Goal: Task Accomplishment & Management: Use online tool/utility

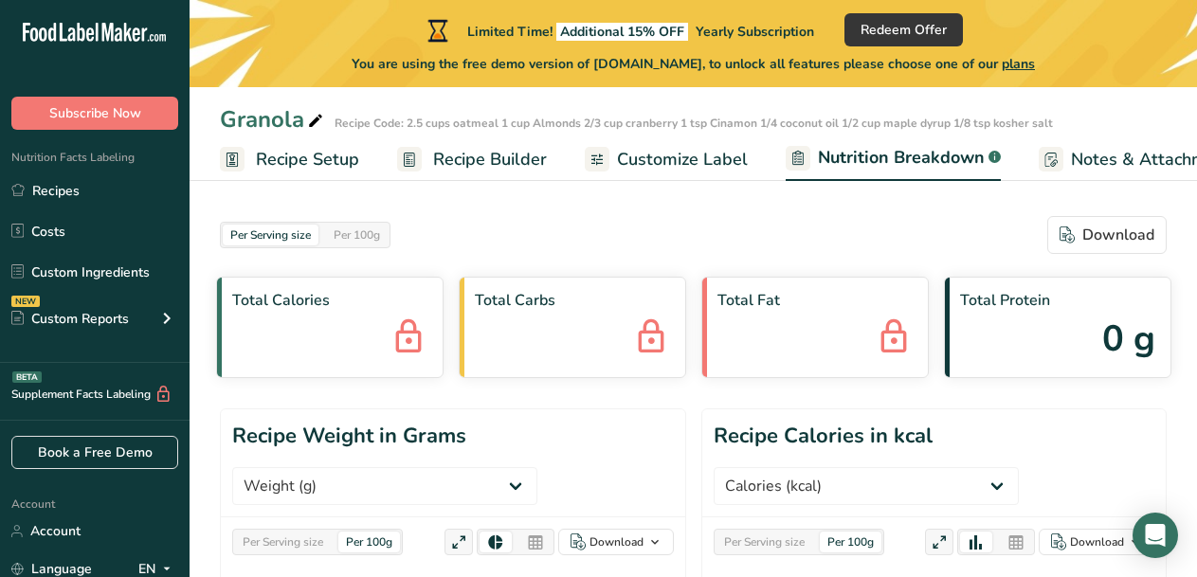
select select "Calories"
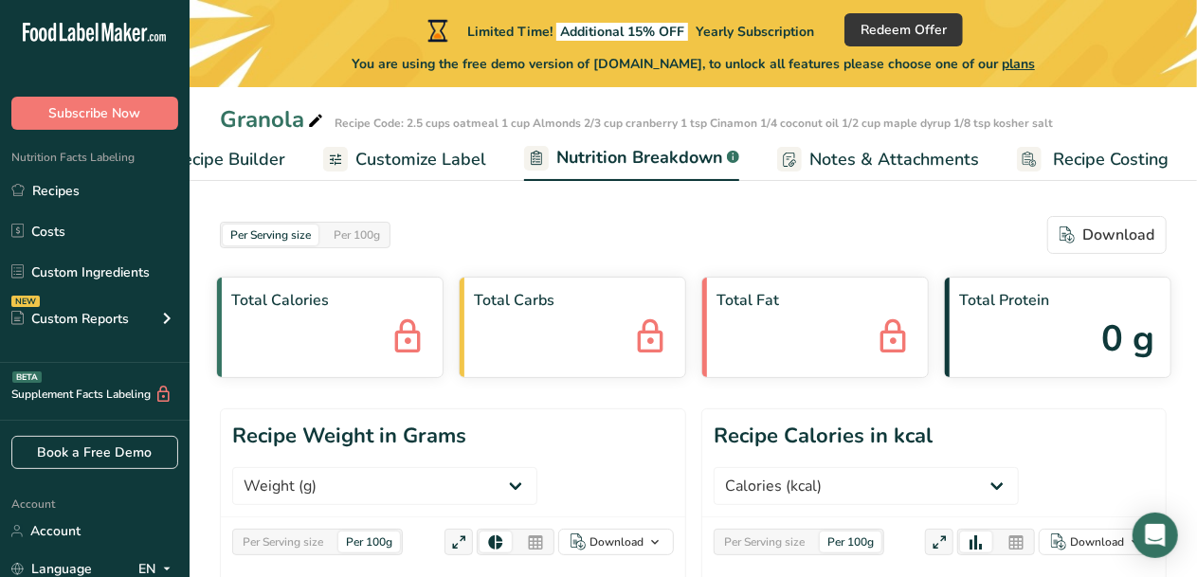
click at [433, 157] on span "Customize Label" at bounding box center [421, 160] width 131 height 26
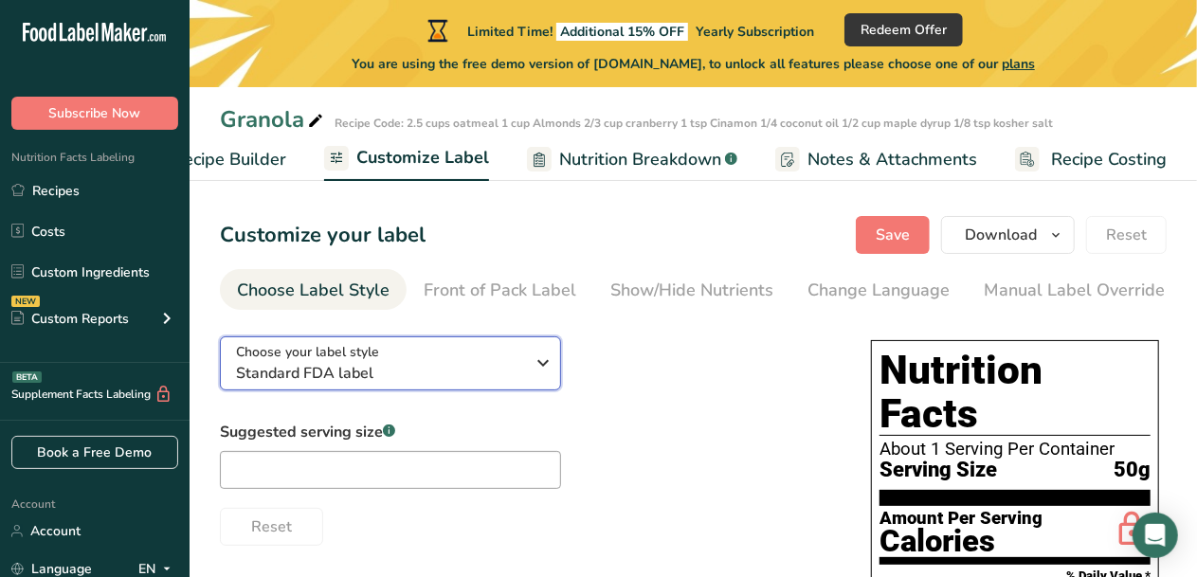
click at [543, 359] on icon "button" at bounding box center [544, 363] width 23 height 34
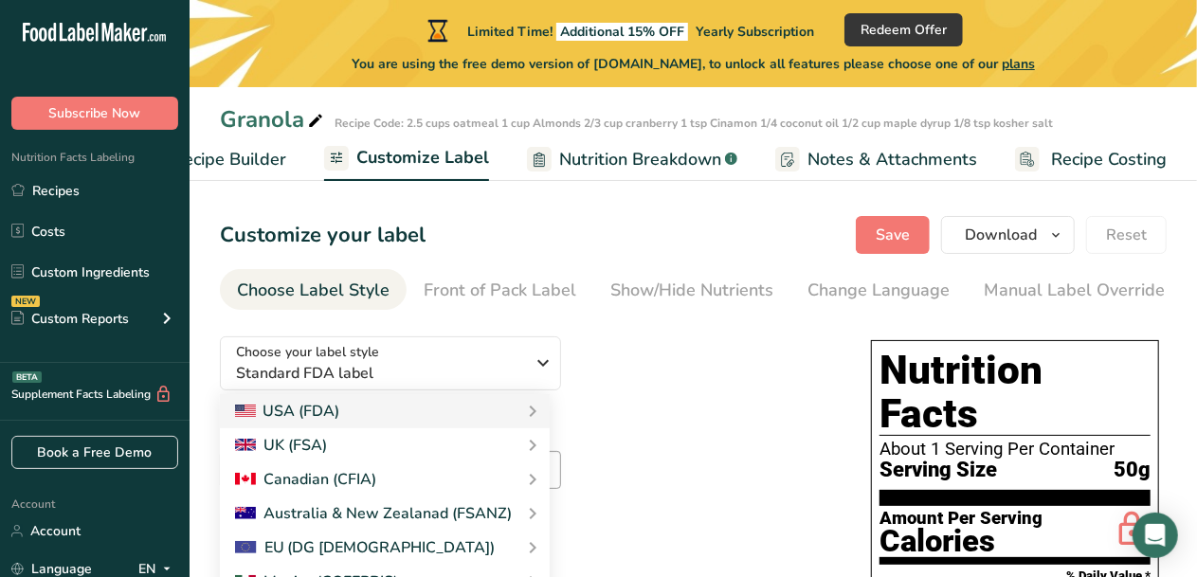
click at [703, 370] on div "Choose your label style Standard FDA label USA (FDA) Standard FDA label Tabular…" at bounding box center [526, 433] width 613 height 225
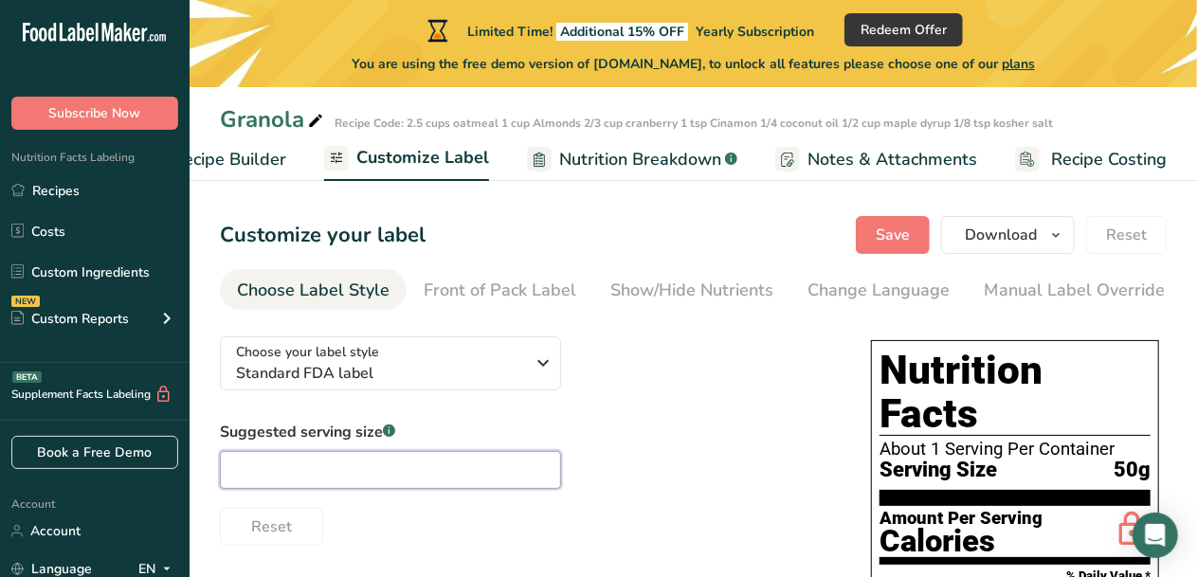
click at [328, 458] on input "text" at bounding box center [390, 470] width 341 height 38
type input "1"
click at [225, 163] on span "Recipe Builder" at bounding box center [230, 160] width 114 height 26
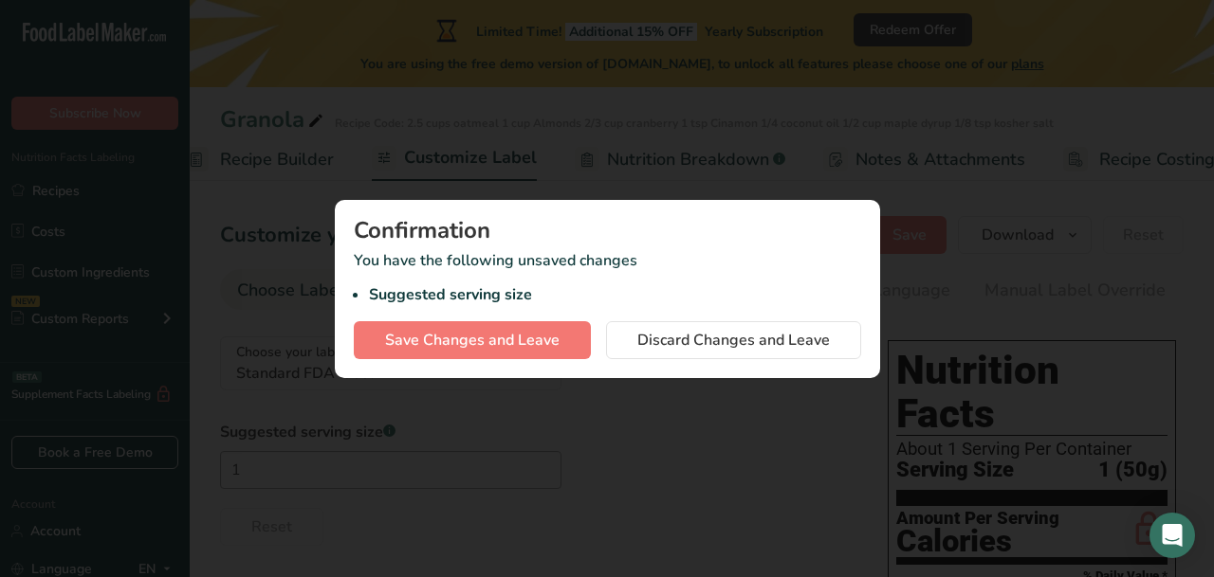
scroll to position [0, 183]
click at [1178, 26] on button "button" at bounding box center [1179, 34] width 30 height 30
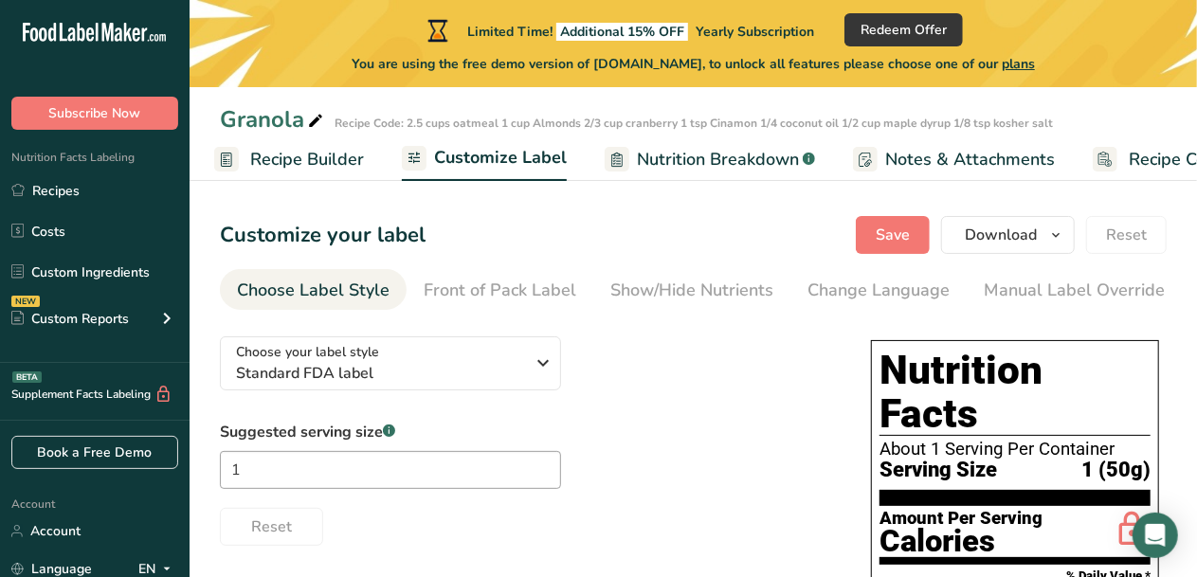
click at [1129, 152] on span "Recipe Costing" at bounding box center [1187, 160] width 116 height 26
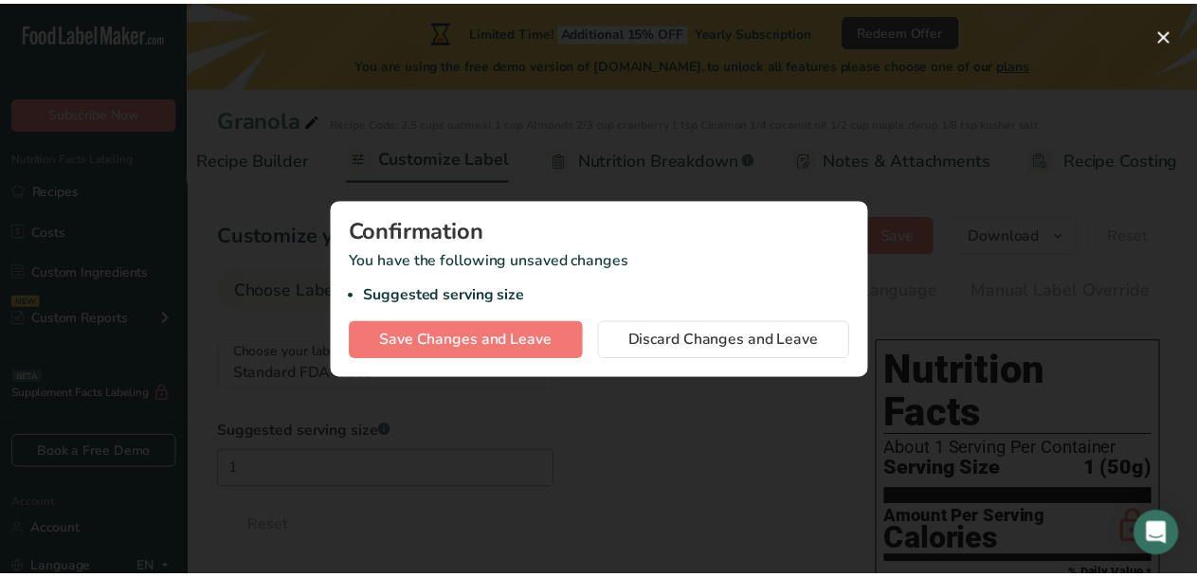
scroll to position [0, 245]
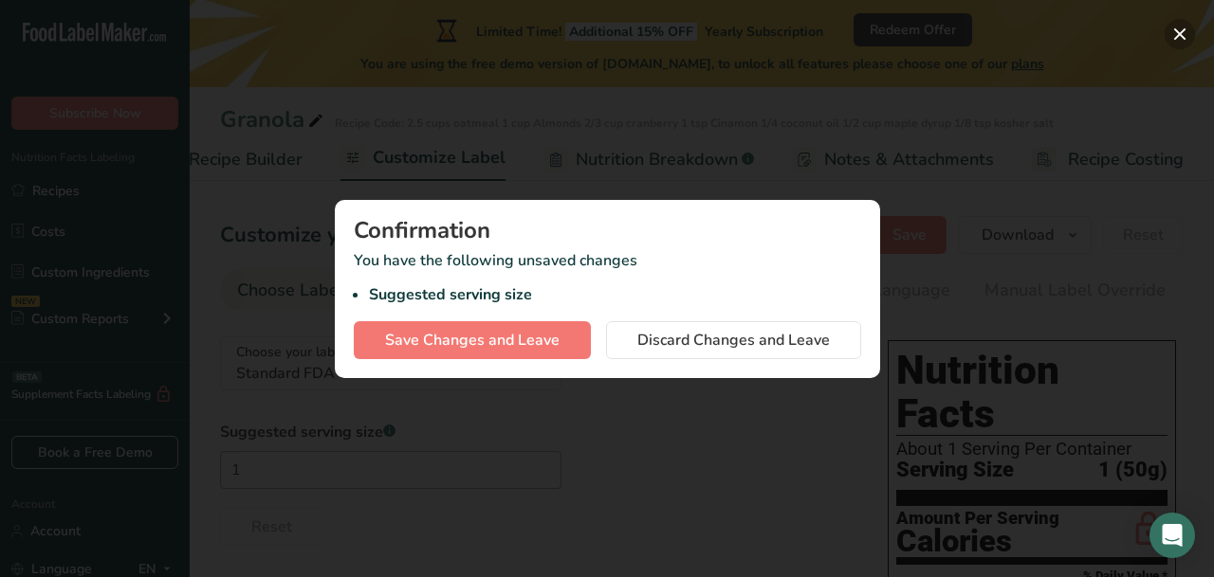
click at [1178, 27] on button "button" at bounding box center [1179, 34] width 30 height 30
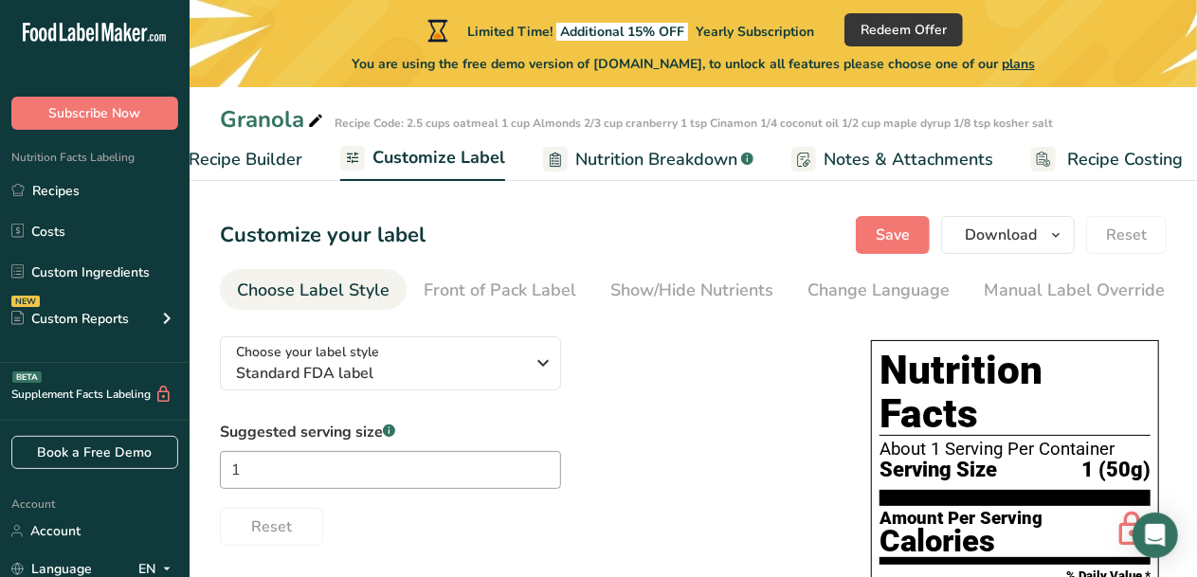
click at [882, 162] on span "Notes & Attachments" at bounding box center [909, 160] width 170 height 26
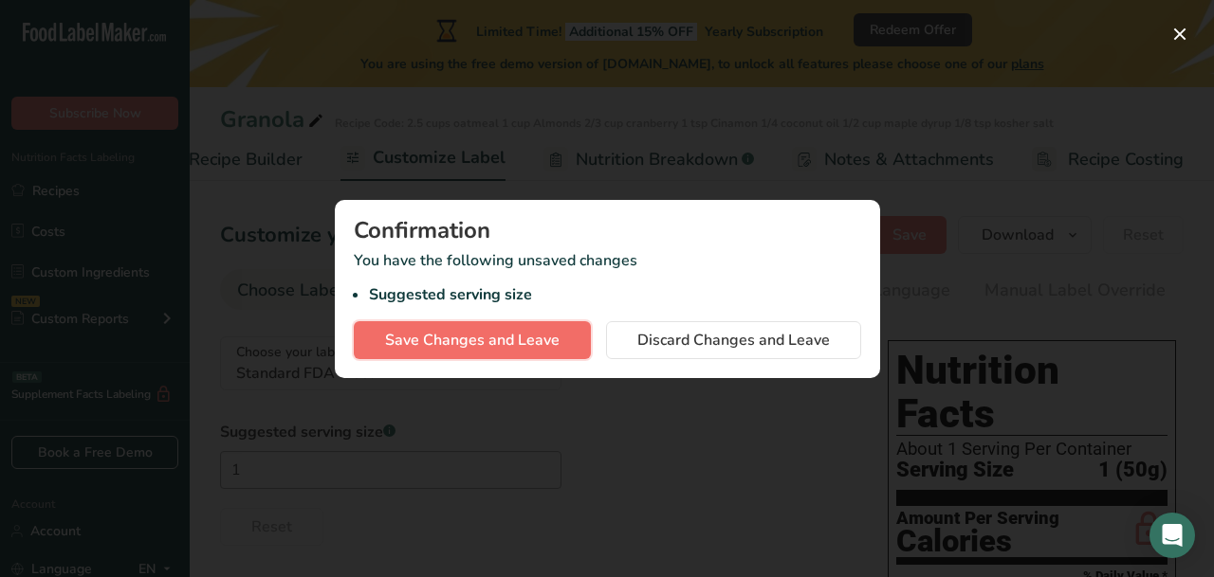
click at [525, 348] on span "Save Changes and Leave" at bounding box center [472, 340] width 174 height 23
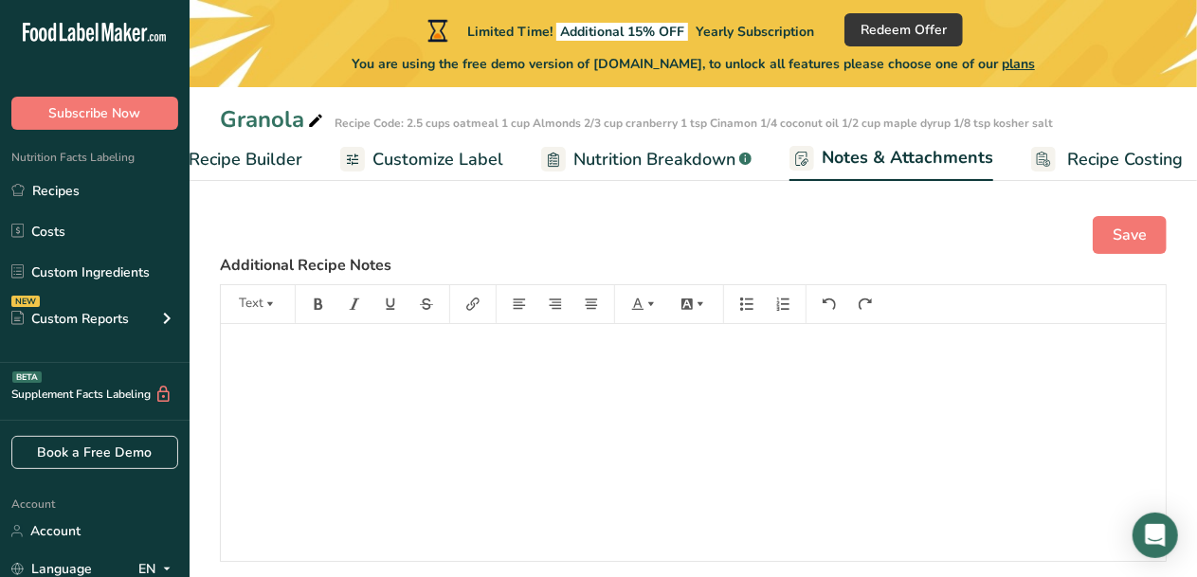
click at [643, 158] on span "Nutrition Breakdown" at bounding box center [655, 160] width 162 height 26
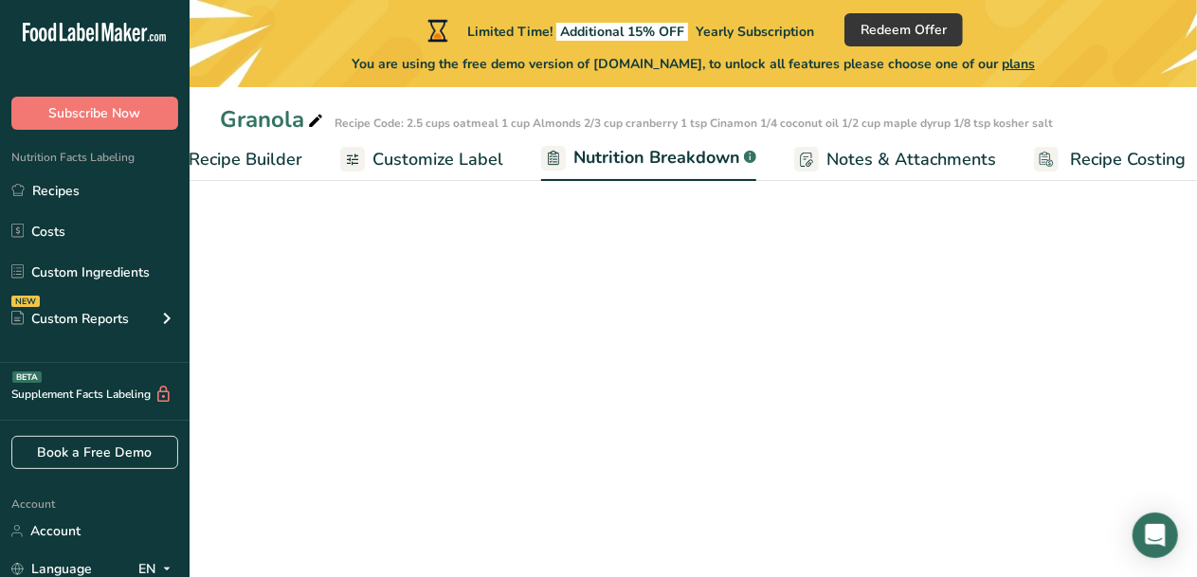
scroll to position [0, 262]
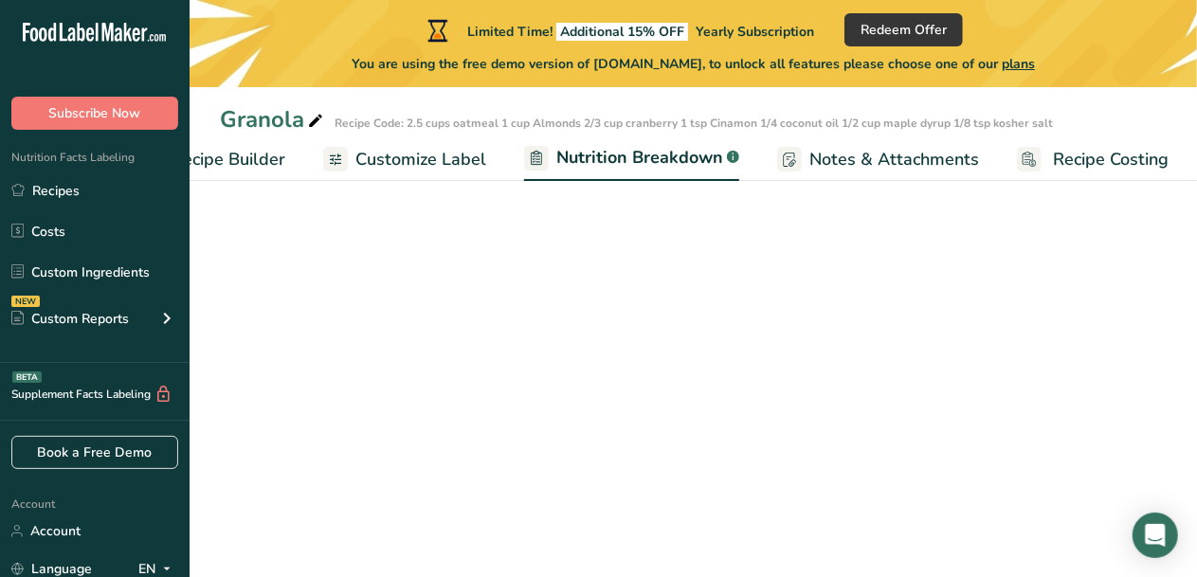
select select "Calories"
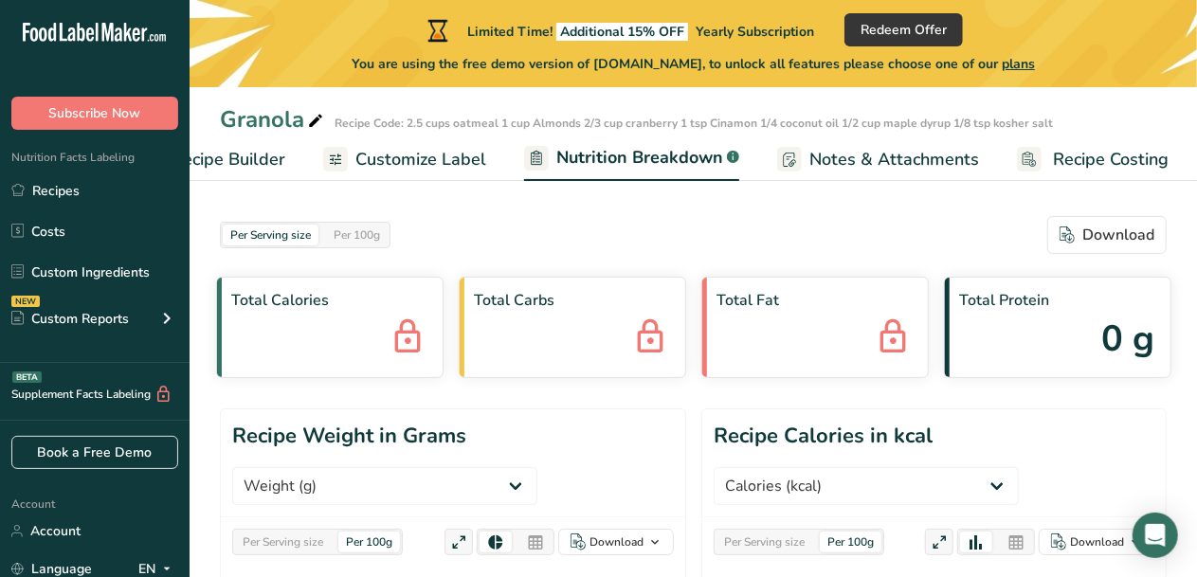
click at [446, 147] on span "Customize Label" at bounding box center [421, 160] width 131 height 26
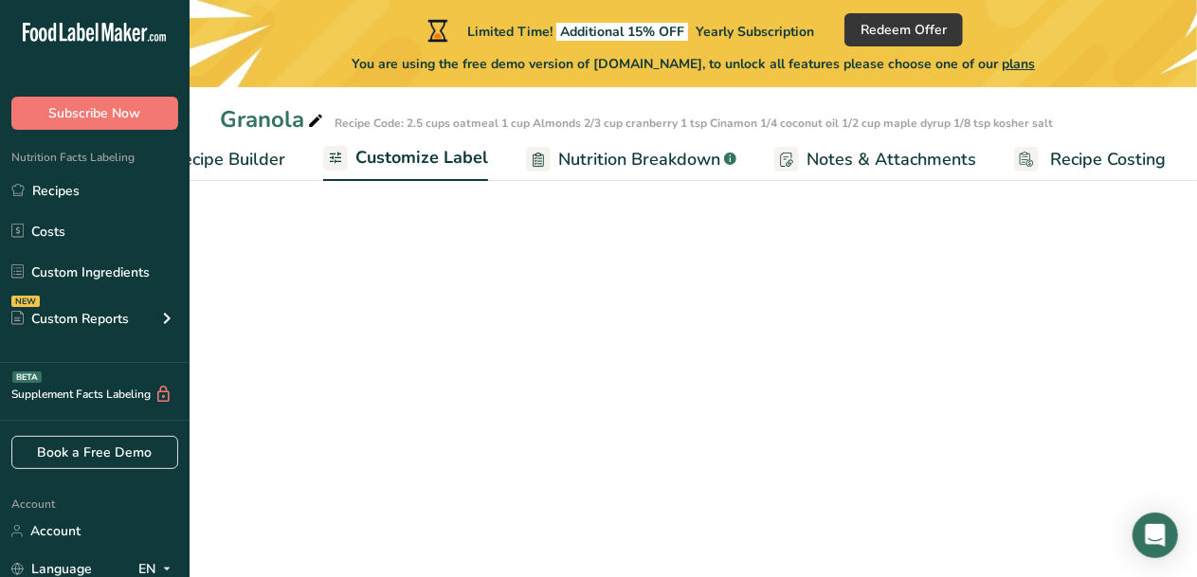
scroll to position [0, 261]
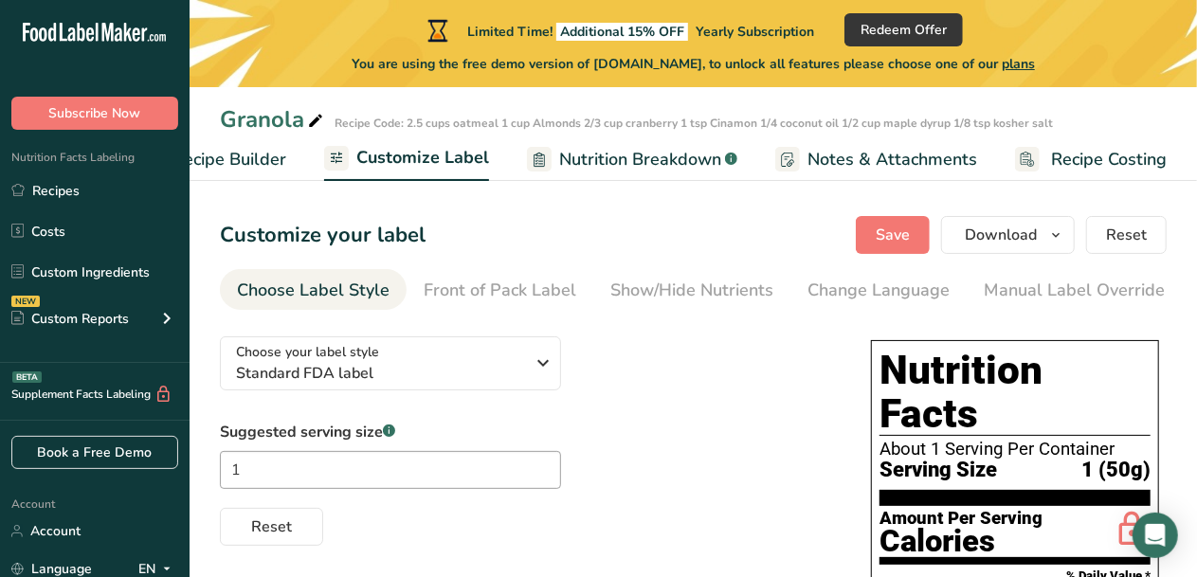
click at [238, 169] on span "Recipe Builder" at bounding box center [230, 160] width 114 height 26
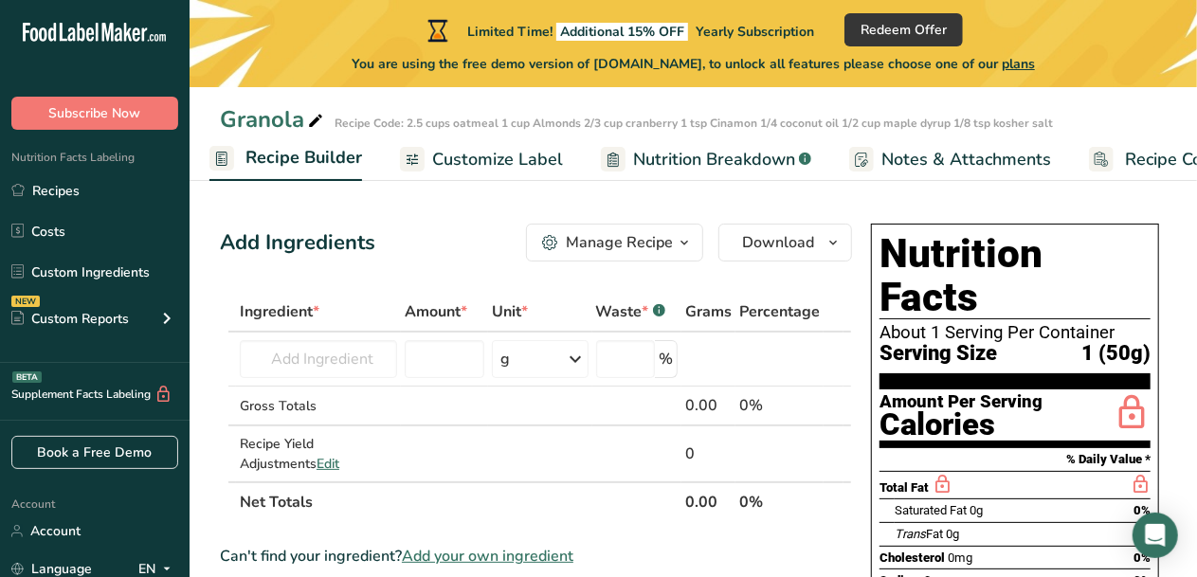
scroll to position [0, 183]
click at [356, 363] on input "text" at bounding box center [318, 359] width 157 height 38
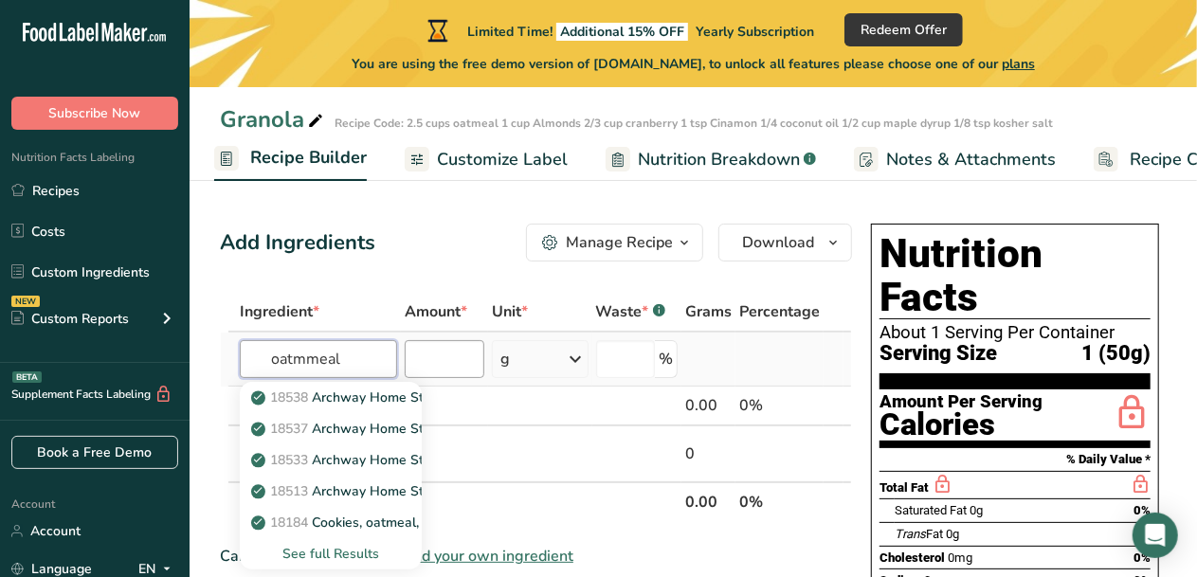
type input "oatmmeal"
click at [453, 355] on input "number" at bounding box center [445, 359] width 80 height 38
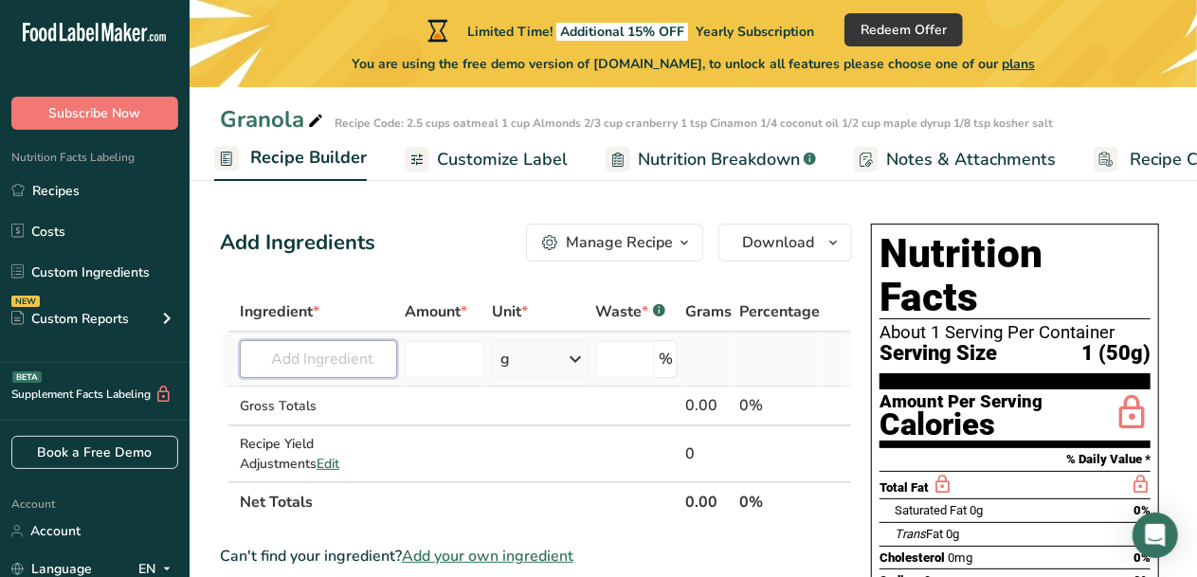
click at [389, 365] on input "text" at bounding box center [318, 359] width 157 height 38
click at [317, 466] on span "Edit" at bounding box center [328, 464] width 23 height 18
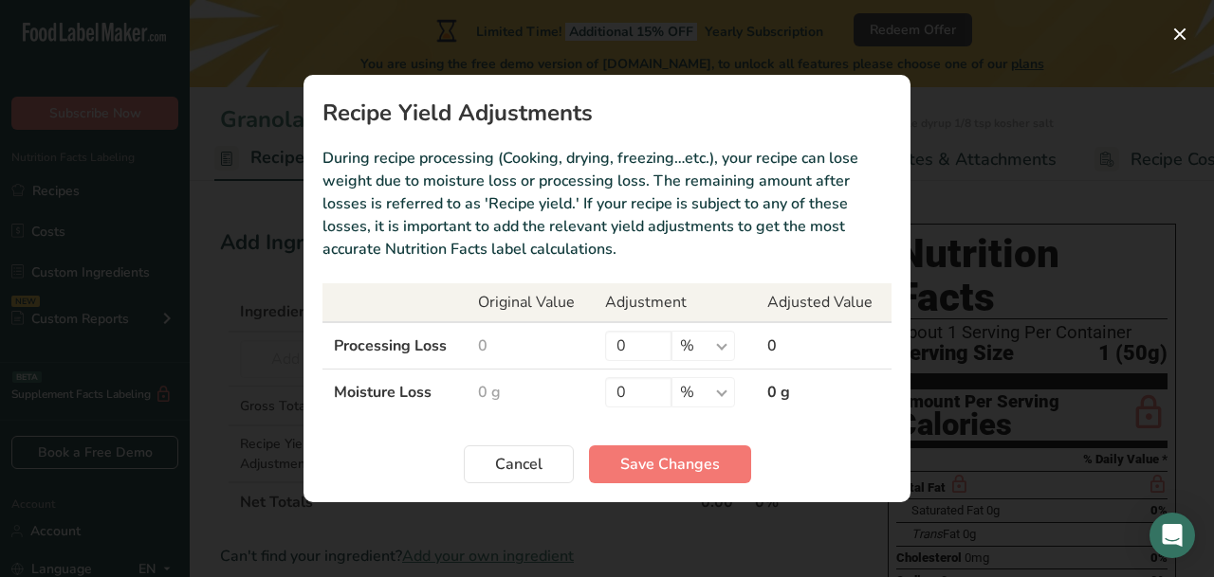
click at [492, 338] on td "0" at bounding box center [529, 345] width 127 height 47
click at [1170, 29] on button "Recipe yield modal" at bounding box center [1179, 34] width 30 height 30
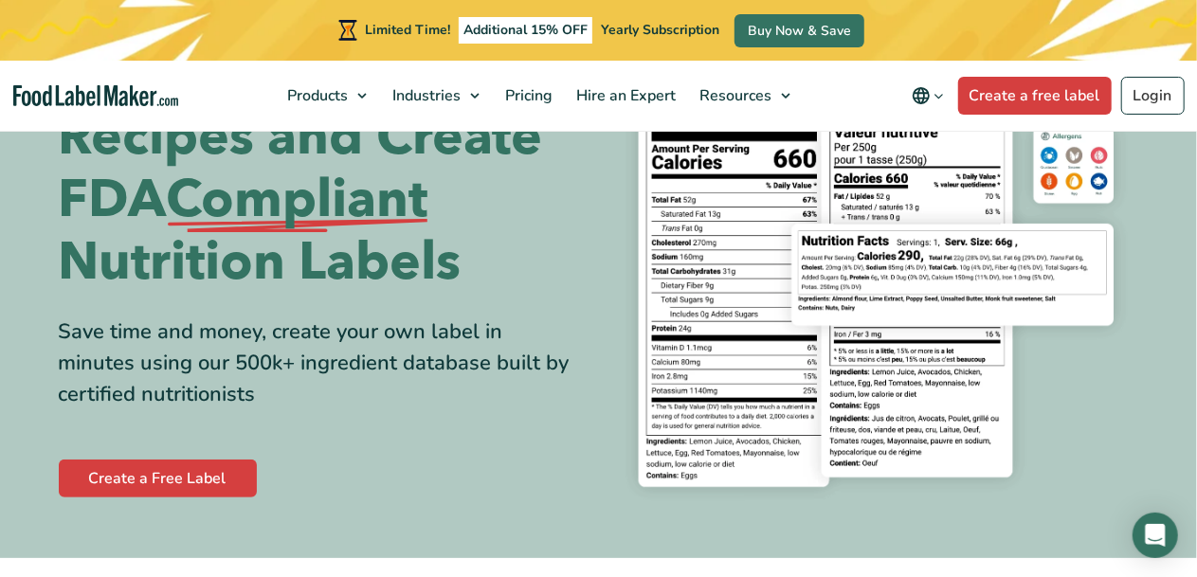
scroll to position [122, 0]
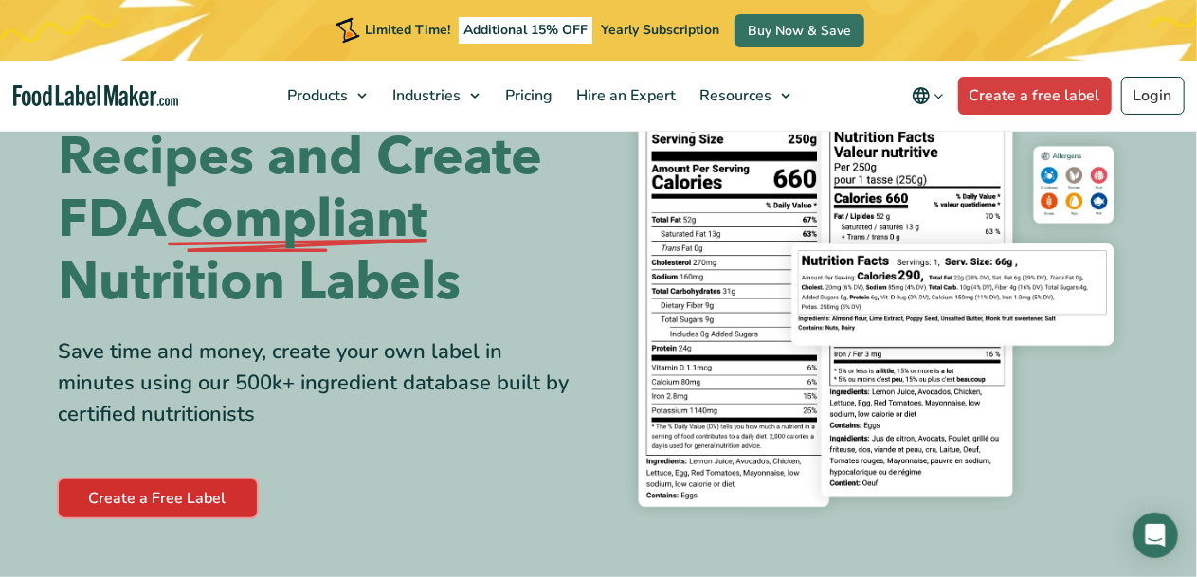
click at [136, 496] on link "Create a Free Label" at bounding box center [158, 499] width 198 height 38
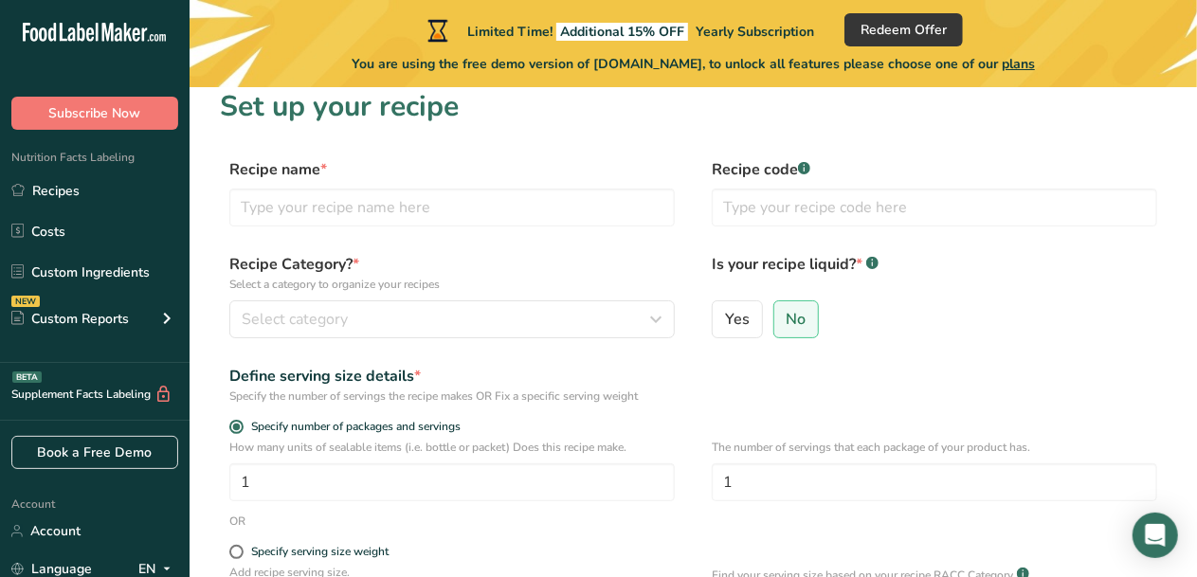
scroll to position [16, 0]
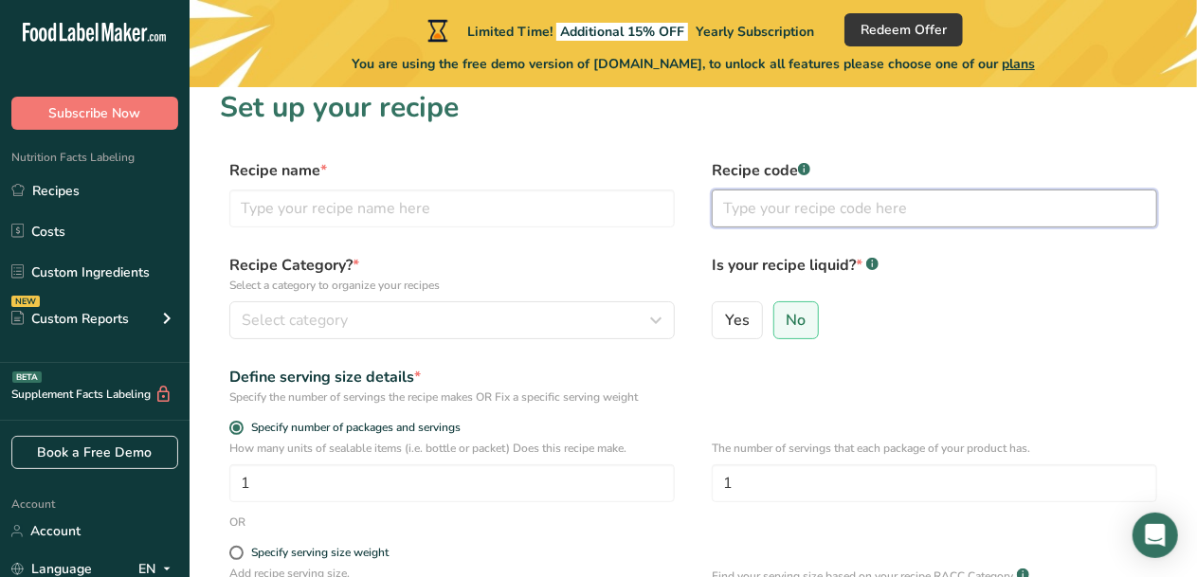
click at [808, 211] on input "text" at bounding box center [935, 209] width 446 height 38
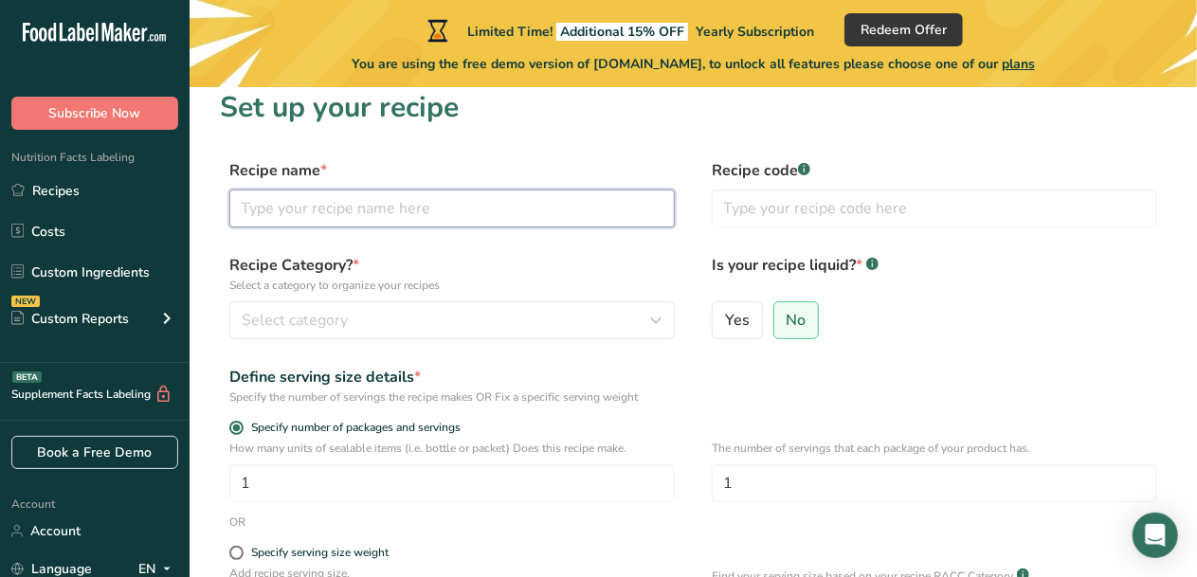
click at [554, 210] on input "text" at bounding box center [452, 209] width 446 height 38
type input "Granola"
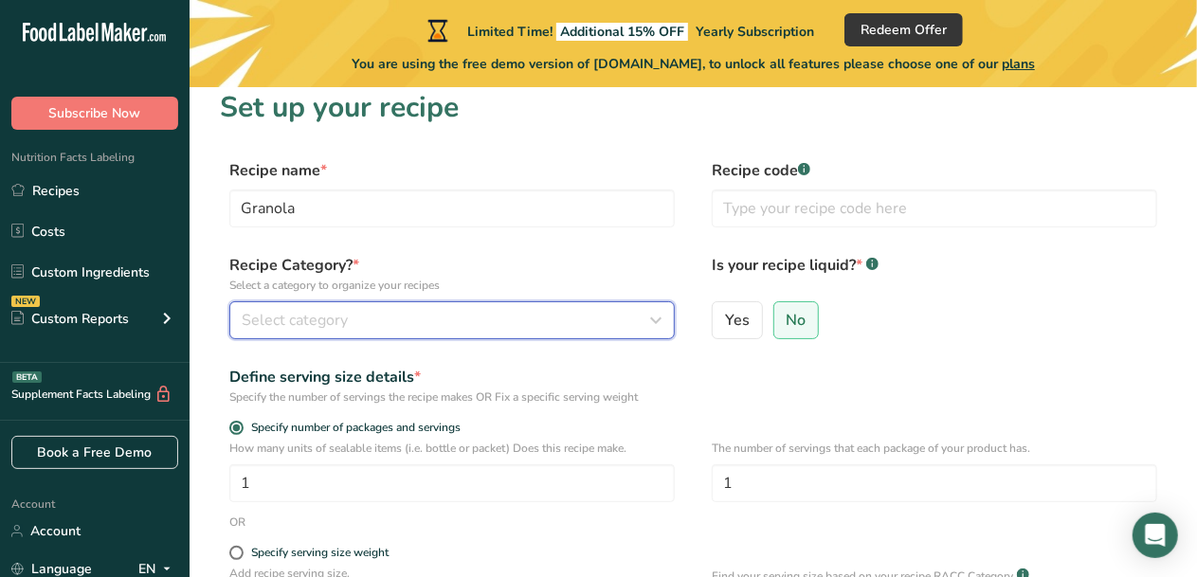
click at [346, 313] on span "Select category" at bounding box center [295, 320] width 106 height 23
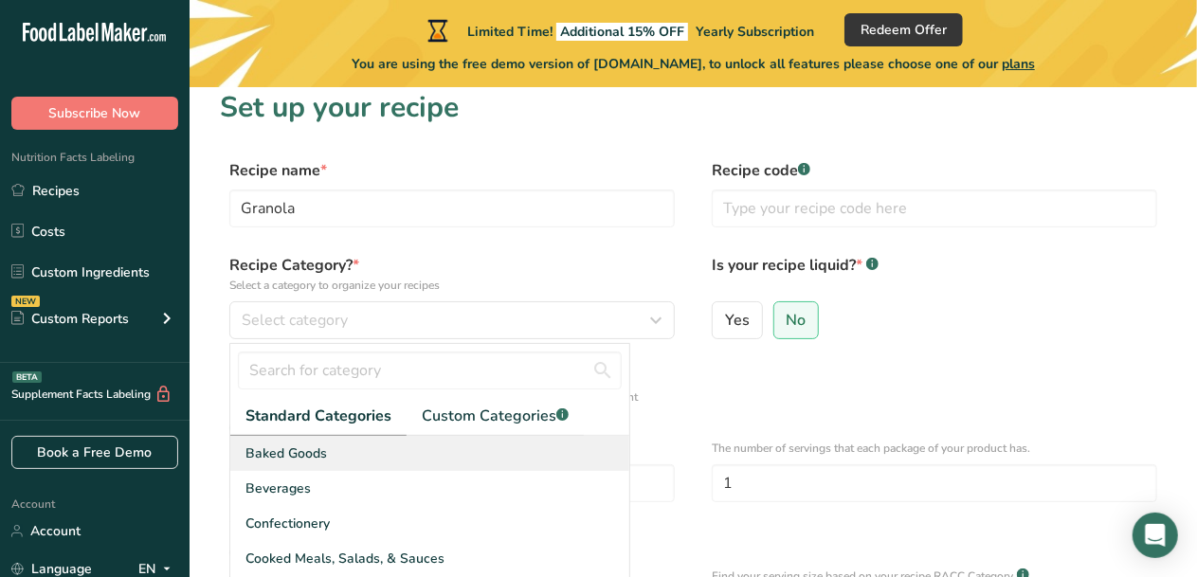
click at [379, 457] on div "Baked Goods" at bounding box center [429, 453] width 399 height 35
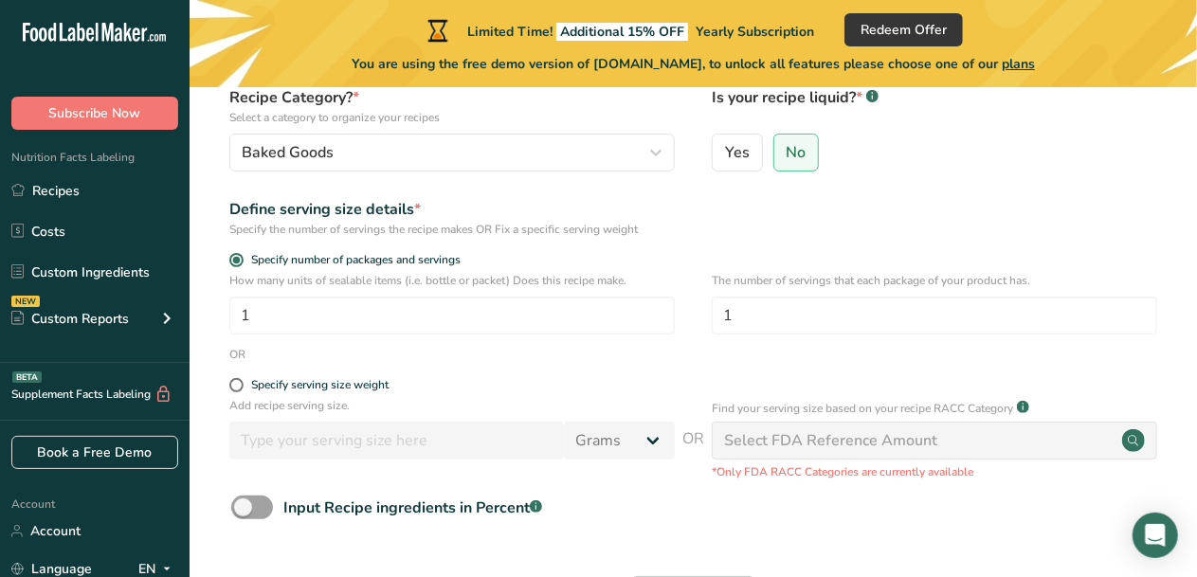
scroll to position [197, 0]
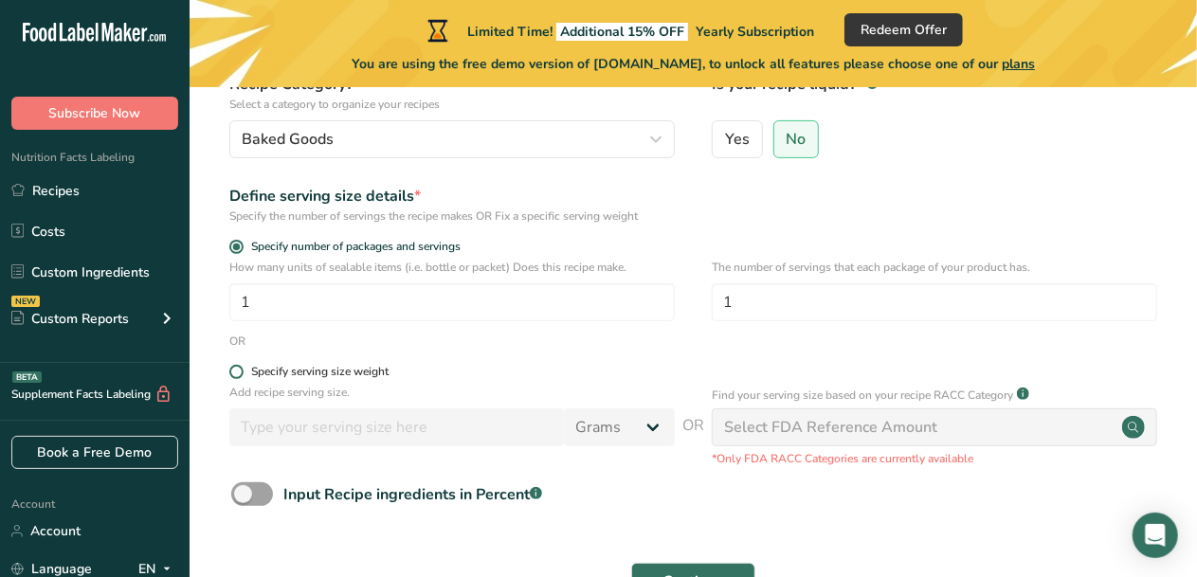
click at [229, 370] on span at bounding box center [236, 372] width 14 height 14
click at [229, 370] on input "Specify serving size weight" at bounding box center [235, 372] width 12 height 12
radio input "true"
radio input "false"
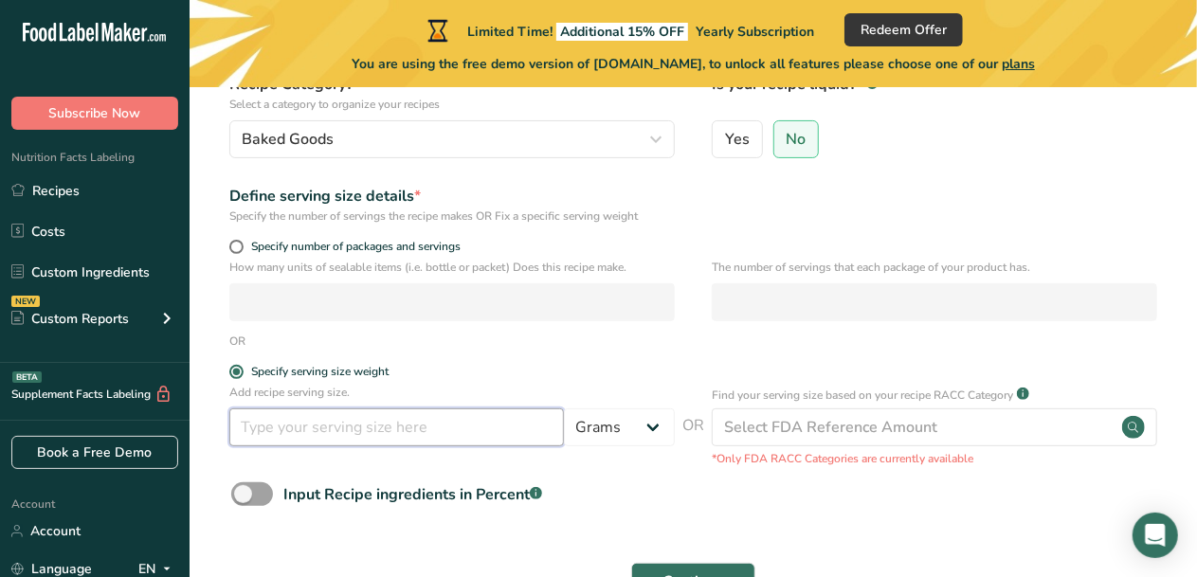
click at [485, 436] on input "number" at bounding box center [396, 428] width 335 height 38
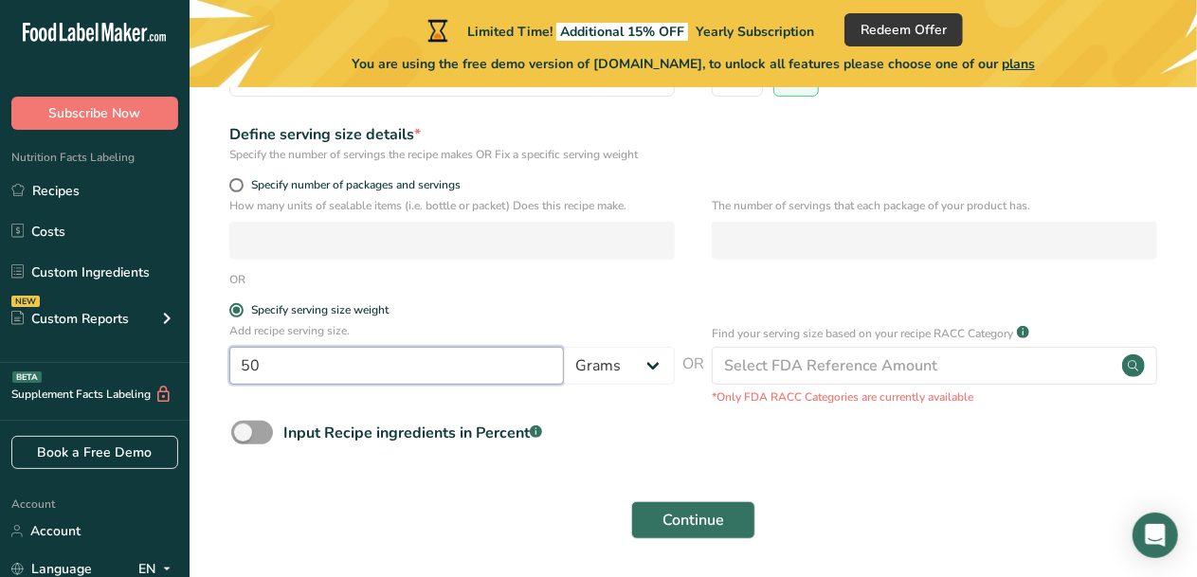
scroll to position [322, 0]
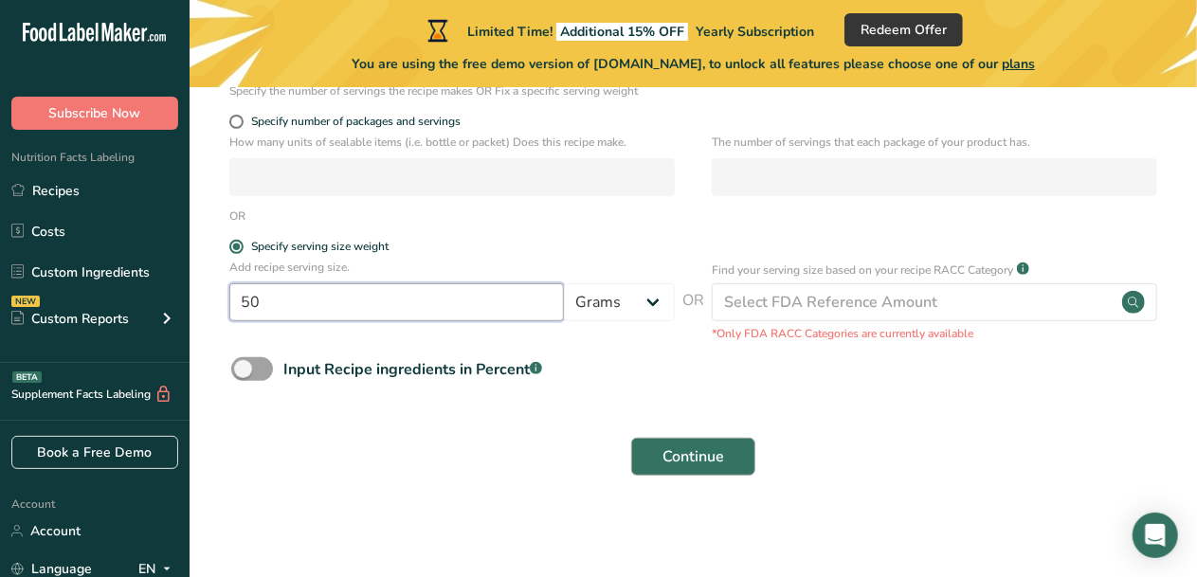
type input "50"
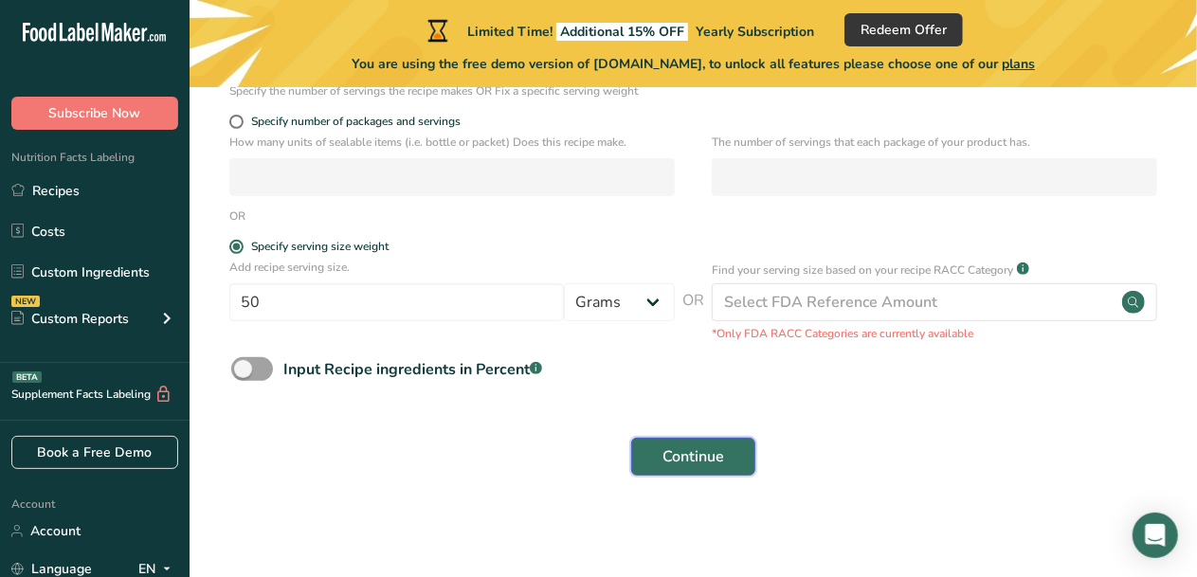
click at [696, 446] on span "Continue" at bounding box center [694, 457] width 62 height 23
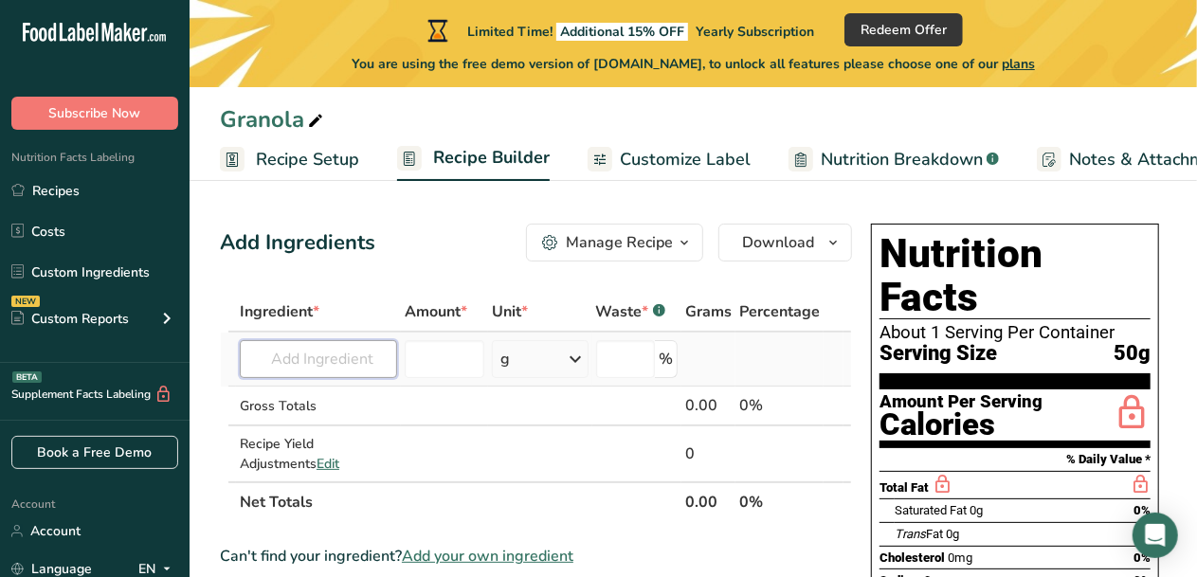
click at [364, 356] on input "text" at bounding box center [318, 359] width 157 height 38
type input "o"
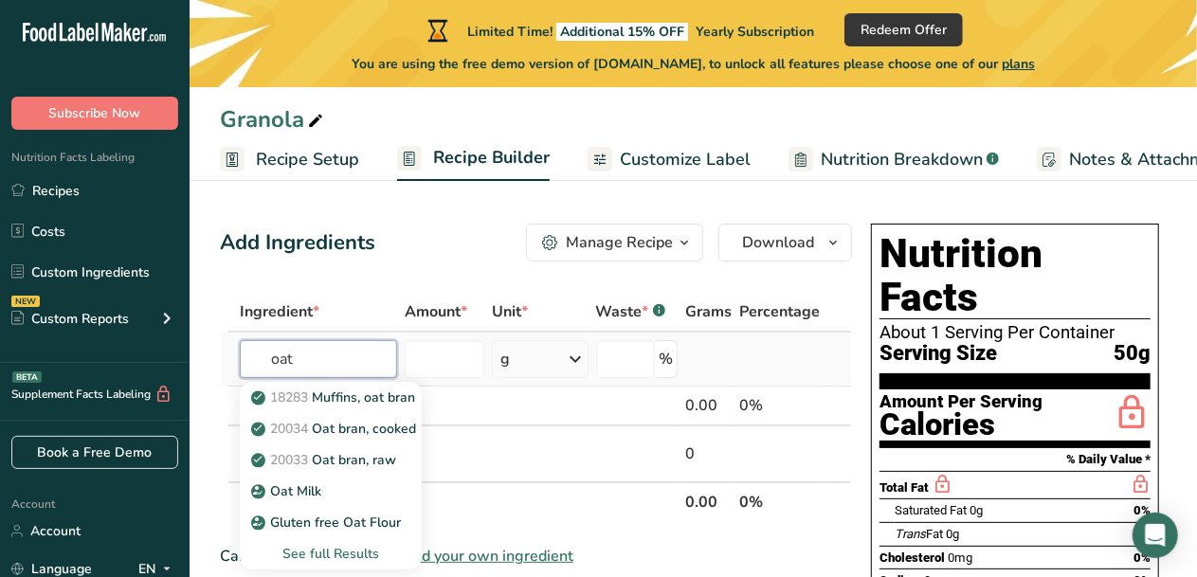
type input "oat"
click at [339, 546] on div "See full Results" at bounding box center [331, 554] width 152 height 20
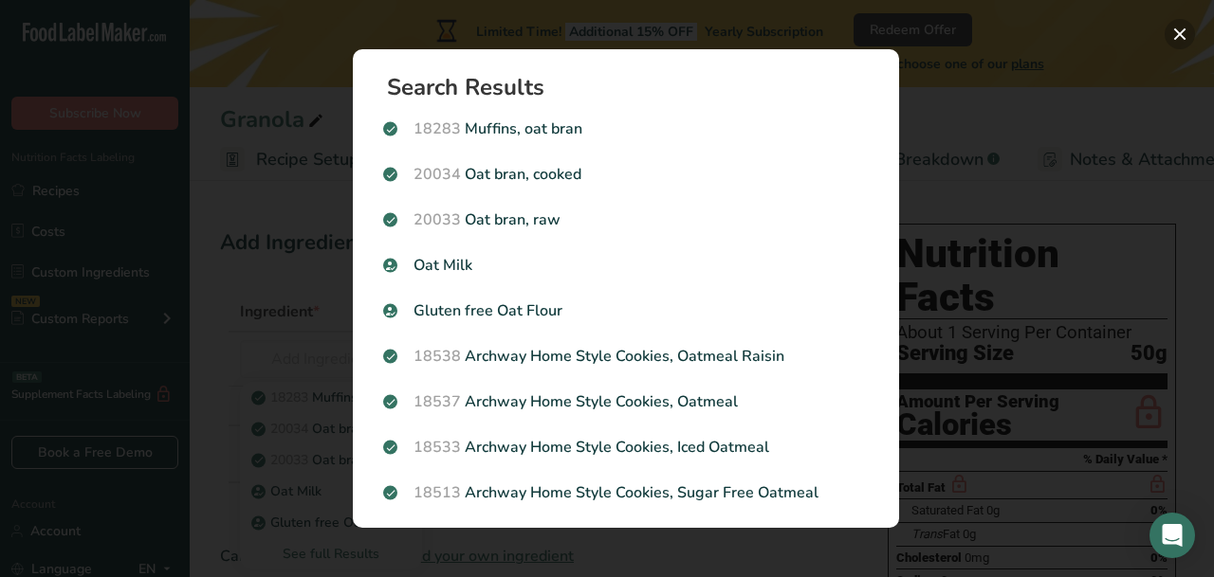
click at [1175, 38] on button "Search results modal" at bounding box center [1179, 34] width 30 height 30
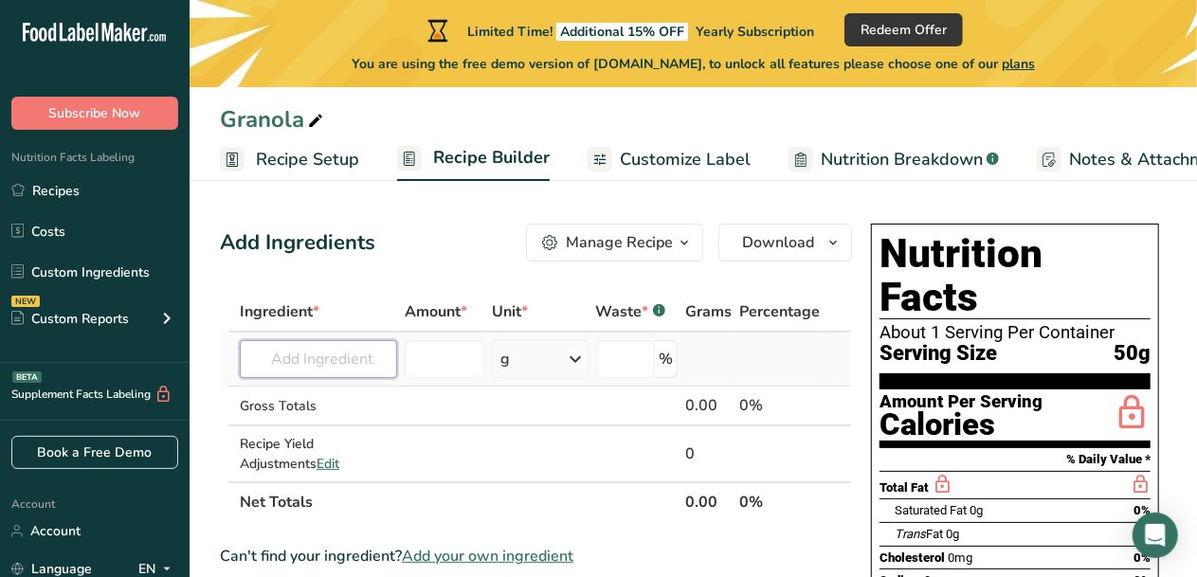
click at [354, 372] on input "text" at bounding box center [318, 359] width 157 height 38
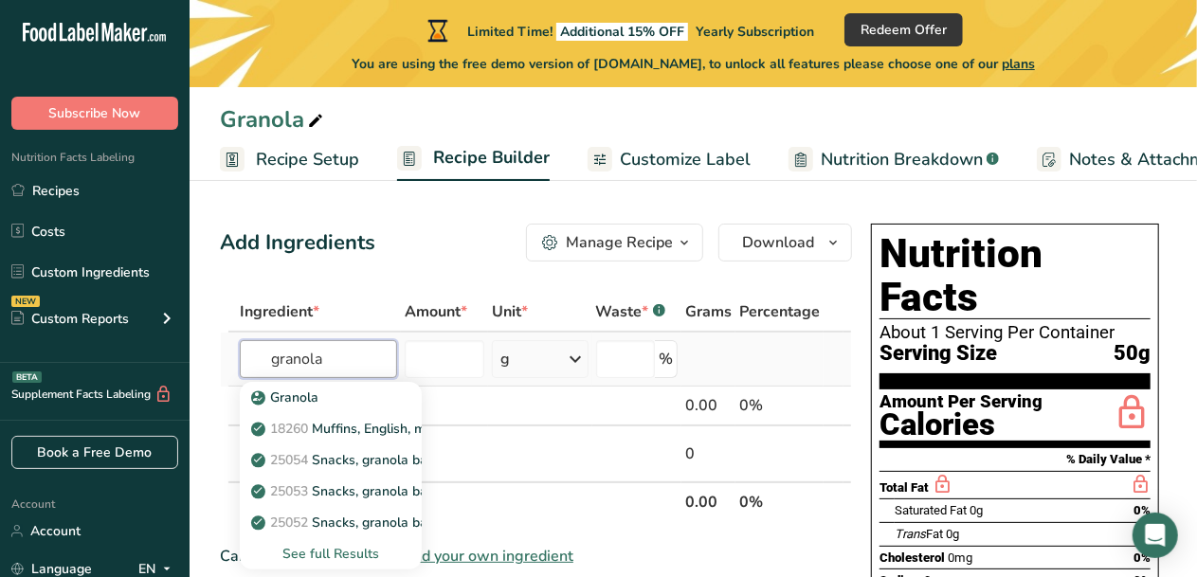
type input "granola"
click at [320, 553] on div "See full Results" at bounding box center [331, 554] width 152 height 20
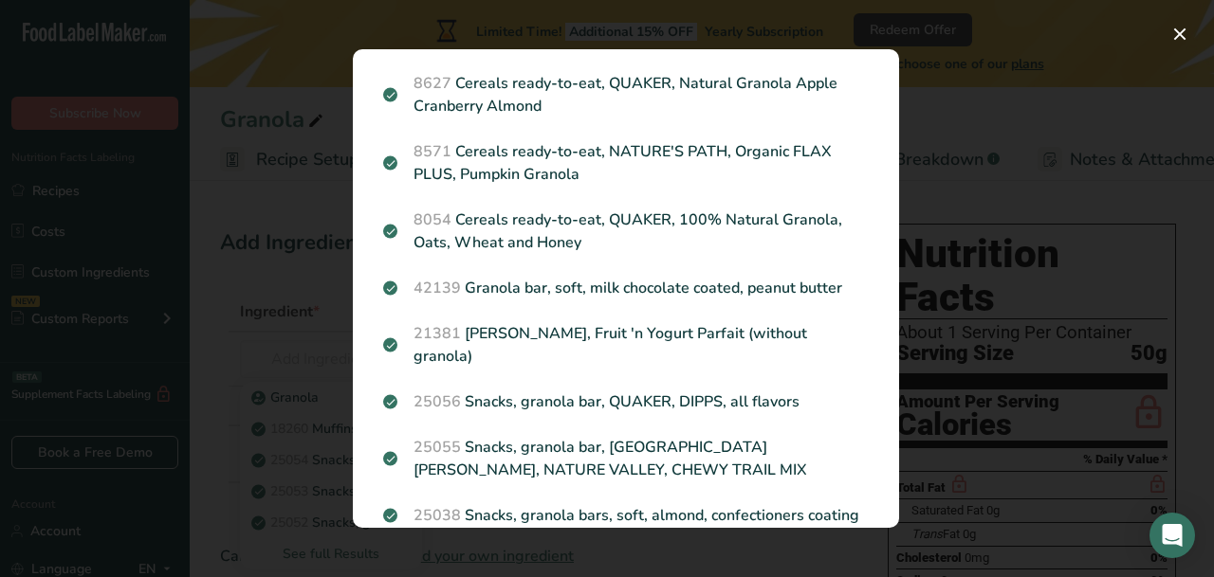
scroll to position [591, 0]
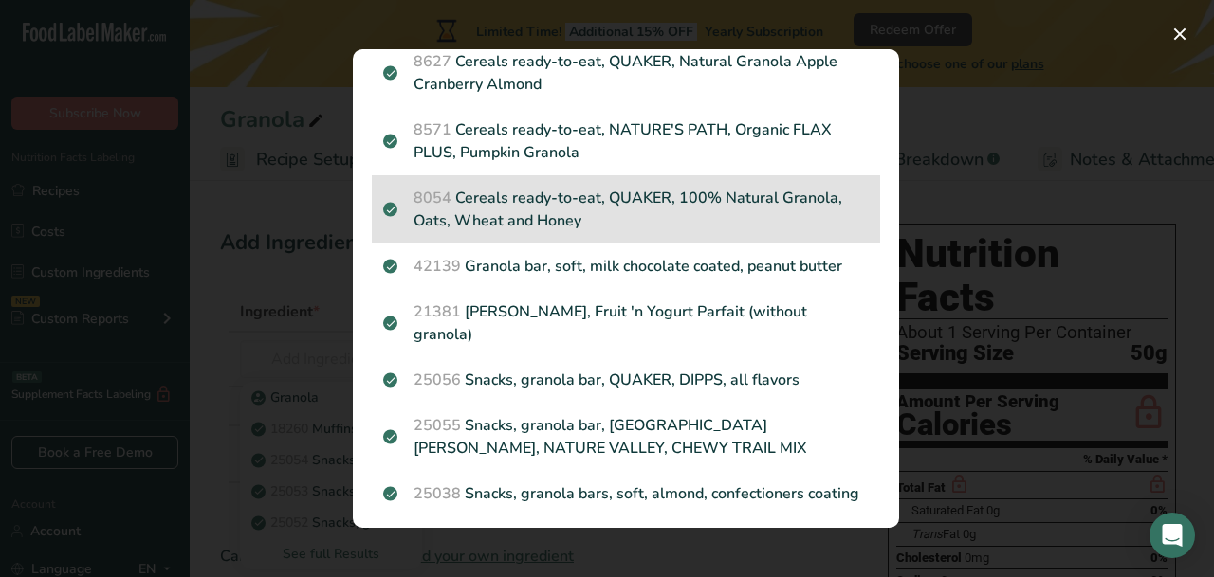
click at [773, 231] on p "8054 Cereals ready-to-eat, QUAKER, 100% Natural Granola, Oats, Wheat and Honey" at bounding box center [625, 210] width 485 height 46
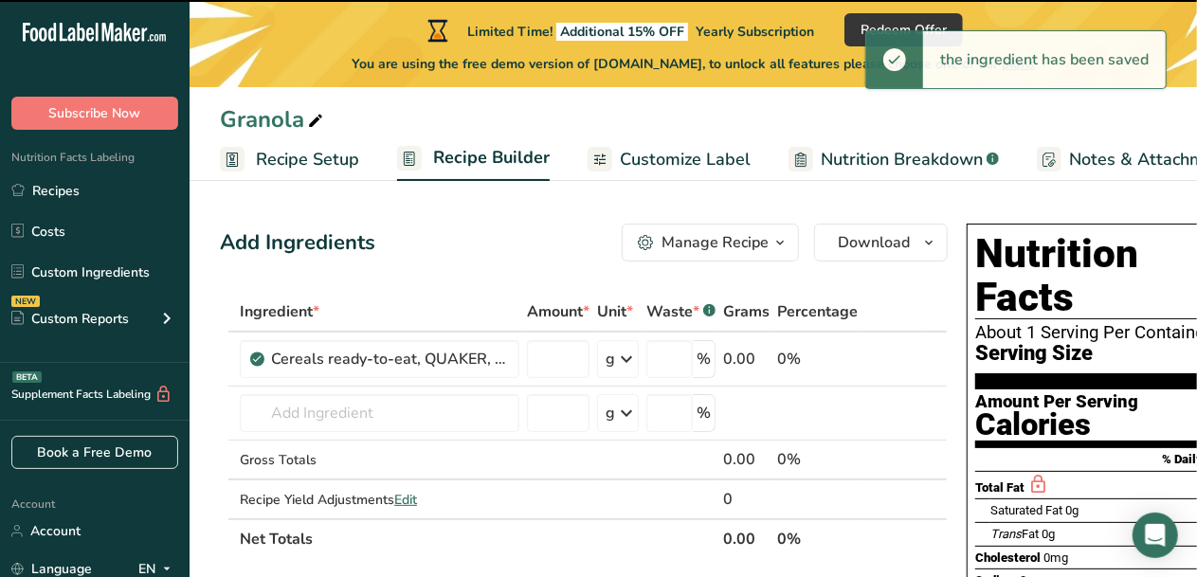
type input "0"
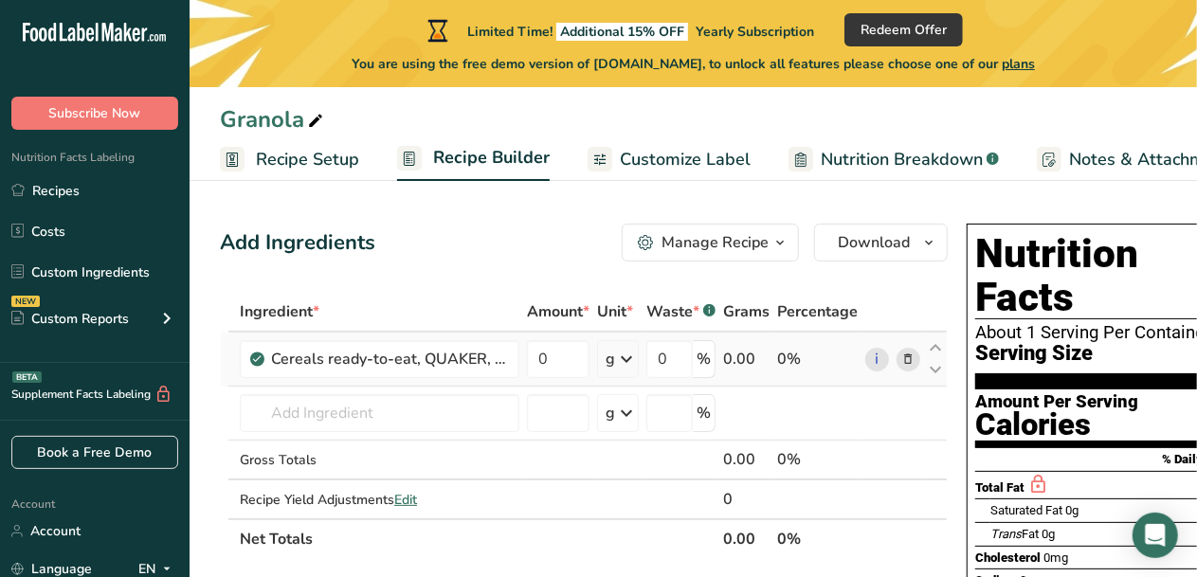
click at [634, 359] on icon at bounding box center [626, 359] width 23 height 34
click at [567, 361] on input "0" at bounding box center [558, 359] width 63 height 38
type input "1"
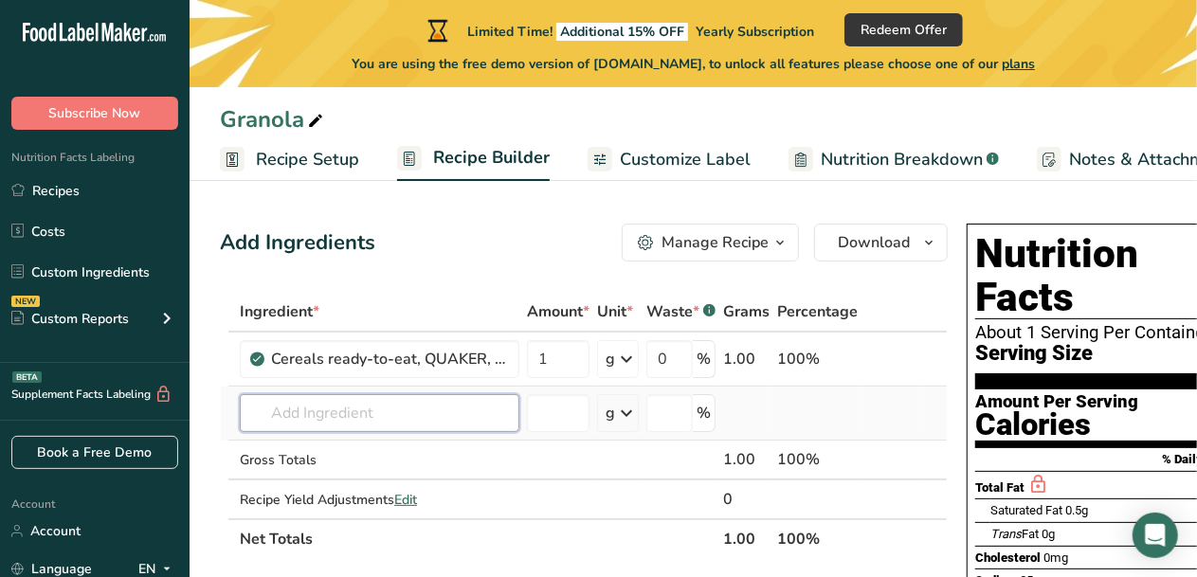
click at [487, 422] on input "text" at bounding box center [380, 413] width 280 height 38
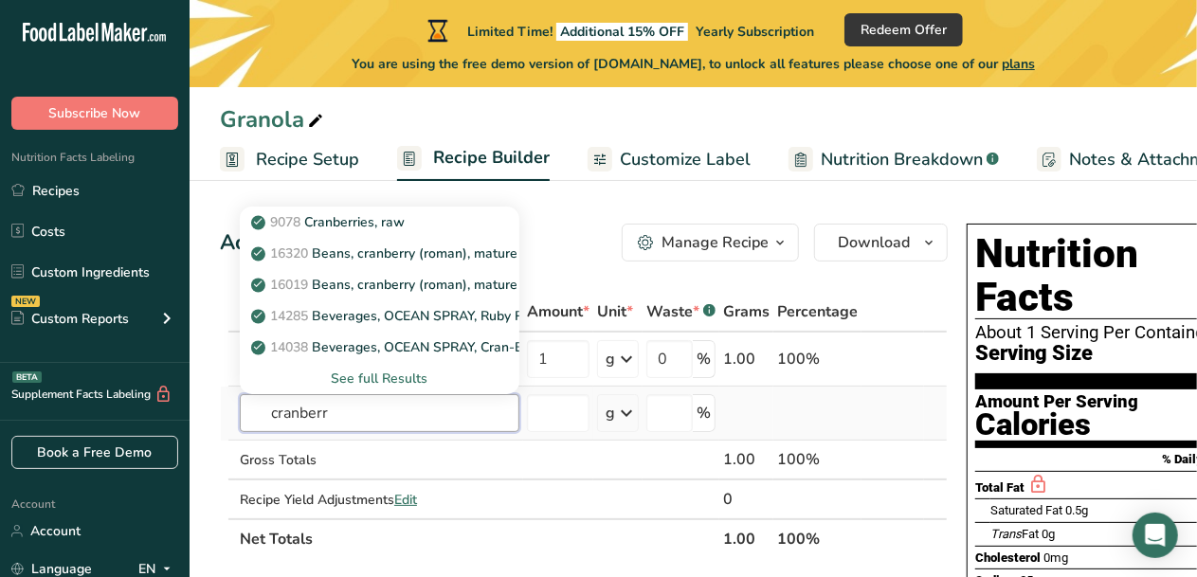
type input "cranberr"
click at [395, 381] on div "See full Results" at bounding box center [379, 379] width 249 height 20
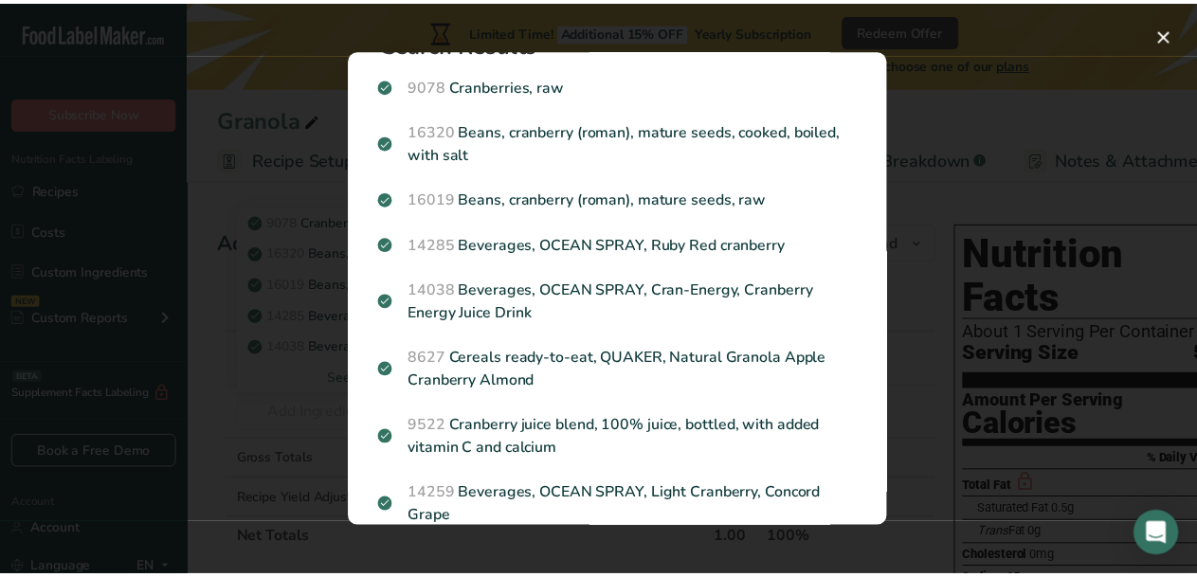
scroll to position [0, 0]
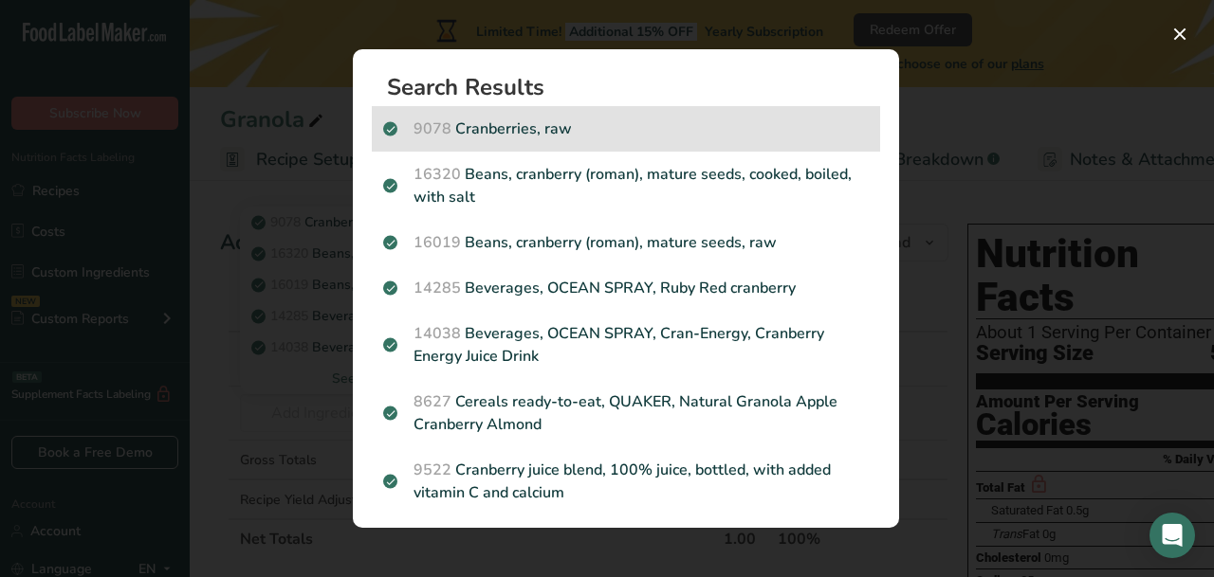
click at [565, 137] on p "9078 Cranberries, raw" at bounding box center [625, 129] width 485 height 23
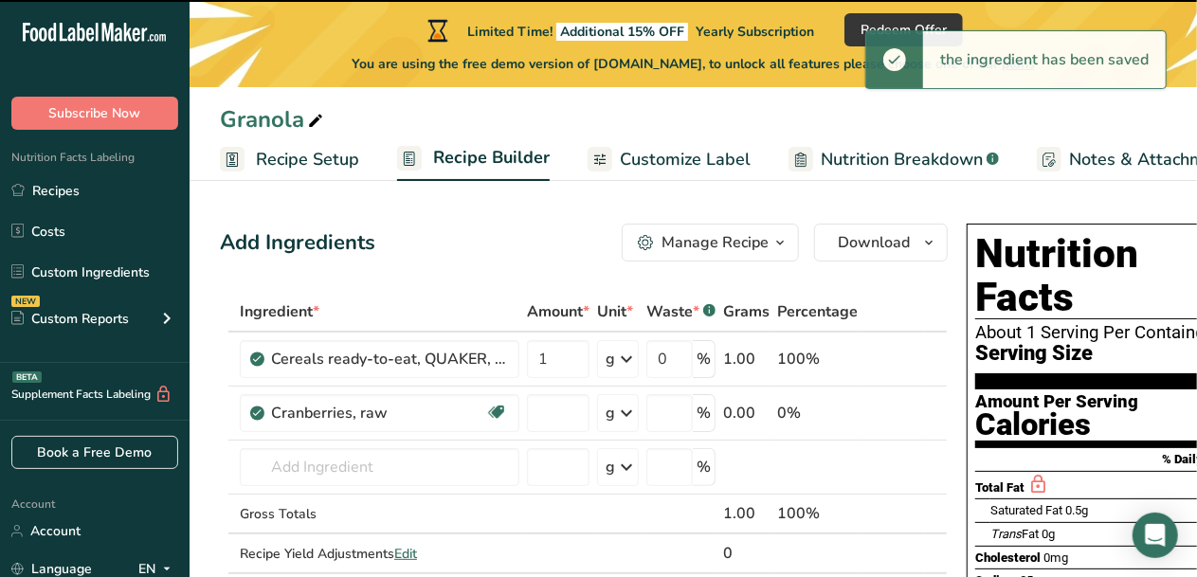
type input "0"
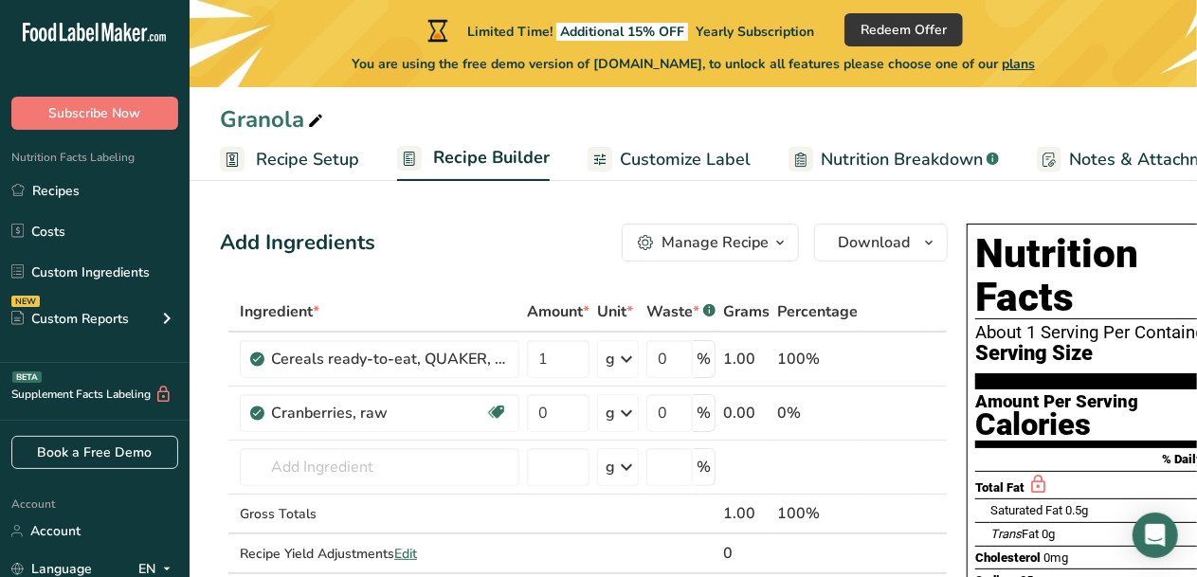
click at [648, 226] on button "Manage Recipe" at bounding box center [710, 243] width 177 height 38
click at [568, 409] on input "0" at bounding box center [558, 413] width 63 height 38
click at [567, 356] on div "Ingredient * Amount * Unit * Waste * .a-a{fill:#347362;}.b-a{fill:#fff;} Grams …" at bounding box center [584, 452] width 728 height 321
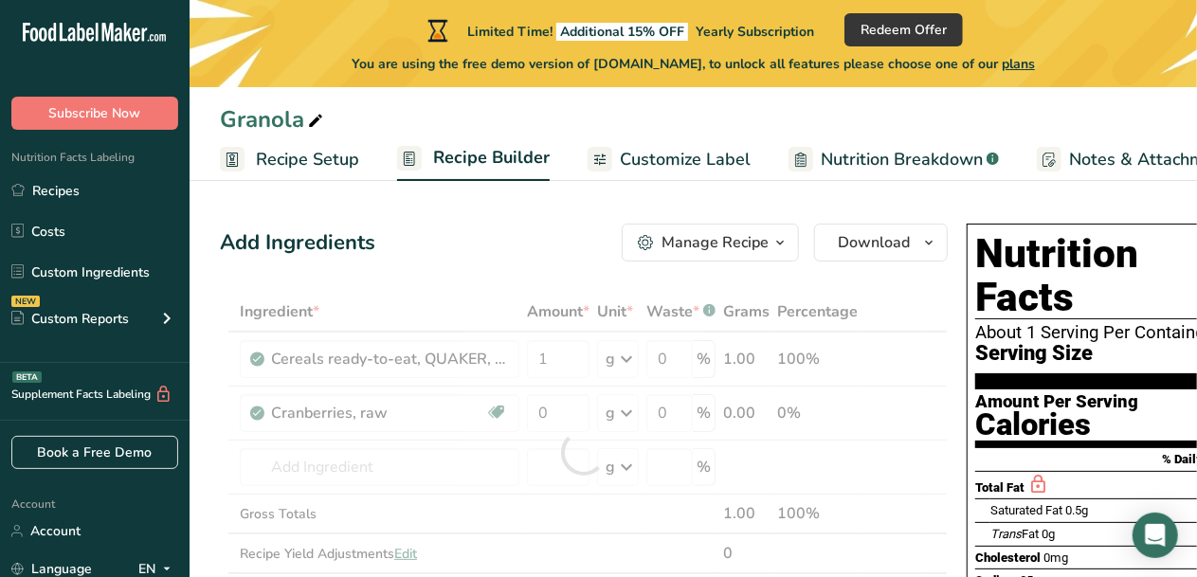
click at [627, 358] on div "Ingredient * Amount * Unit * Waste * .a-a{fill:#347362;}.b-a{fill:#fff;} Grams …" at bounding box center [584, 452] width 728 height 321
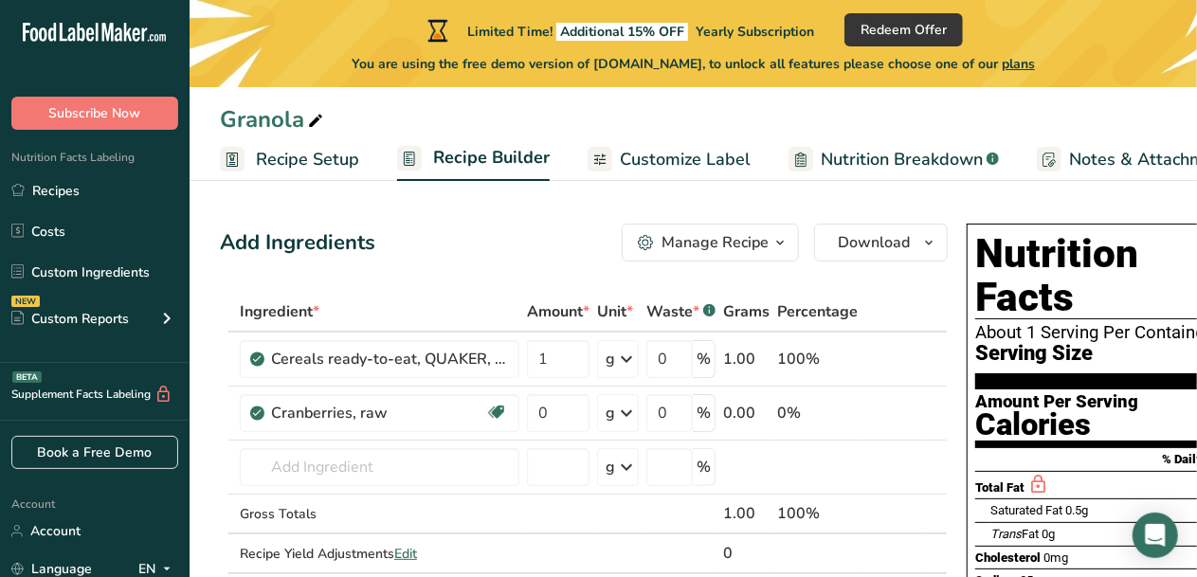
click at [627, 358] on icon at bounding box center [626, 359] width 23 height 34
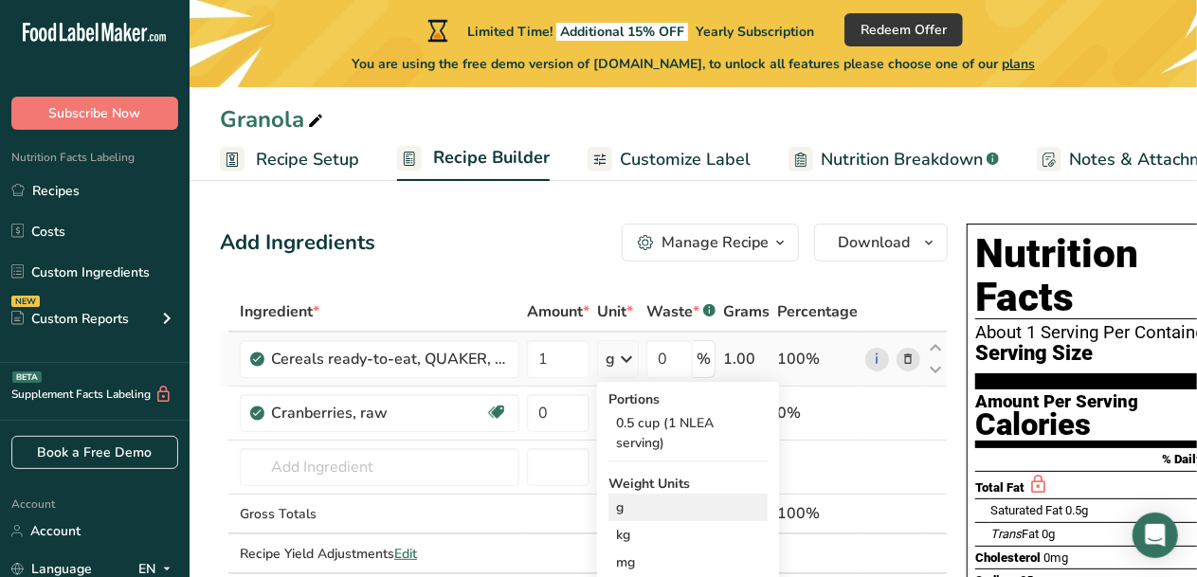
click at [630, 512] on div "g" at bounding box center [688, 507] width 159 height 27
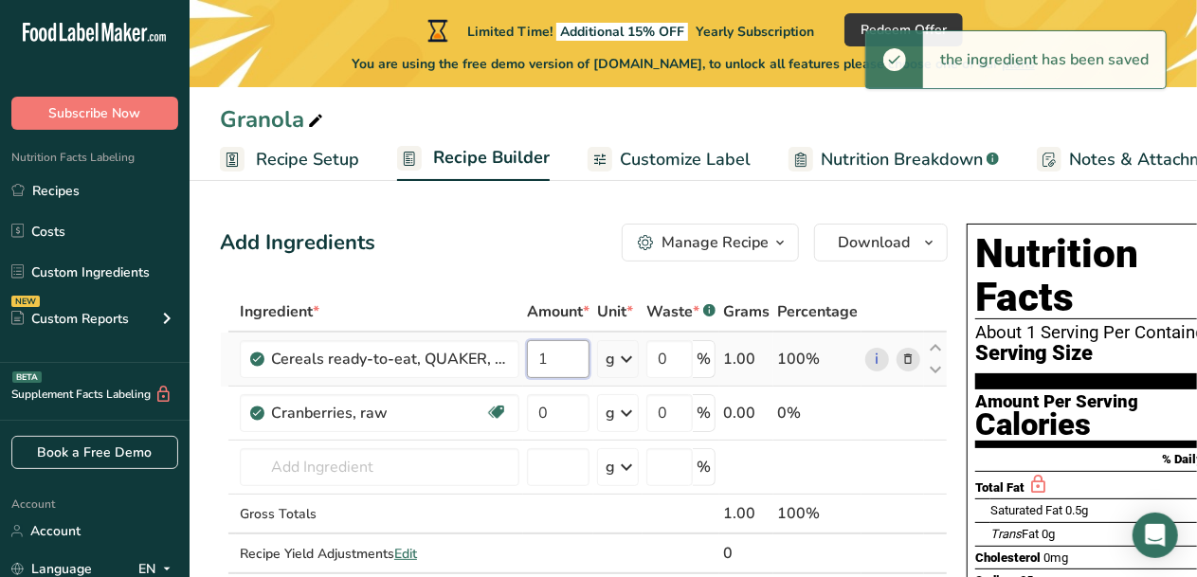
click at [546, 359] on input "1" at bounding box center [558, 359] width 63 height 38
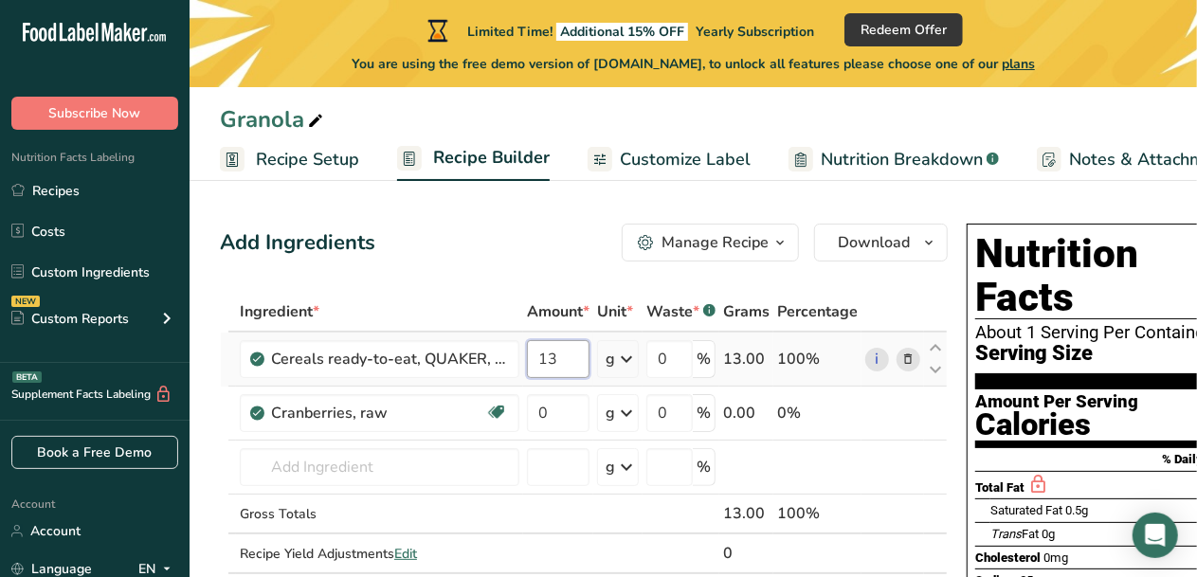
type input "1"
type input "3"
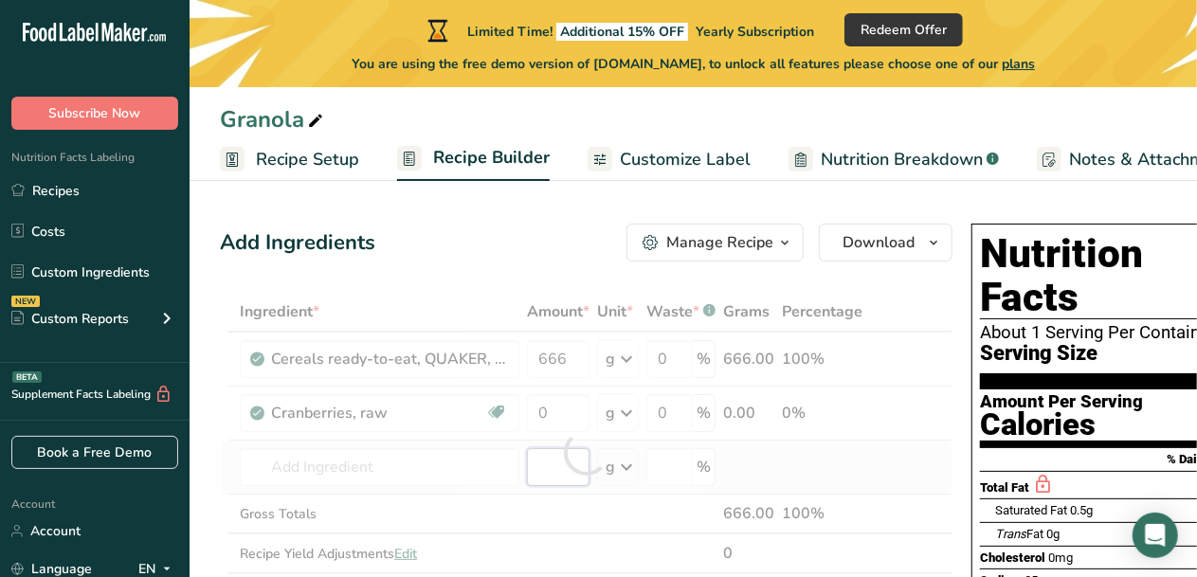
click at [550, 464] on div "Ingredient * Amount * Unit * Waste * .a-a{fill:#347362;}.b-a{fill:#fff;} Grams …" at bounding box center [586, 452] width 733 height 321
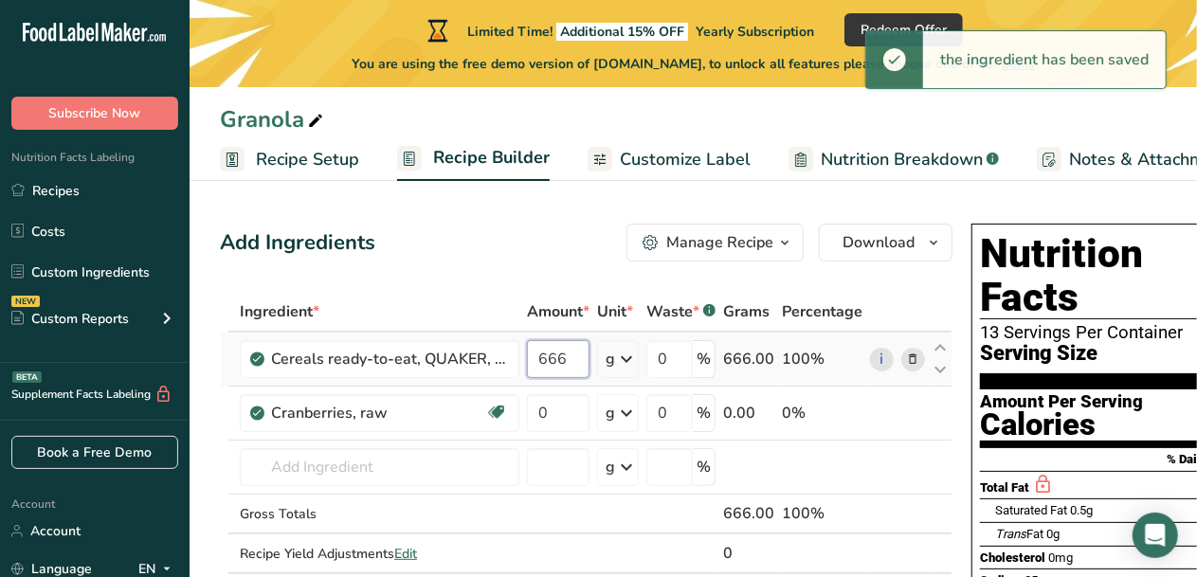
click at [571, 356] on input "666" at bounding box center [558, 359] width 63 height 38
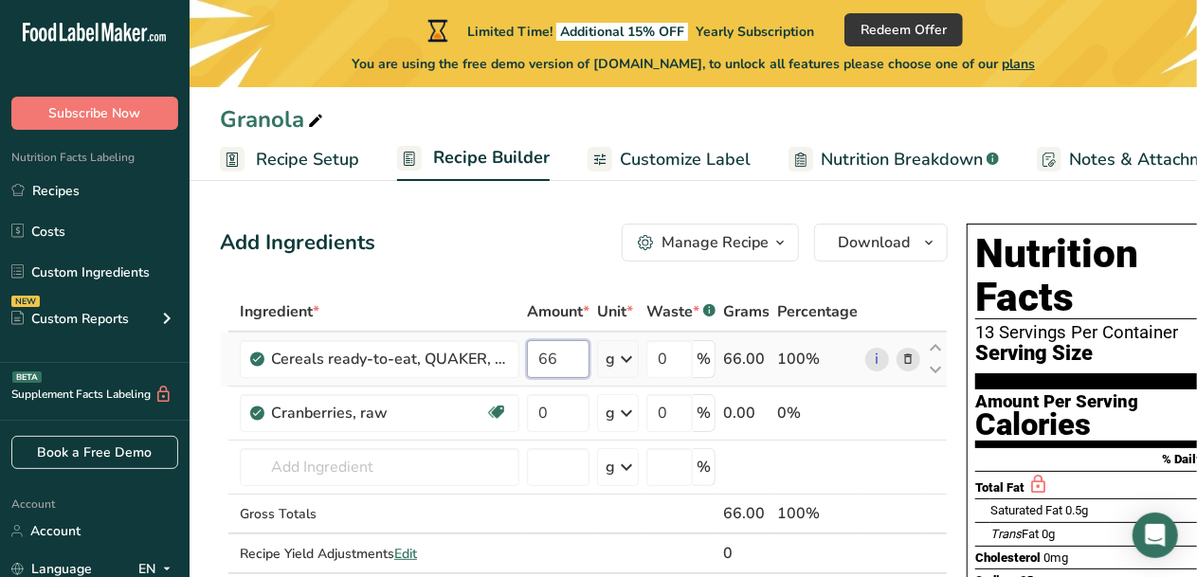
type input "6"
type input "2"
click at [622, 359] on div "Ingredient * Amount * Unit * Waste * .a-a{fill:#347362;}.b-a{fill:#fff;} Grams …" at bounding box center [584, 452] width 728 height 321
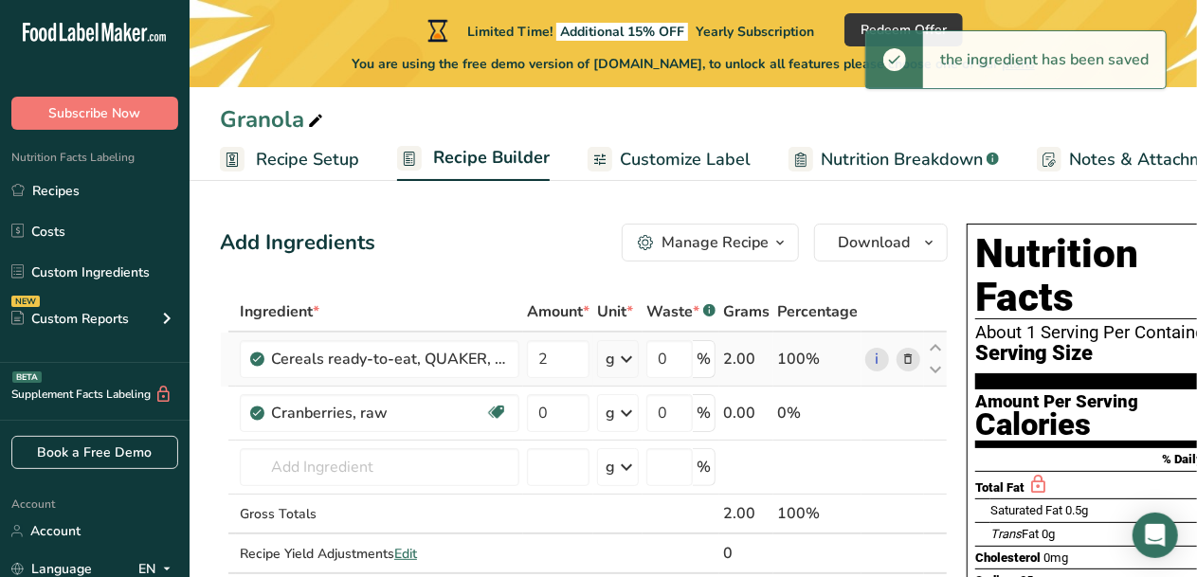
click at [622, 359] on icon at bounding box center [626, 359] width 23 height 34
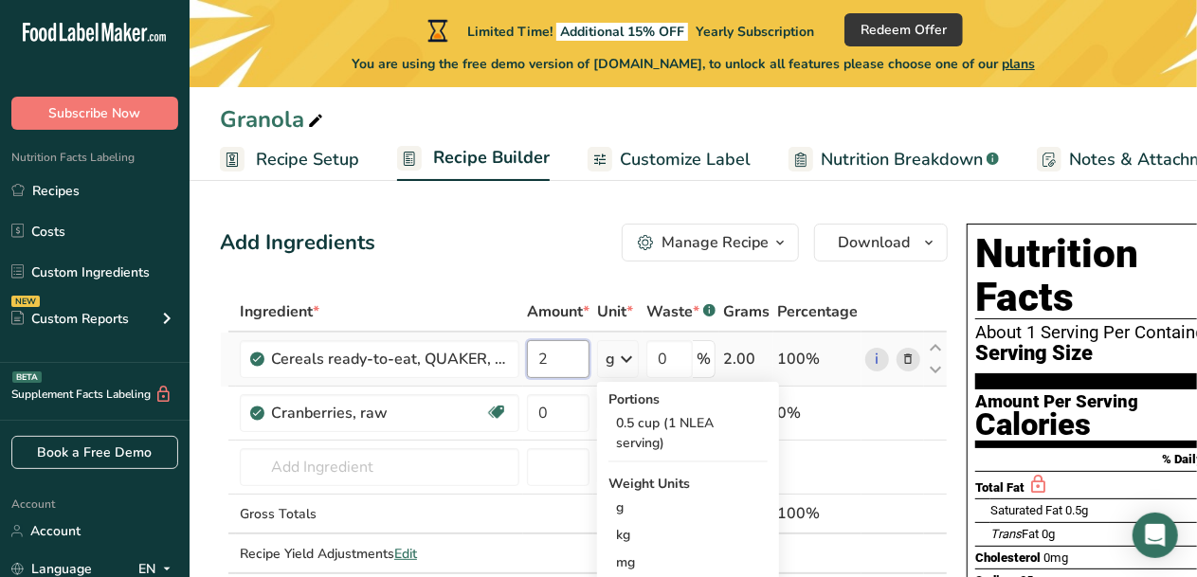
click at [566, 365] on input "2" at bounding box center [558, 359] width 63 height 38
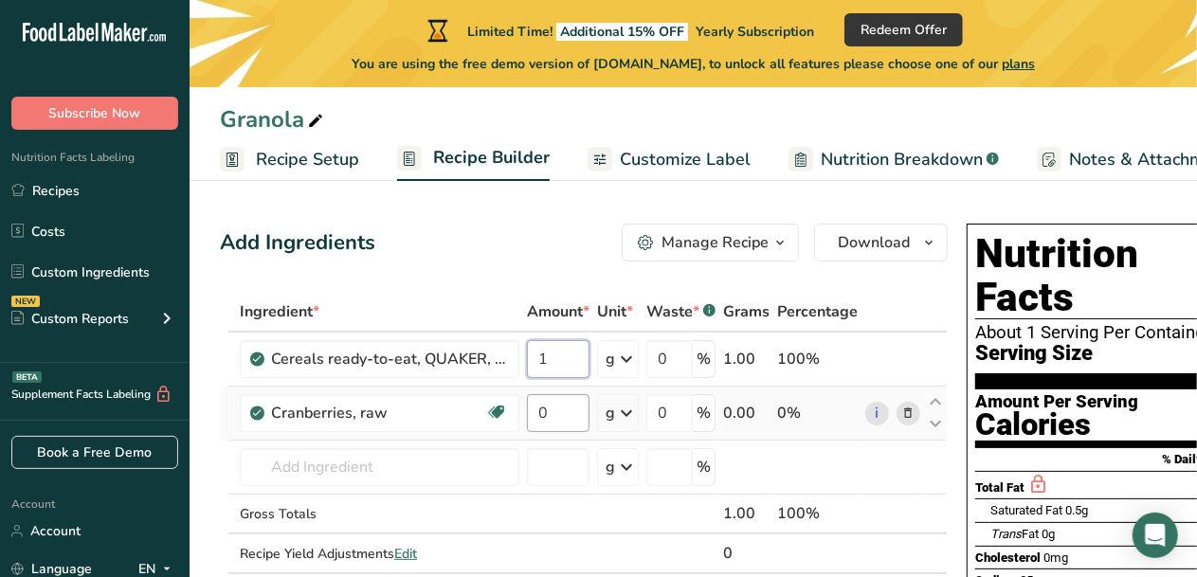
type input "1"
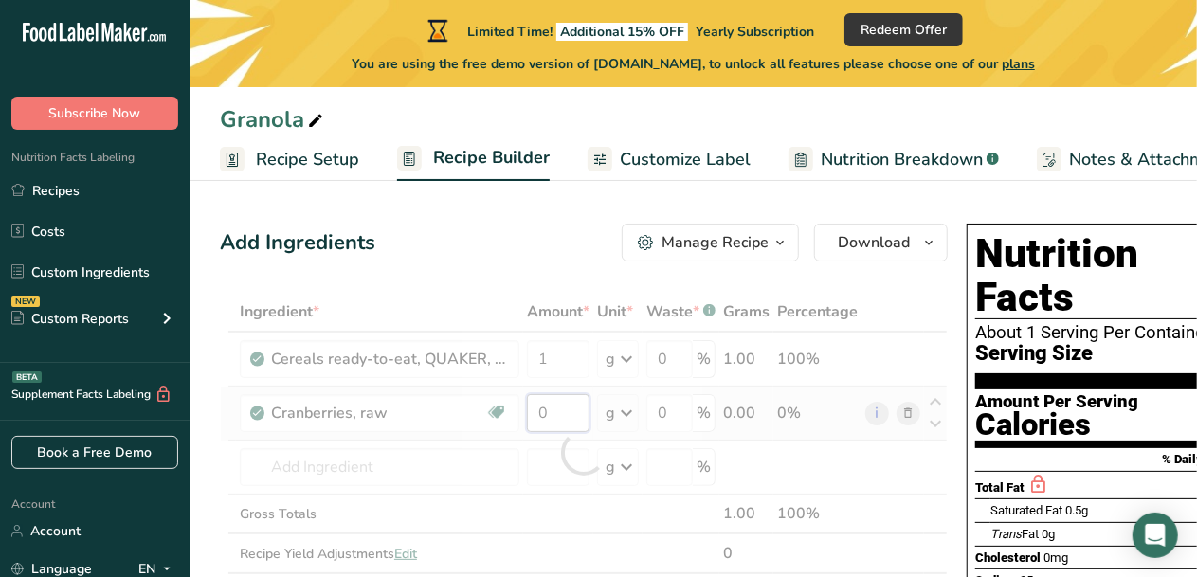
click at [572, 419] on div "Ingredient * Amount * Unit * Waste * .a-a{fill:#347362;}.b-a{fill:#fff;} Grams …" at bounding box center [584, 452] width 728 height 321
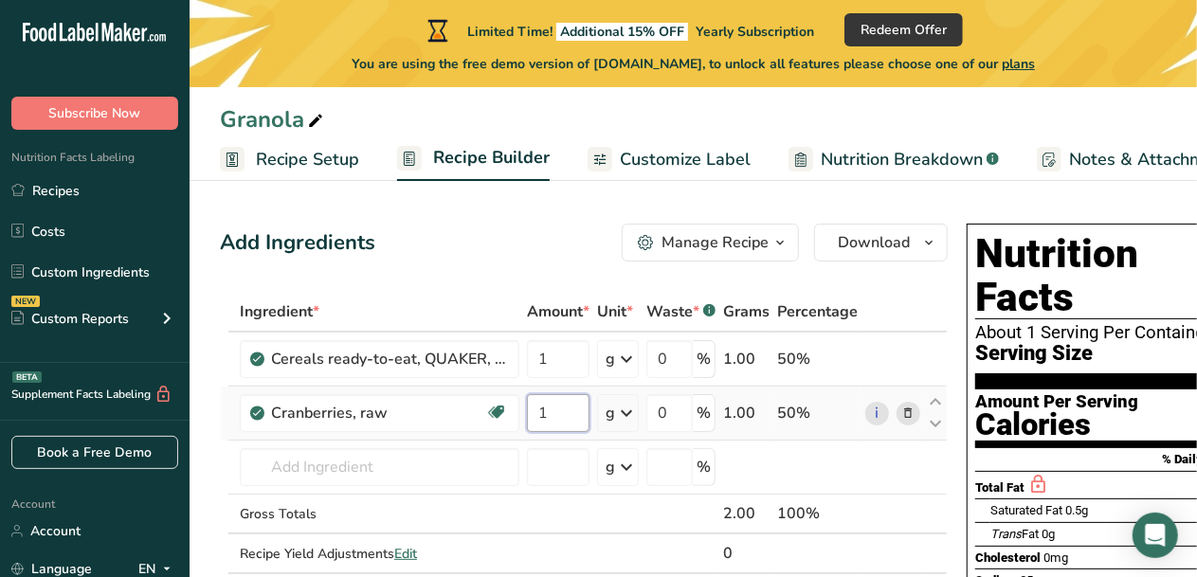
type input "1"
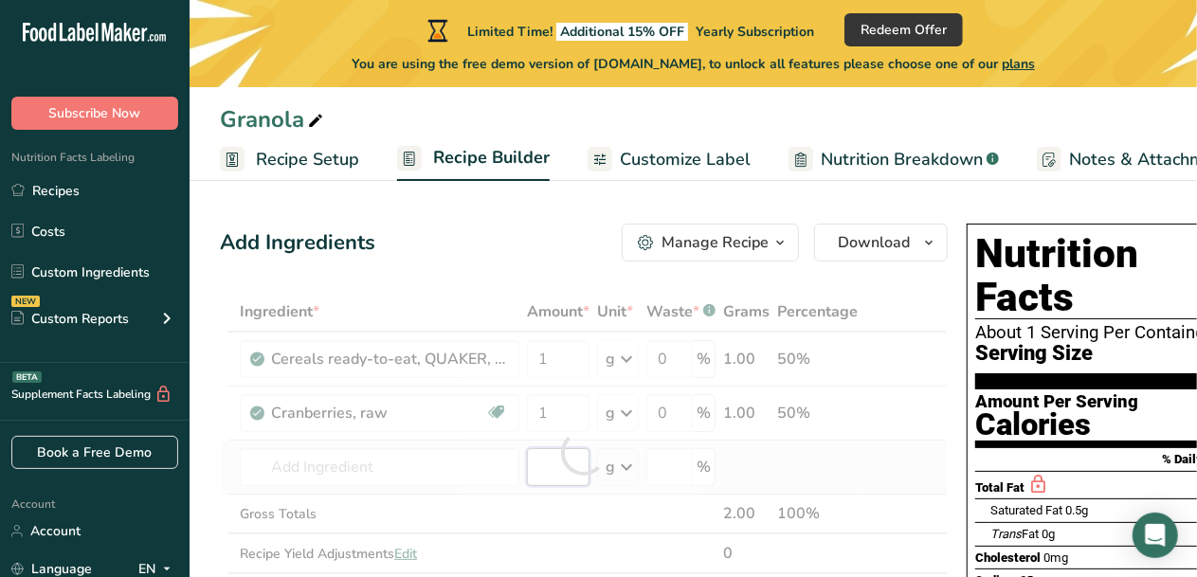
click at [544, 467] on div "Ingredient * Amount * Unit * Waste * .a-a{fill:#347362;}.b-a{fill:#fff;} Grams …" at bounding box center [584, 452] width 728 height 321
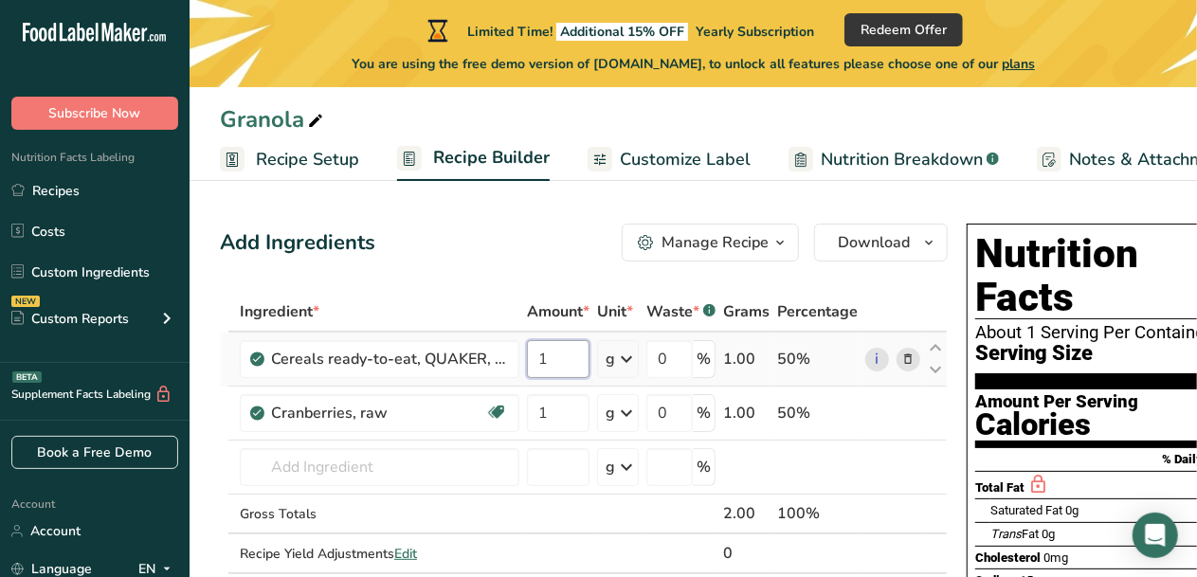
click at [557, 354] on input "1" at bounding box center [558, 359] width 63 height 38
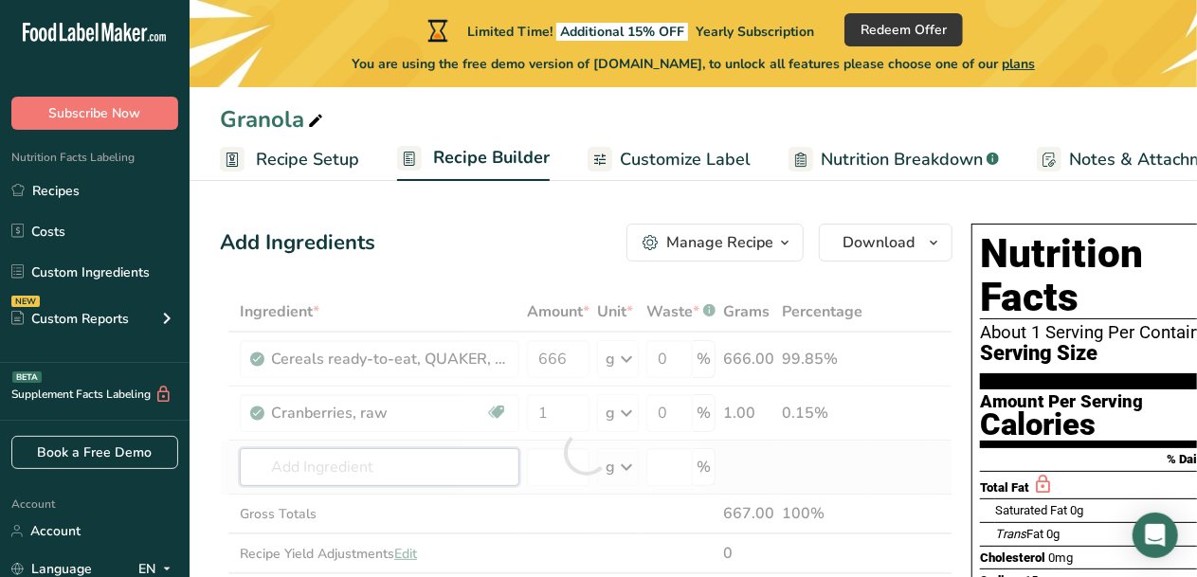
click at [448, 466] on div "Ingredient * Amount * Unit * Waste * .a-a{fill:#347362;}.b-a{fill:#fff;} Grams …" at bounding box center [586, 452] width 733 height 321
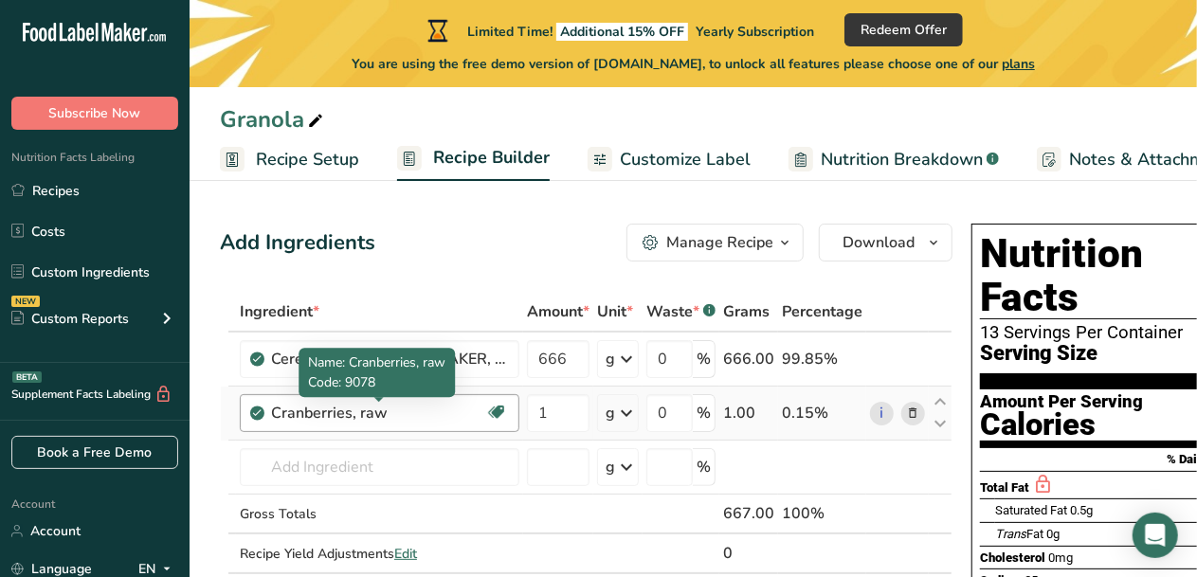
click at [287, 409] on div "Cranberries, raw" at bounding box center [378, 413] width 214 height 23
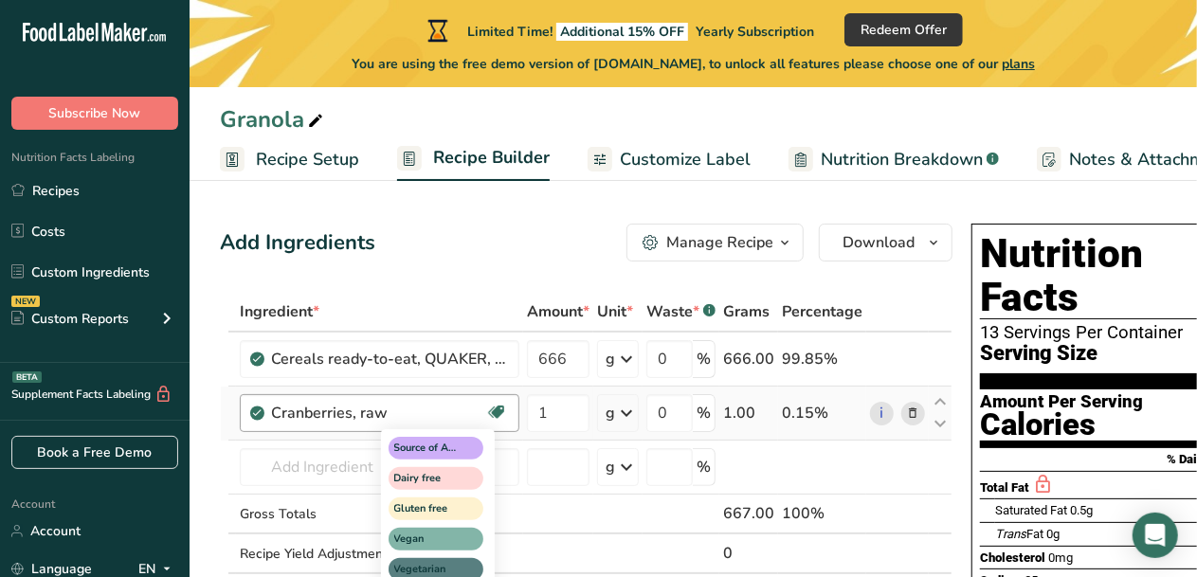
click at [502, 414] on icon at bounding box center [496, 412] width 19 height 29
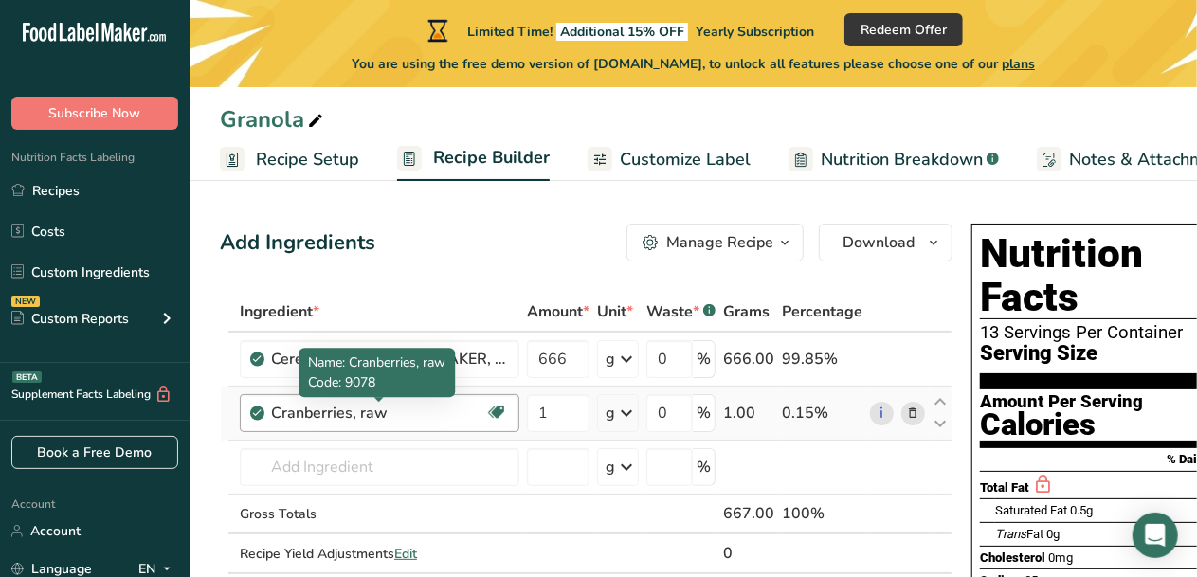
click at [415, 405] on div "Cranberries, raw" at bounding box center [378, 413] width 214 height 23
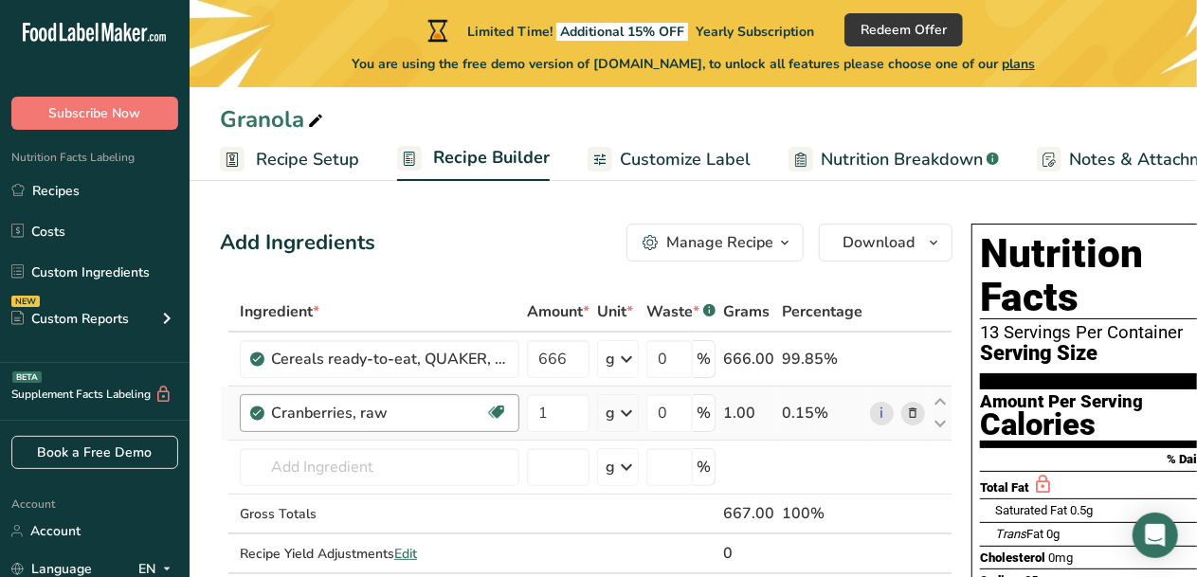
click at [415, 405] on div "Cranberries, raw" at bounding box center [378, 413] width 214 height 23
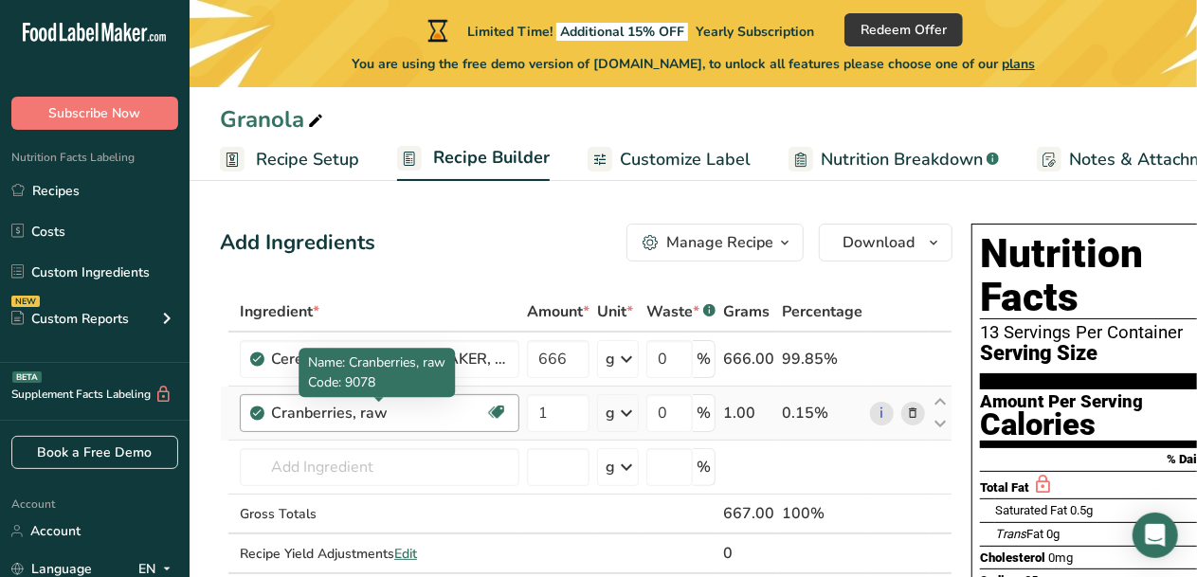
click at [374, 415] on div "Cranberries, raw" at bounding box center [378, 413] width 214 height 23
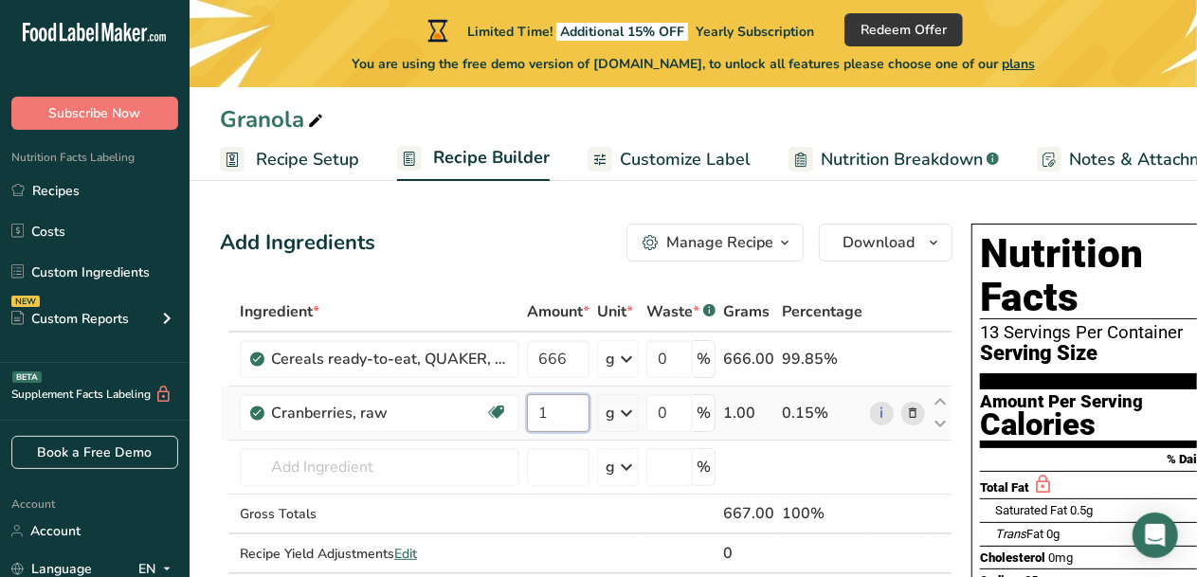
click at [565, 408] on input "1" at bounding box center [558, 413] width 63 height 38
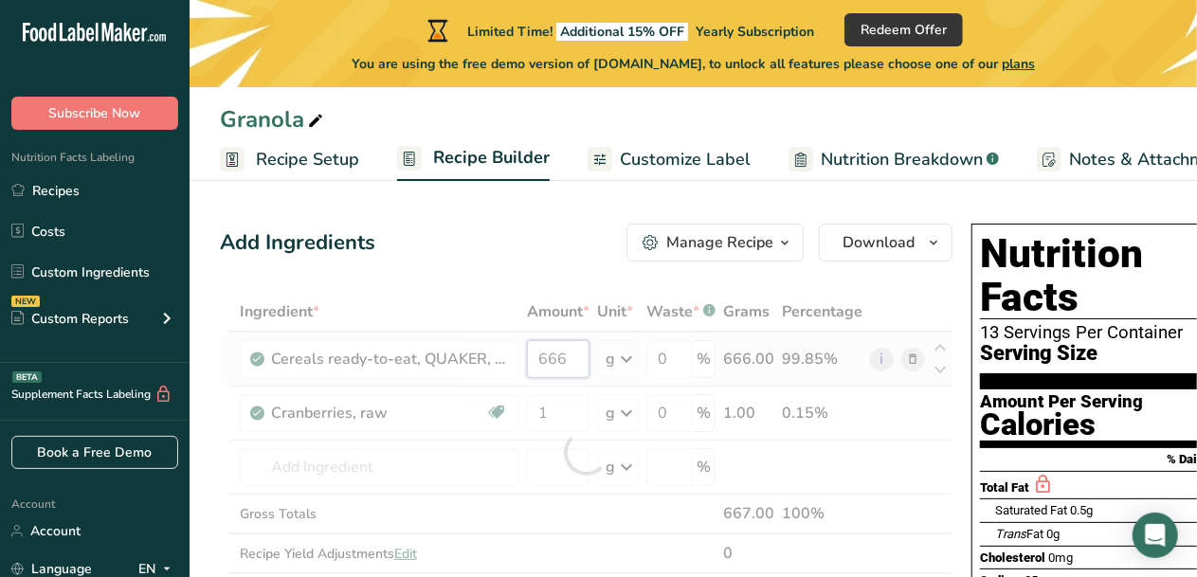
click at [563, 359] on div "Ingredient * Amount * Unit * Waste * .a-a{fill:#347362;}.b-a{fill:#fff;} Grams …" at bounding box center [586, 452] width 733 height 321
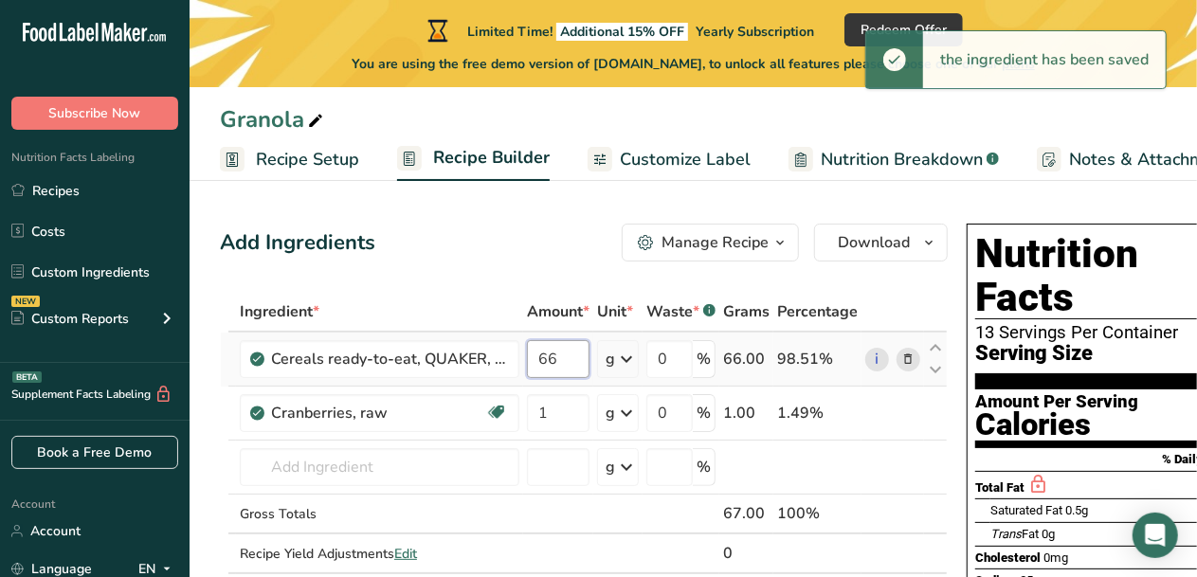
type input "6"
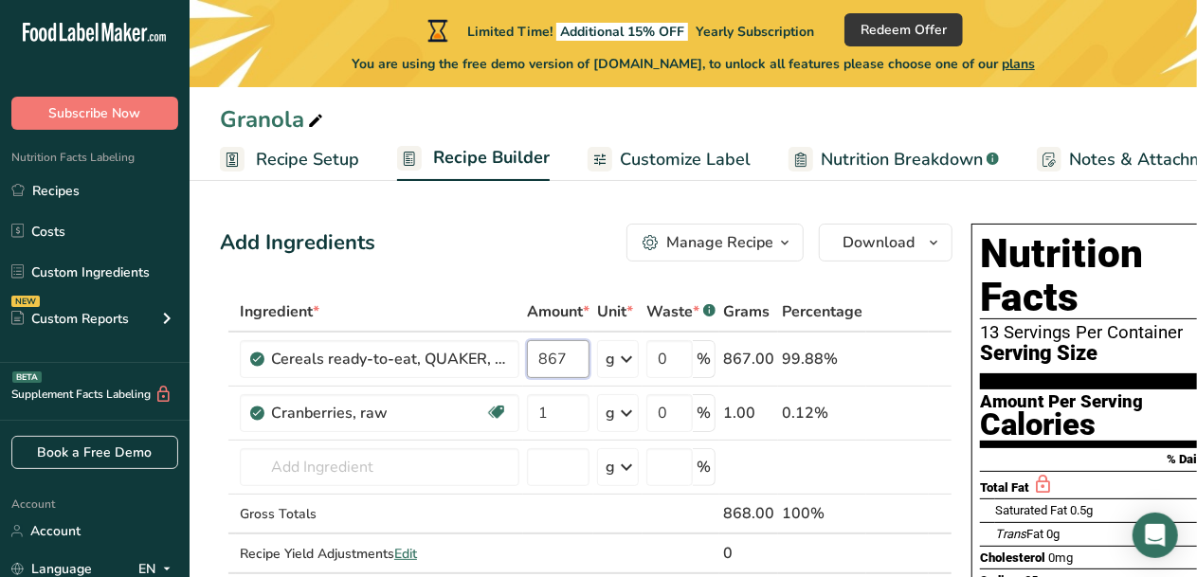
type input "867"
click at [574, 411] on div "Ingredient * Amount * Unit * Waste * .a-a{fill:#347362;}.b-a{fill:#fff;} Grams …" at bounding box center [586, 452] width 733 height 321
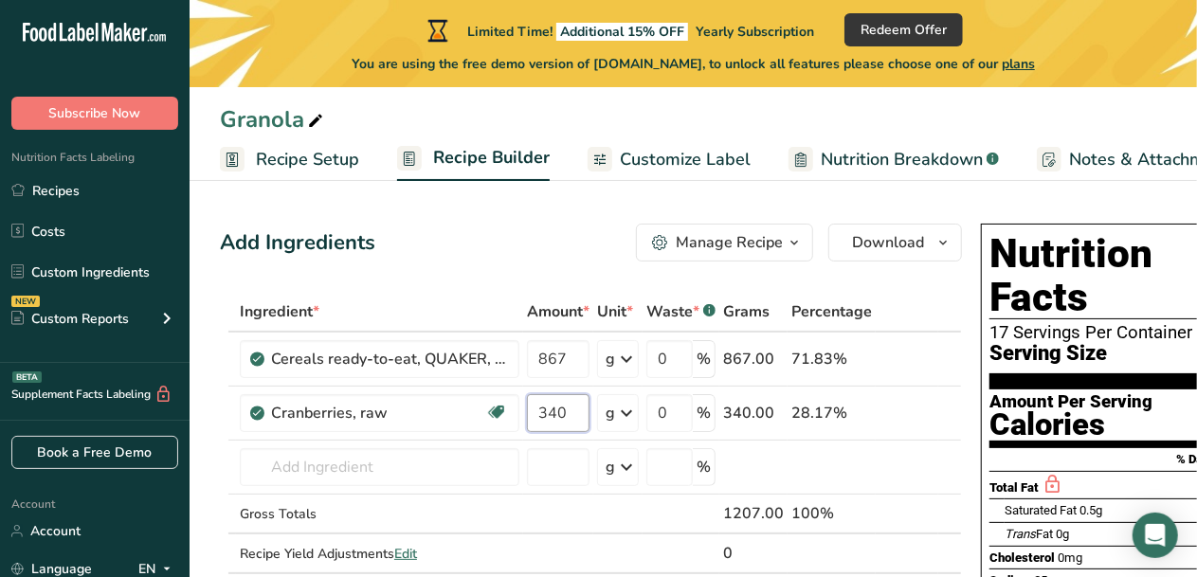
type input "340"
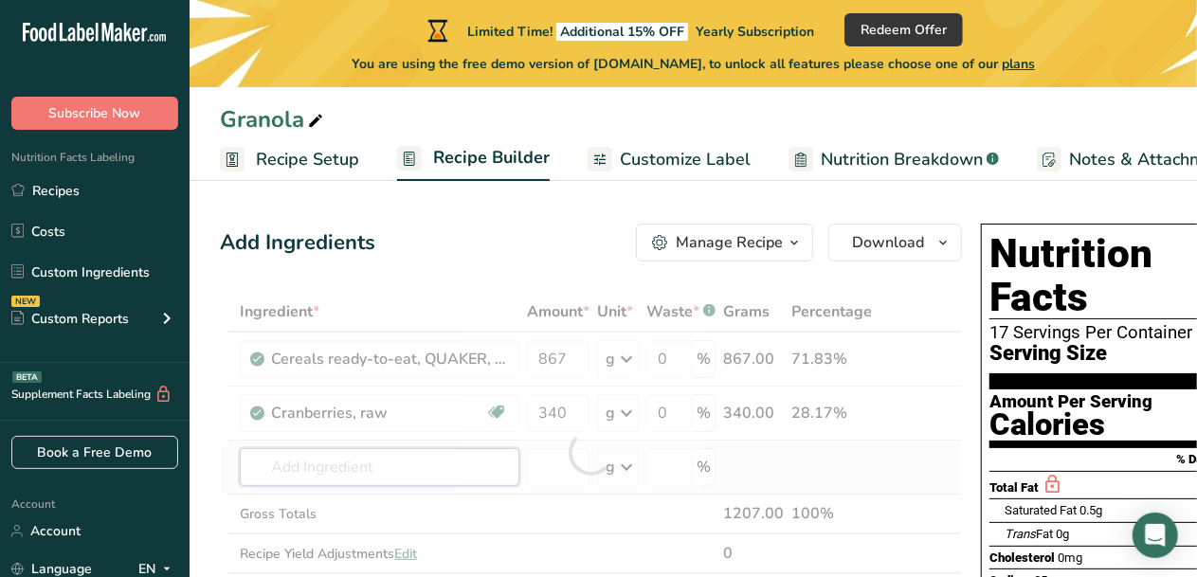
click at [463, 473] on div "Ingredient * Amount * Unit * Waste * .a-a{fill:#347362;}.b-a{fill:#fff;} Grams …" at bounding box center [591, 452] width 742 height 321
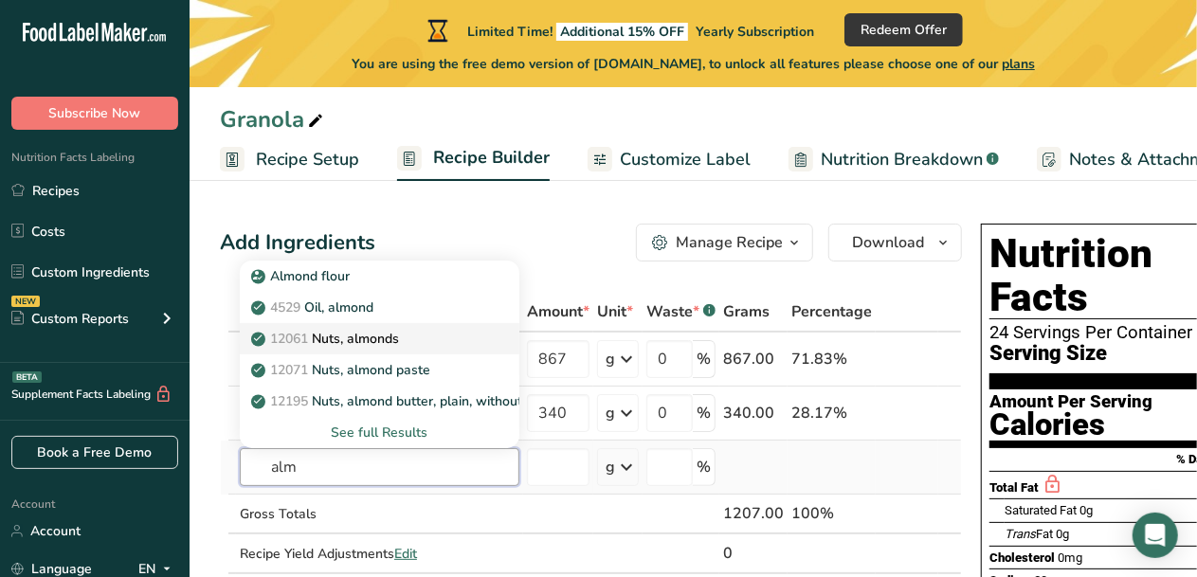
type input "alm"
click at [429, 342] on div "12061 Nuts, almonds" at bounding box center [364, 339] width 219 height 20
type input "Nuts, almonds"
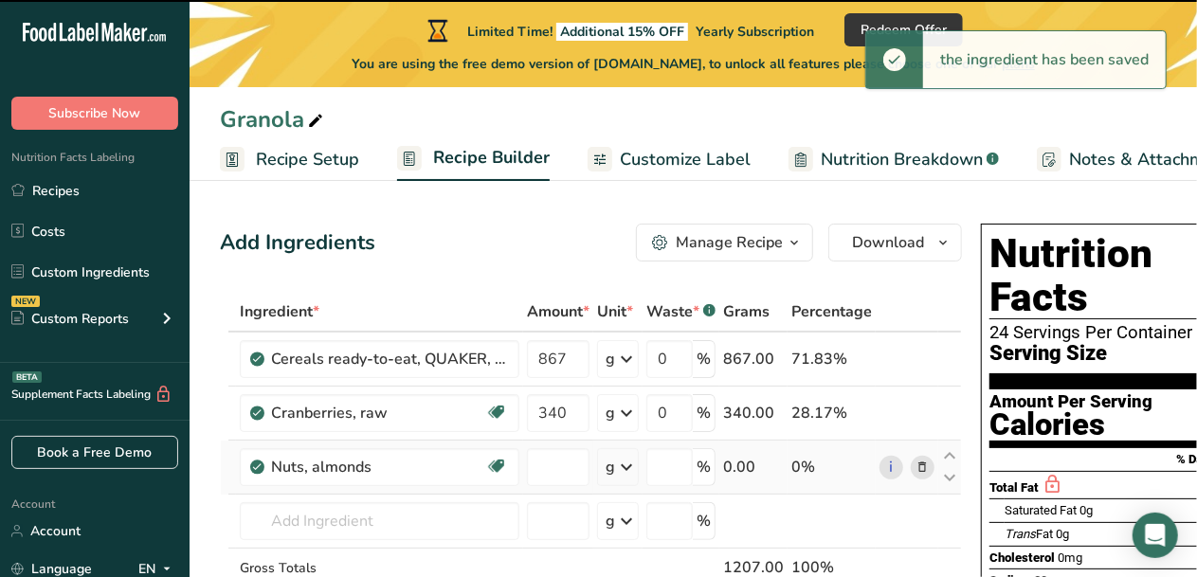
type input "0"
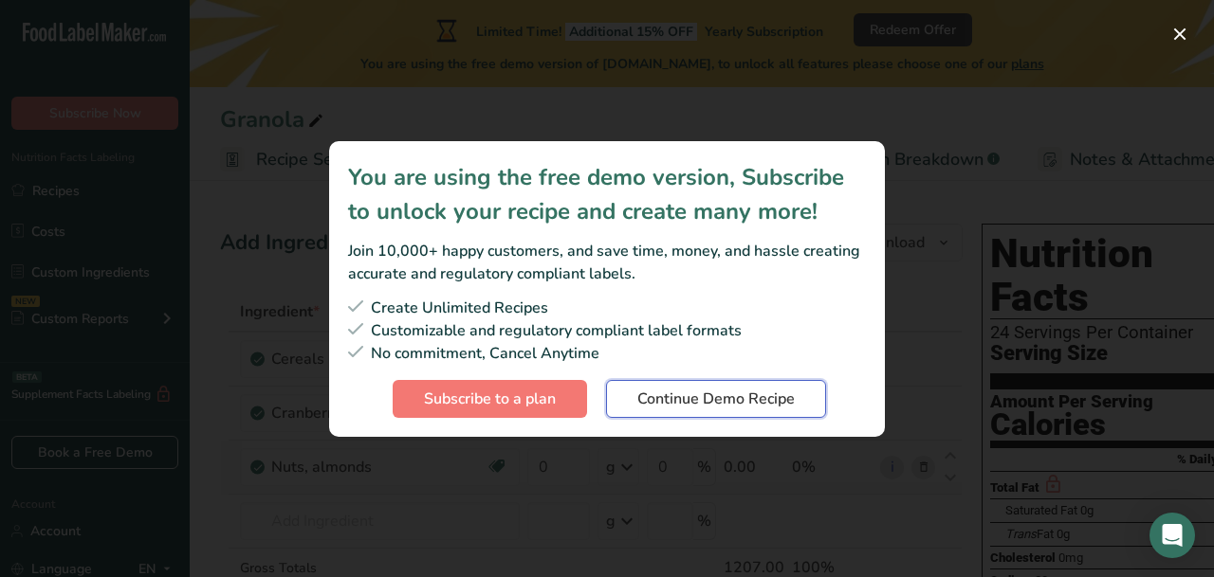
click at [710, 393] on span "Continue Demo Recipe" at bounding box center [715, 399] width 157 height 23
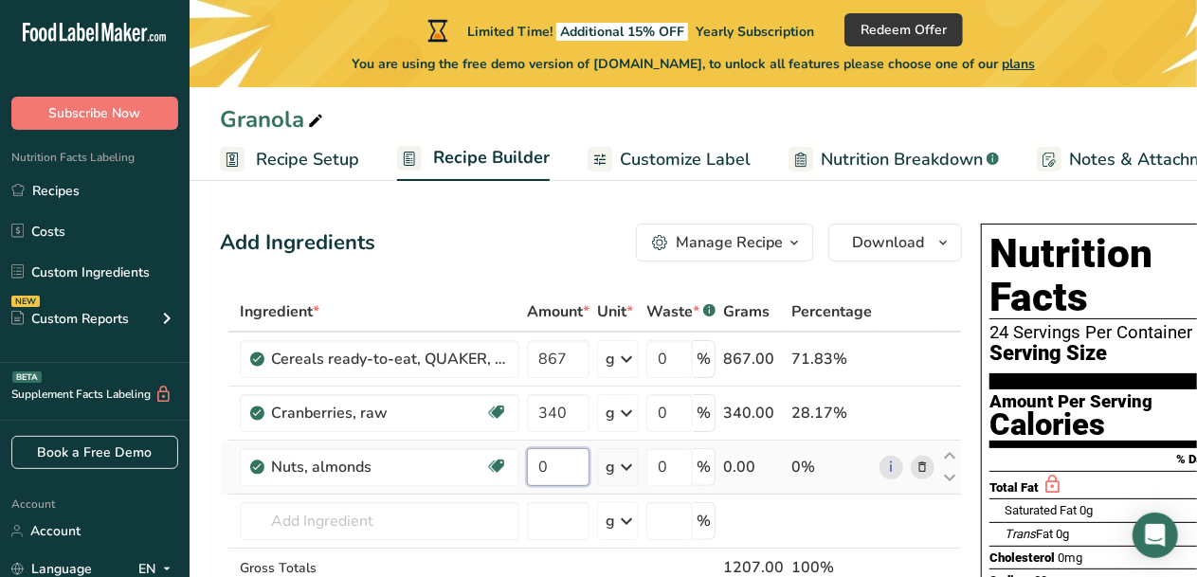
click at [554, 465] on input "0" at bounding box center [558, 467] width 63 height 38
type input "340"
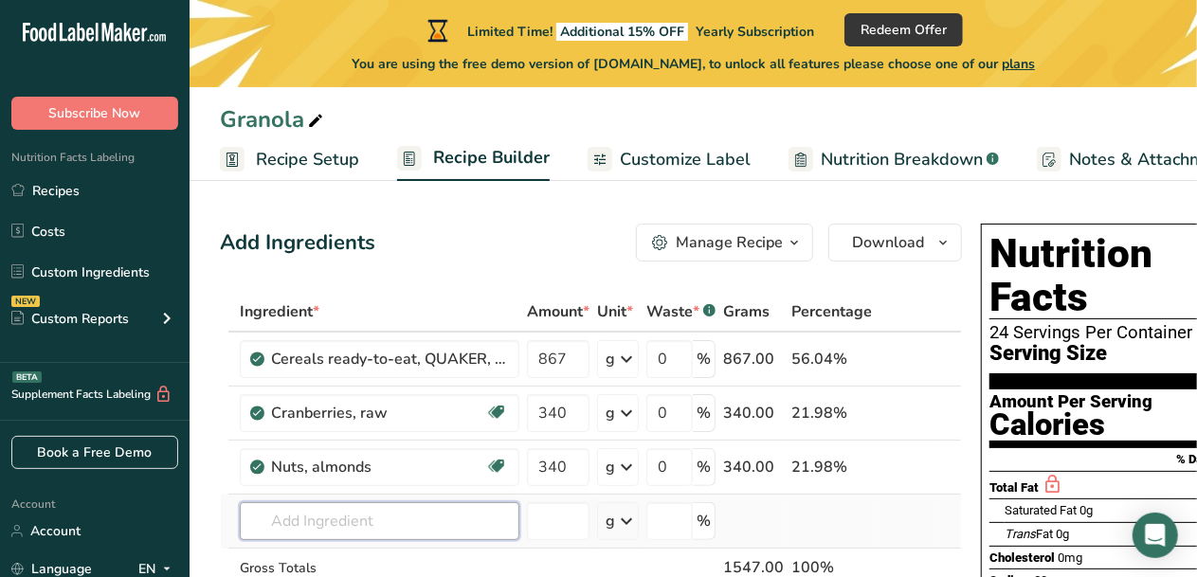
click at [480, 512] on div "Ingredient * Amount * Unit * Waste * .a-a{fill:#347362;}.b-a{fill:#fff;} Grams …" at bounding box center [591, 479] width 742 height 375
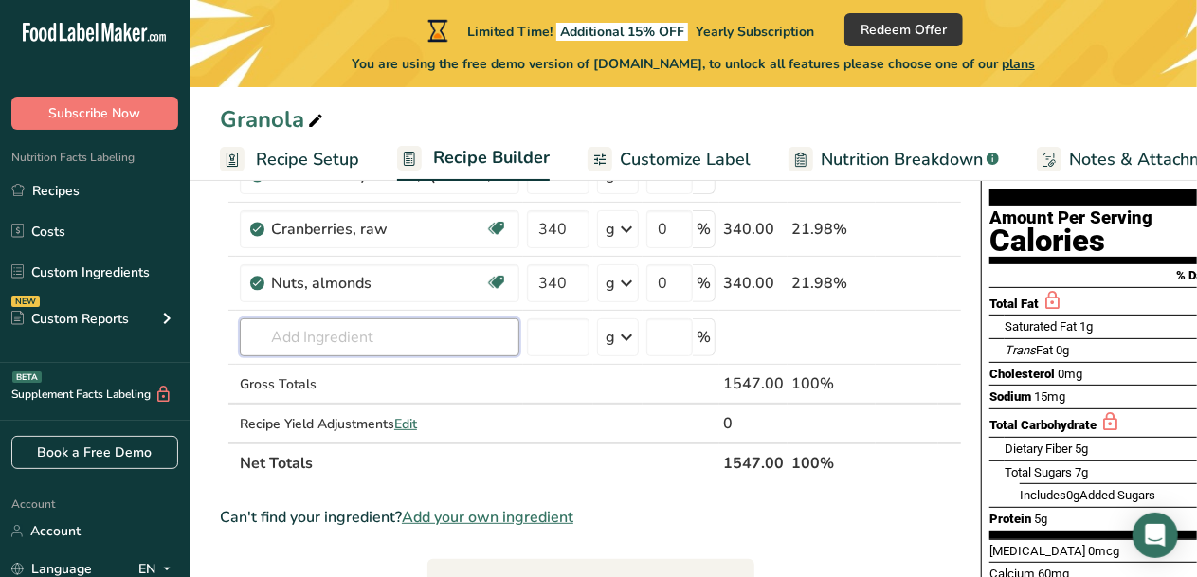
scroll to position [192, 0]
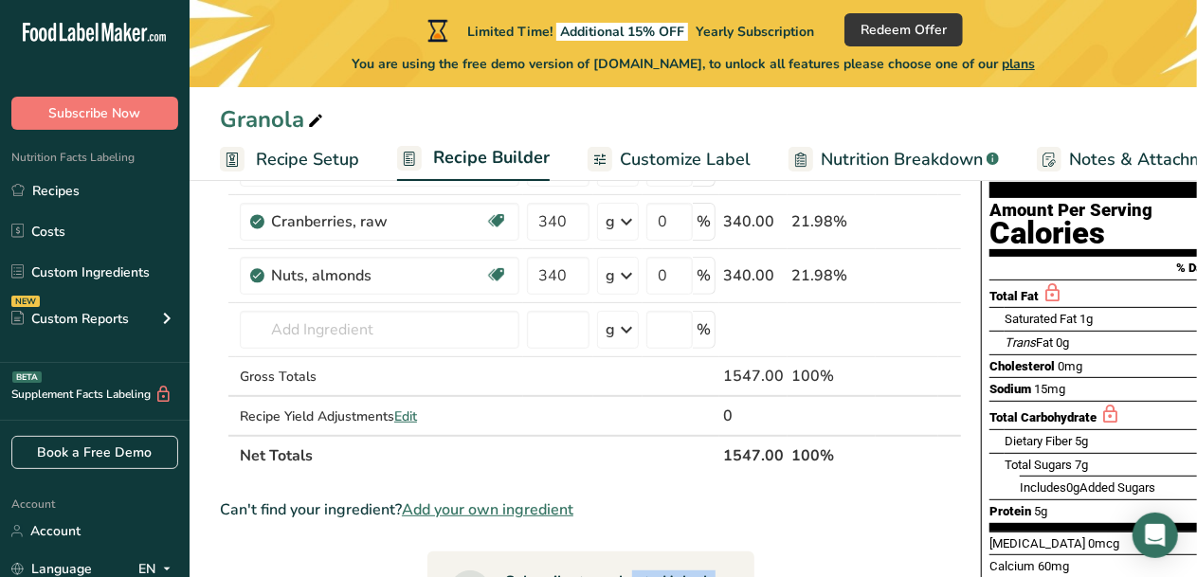
drag, startPoint x: 574, startPoint y: 560, endPoint x: 842, endPoint y: 550, distance: 268.5
click at [842, 550] on section "Ingredient * Amount * Unit * Waste * .a-a{fill:#347362;}.b-a{fill:#fff;} Grams …" at bounding box center [591, 540] width 742 height 881
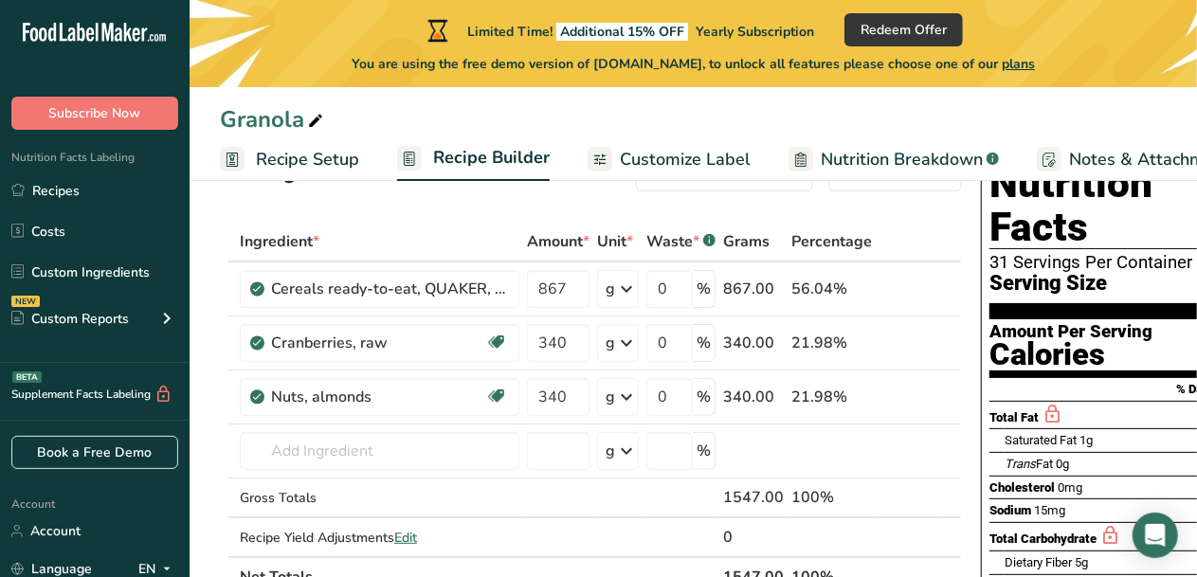
scroll to position [93, 0]
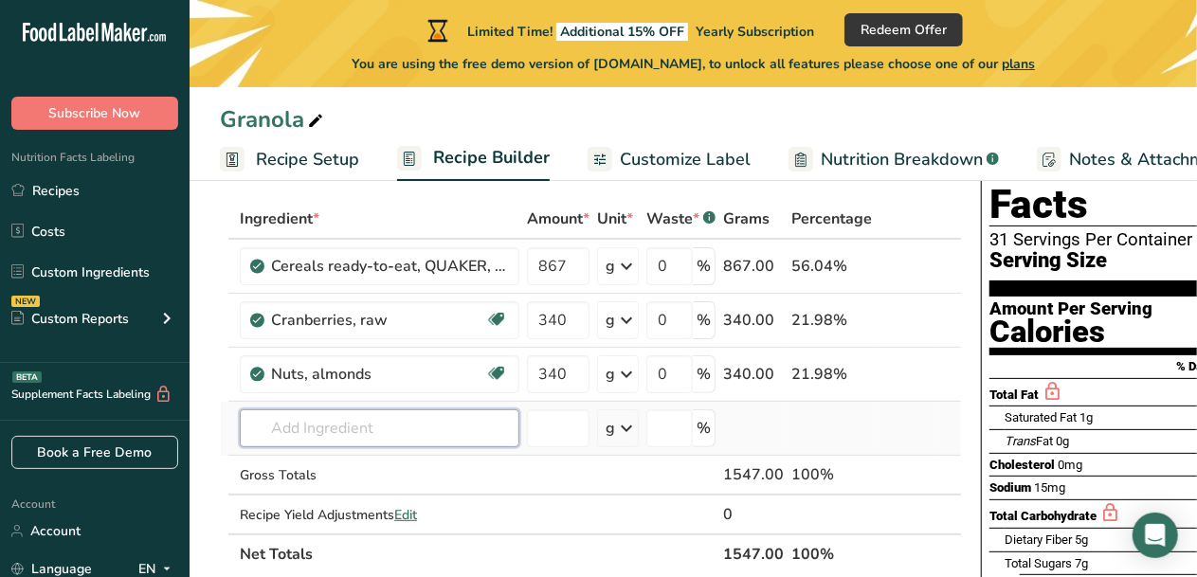
click at [310, 434] on input "text" at bounding box center [380, 429] width 280 height 38
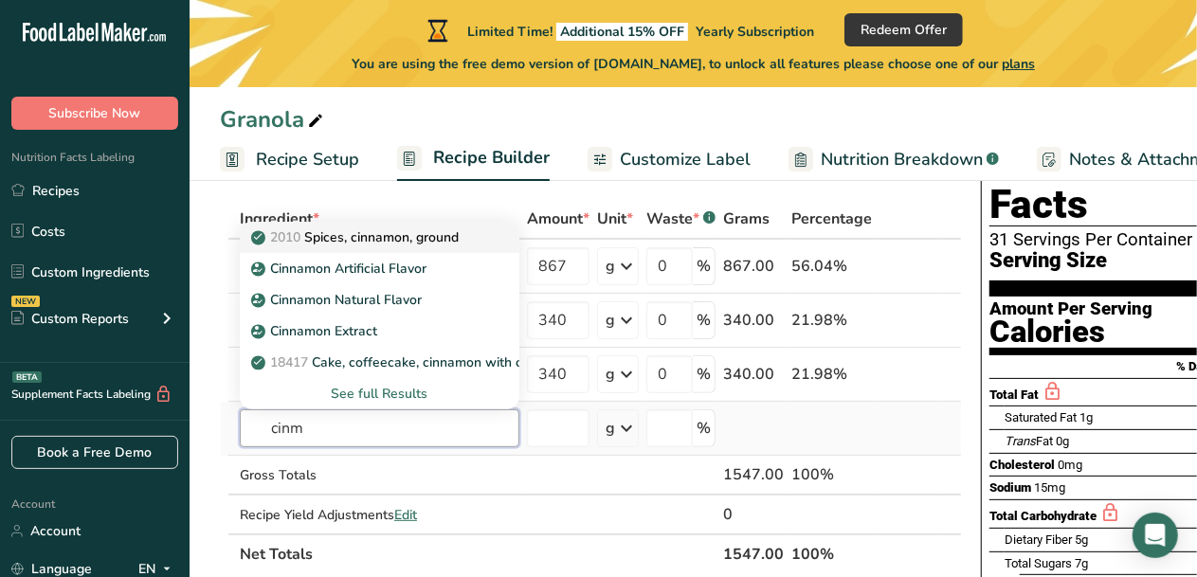
type input "cinm"
click at [389, 239] on p "2010 Spices, cinnamon, ground" at bounding box center [357, 238] width 204 height 20
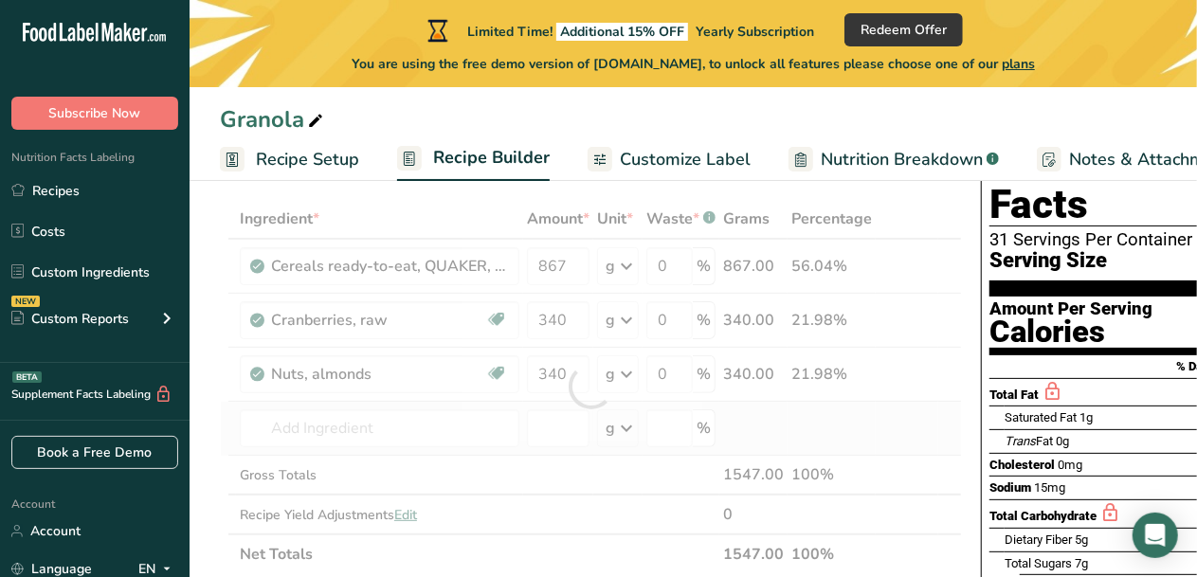
type input "Spices, cinnamon, ground"
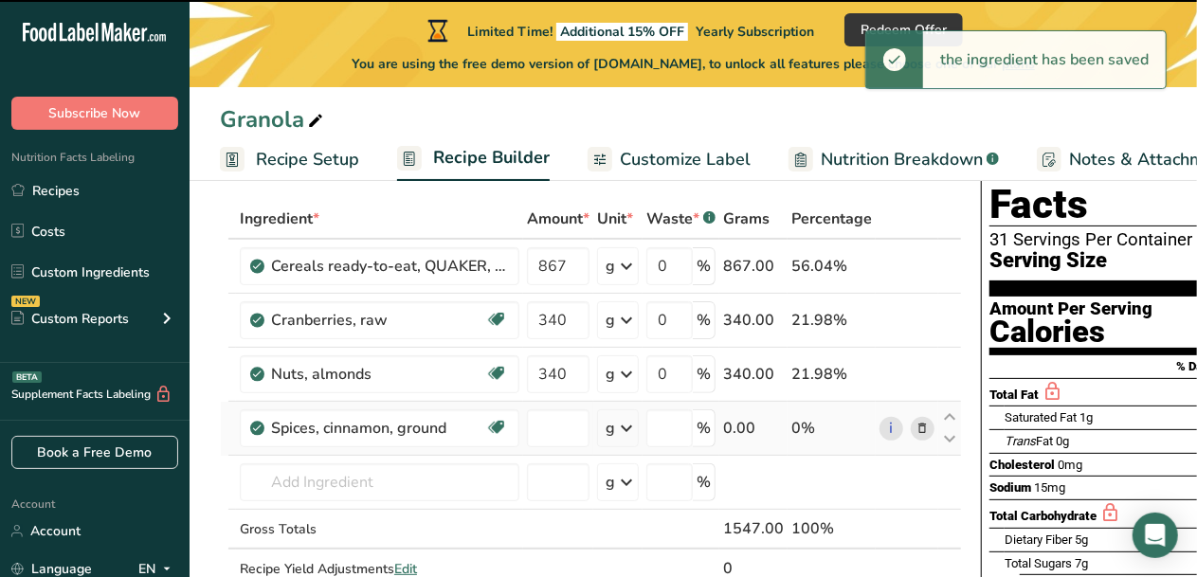
type input "0"
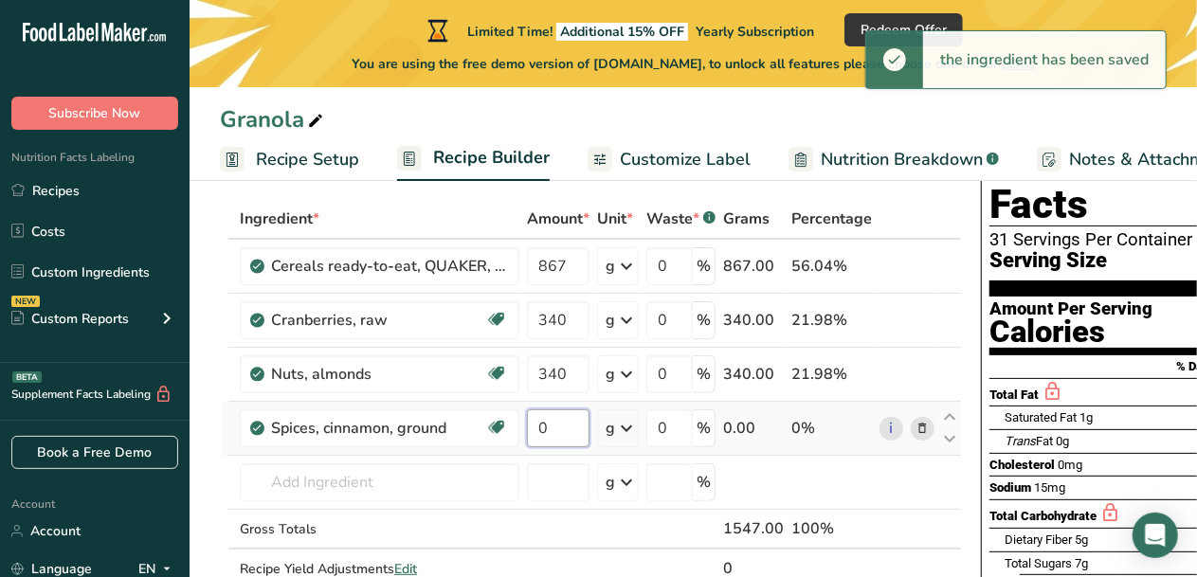
click at [556, 426] on input "0" at bounding box center [558, 429] width 63 height 38
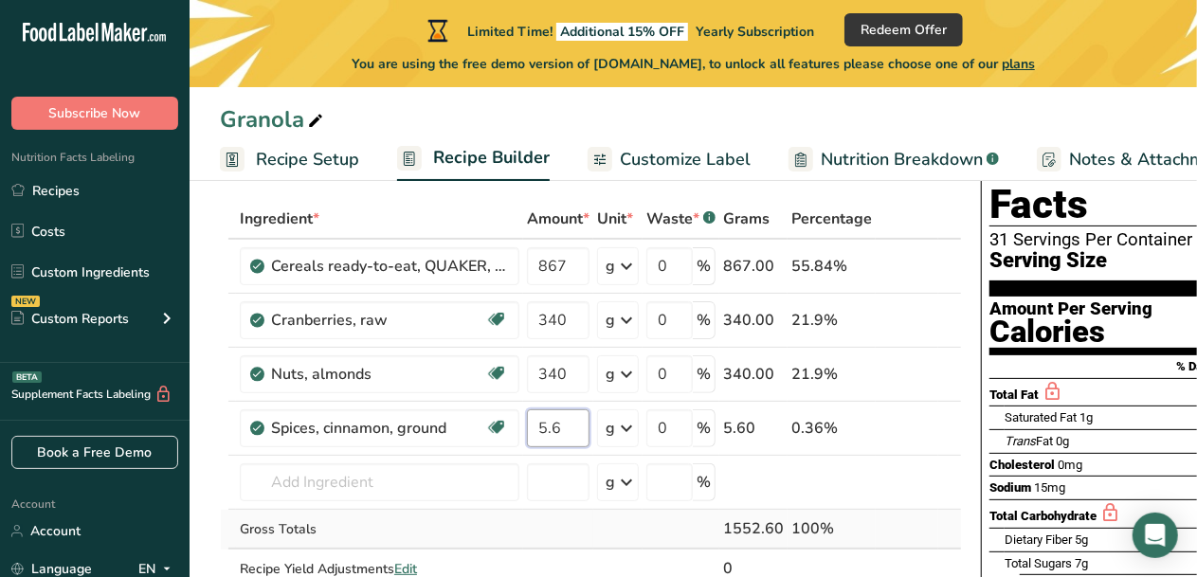
type input "5.6"
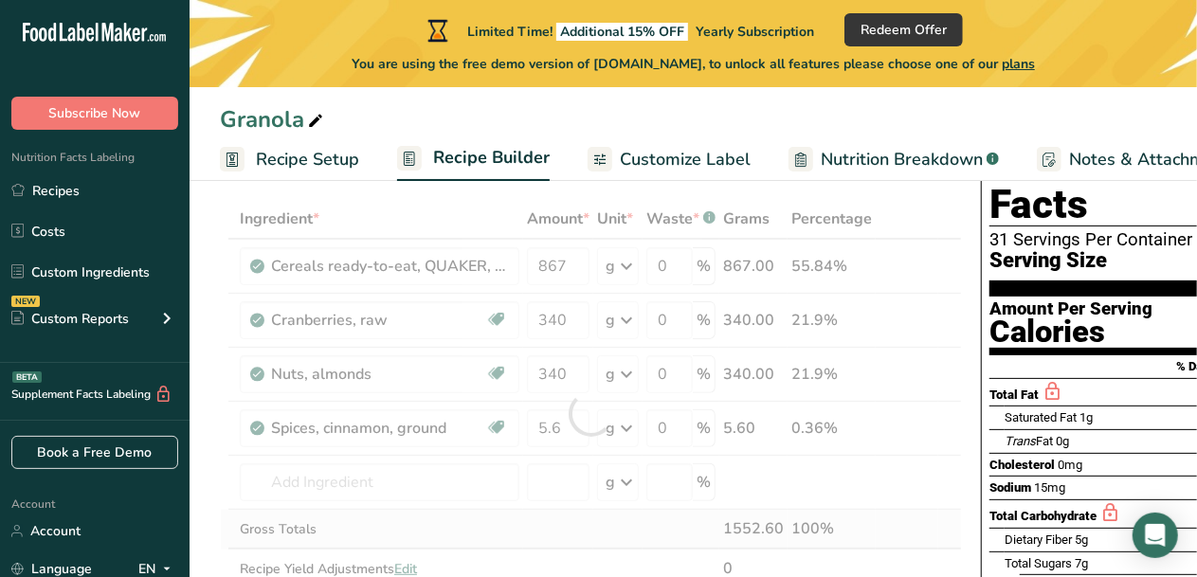
click at [672, 520] on div "Ingredient * Amount * Unit * Waste * .a-a{fill:#347362;}.b-a{fill:#fff;} Grams …" at bounding box center [591, 413] width 742 height 429
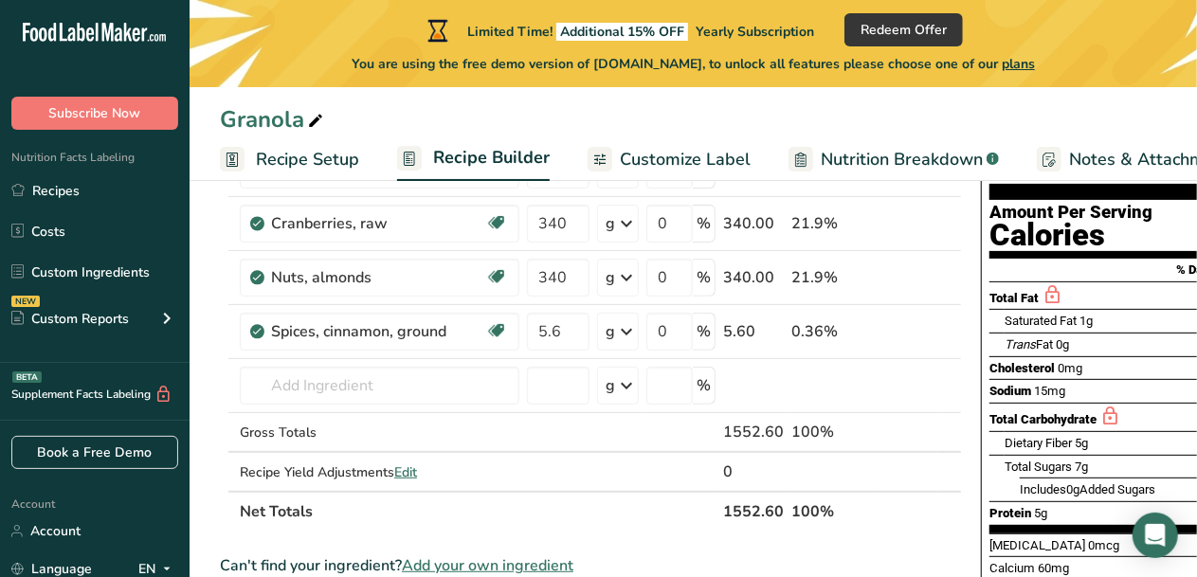
scroll to position [193, 0]
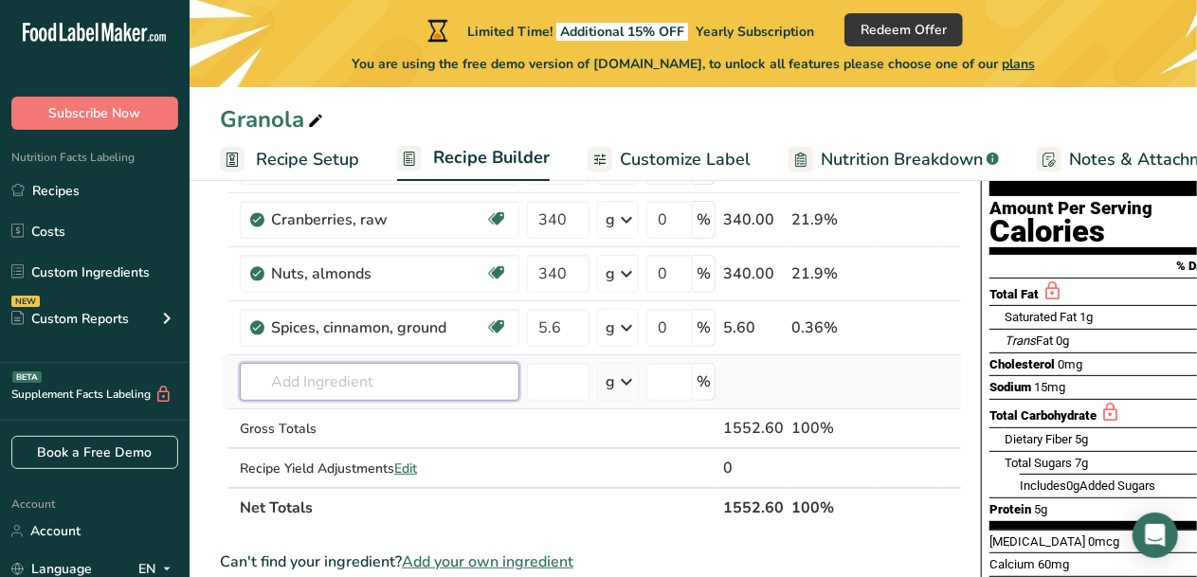
click at [308, 376] on input "text" at bounding box center [380, 382] width 280 height 38
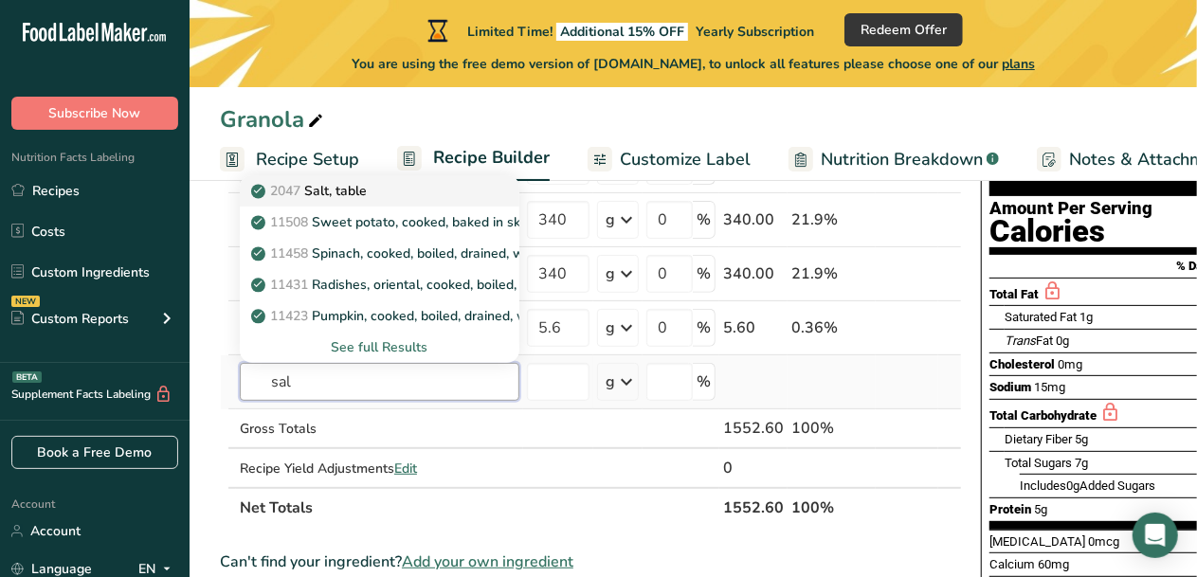
type input "sal"
click at [355, 193] on p "2047 Salt, table" at bounding box center [311, 191] width 112 height 20
type input "Salt, table"
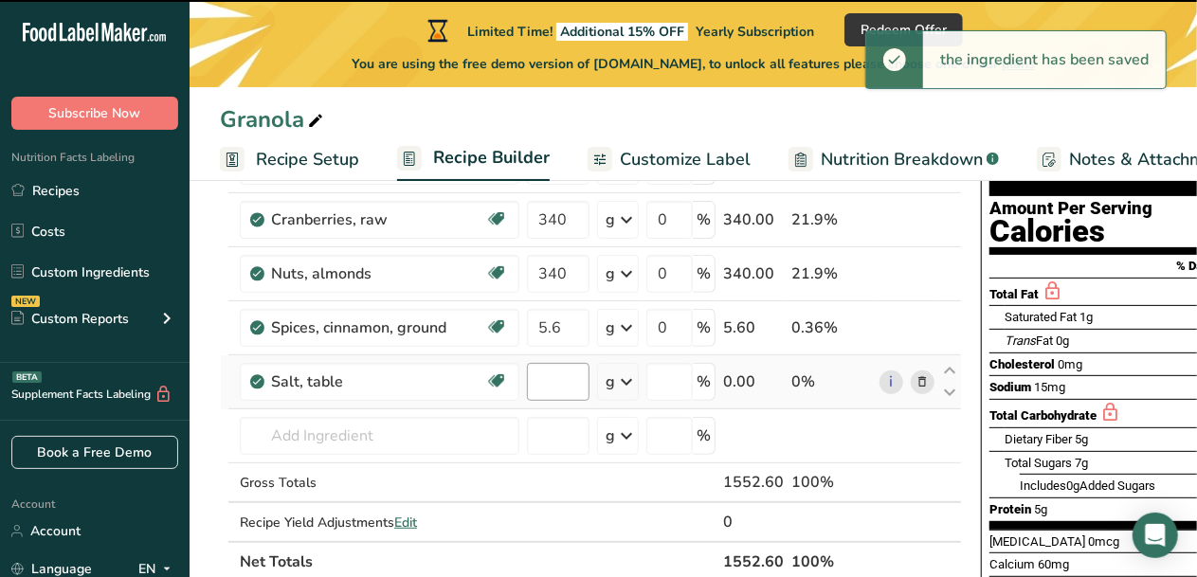
type input "0"
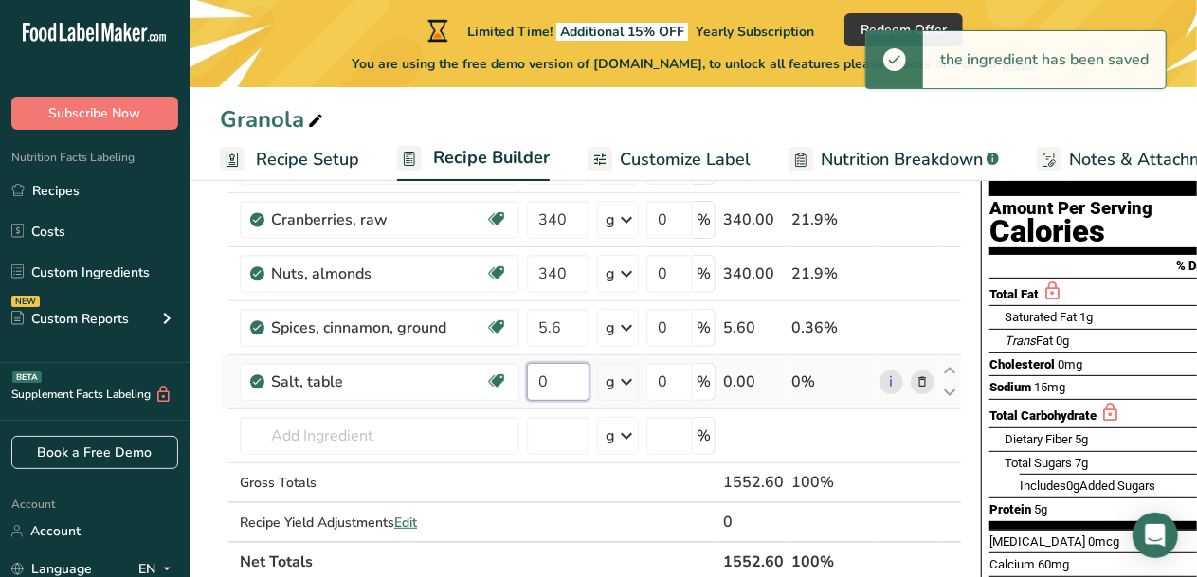
click at [565, 383] on input "0" at bounding box center [558, 382] width 63 height 38
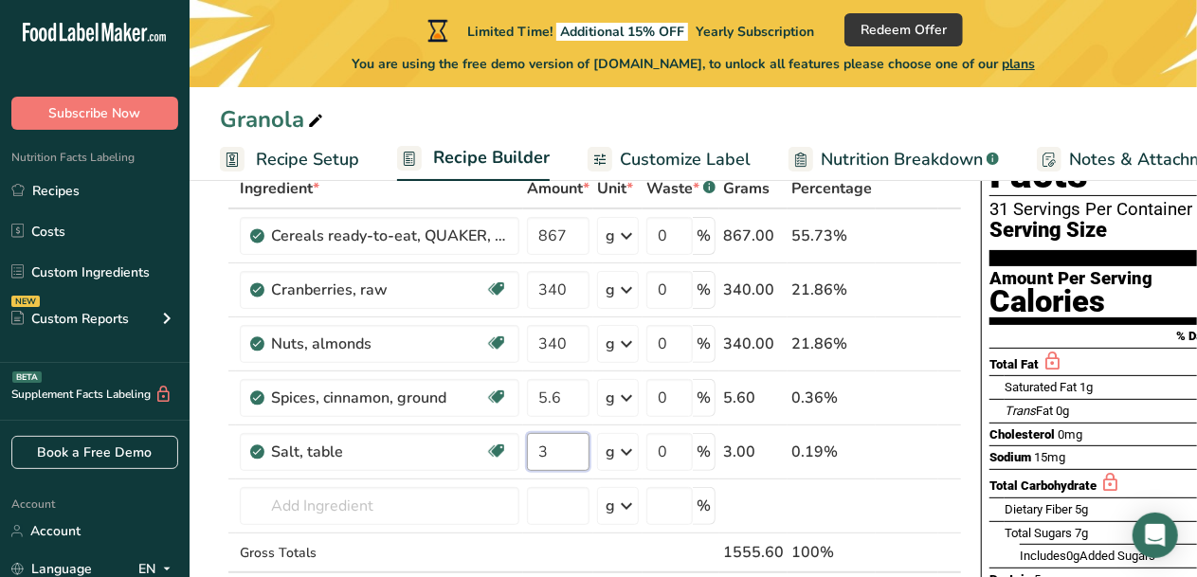
scroll to position [163, 0]
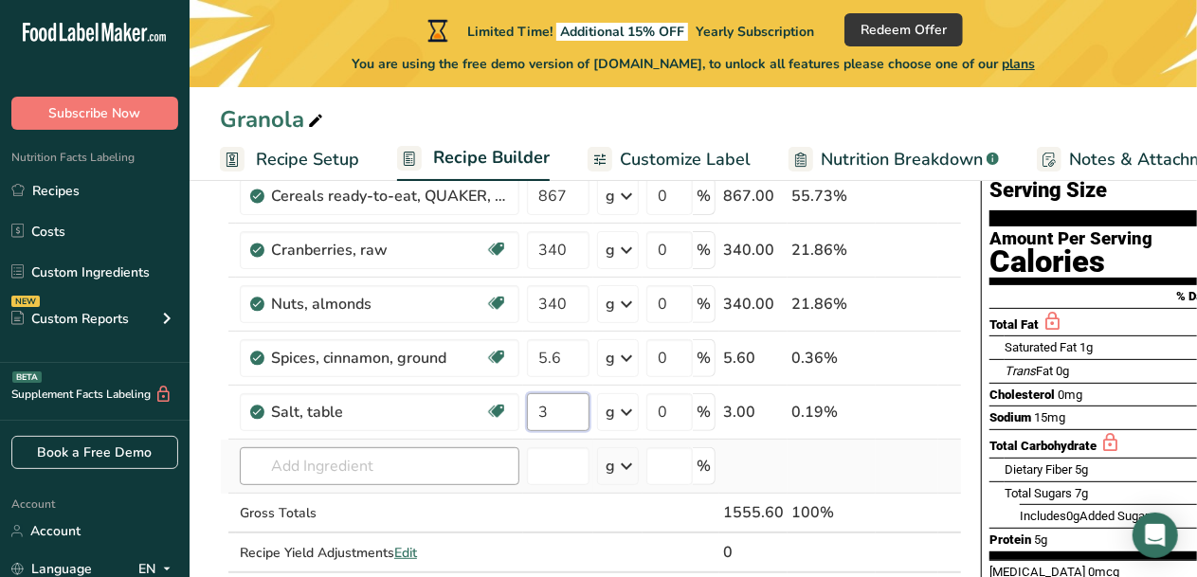
type input "3"
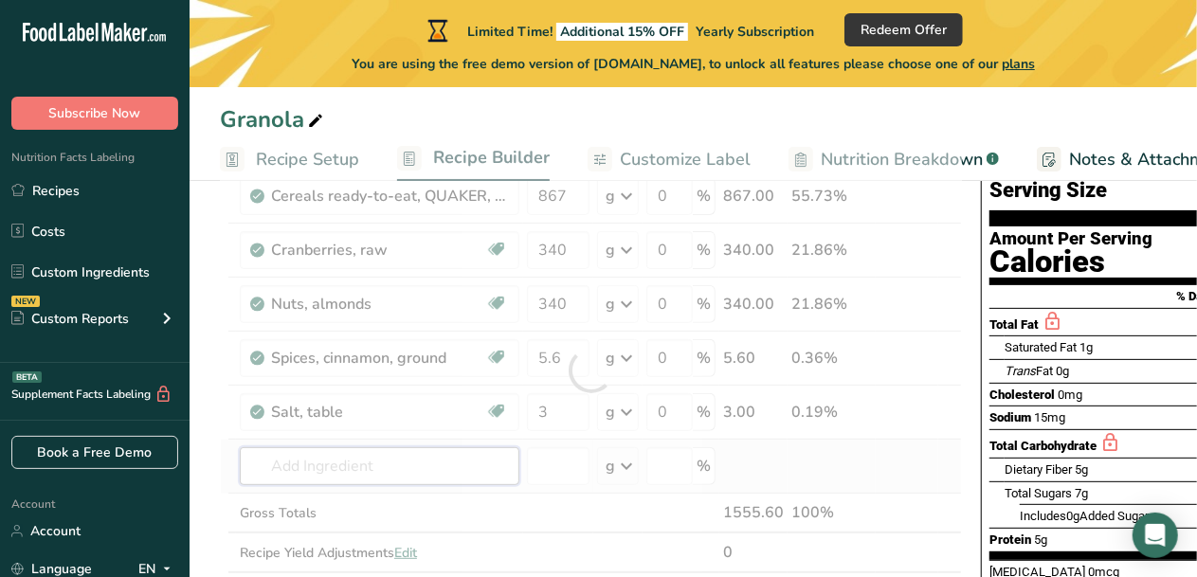
click at [383, 463] on div "Ingredient * Amount * Unit * Waste * .a-a{fill:#347362;}.b-a{fill:#fff;} Grams …" at bounding box center [591, 371] width 742 height 484
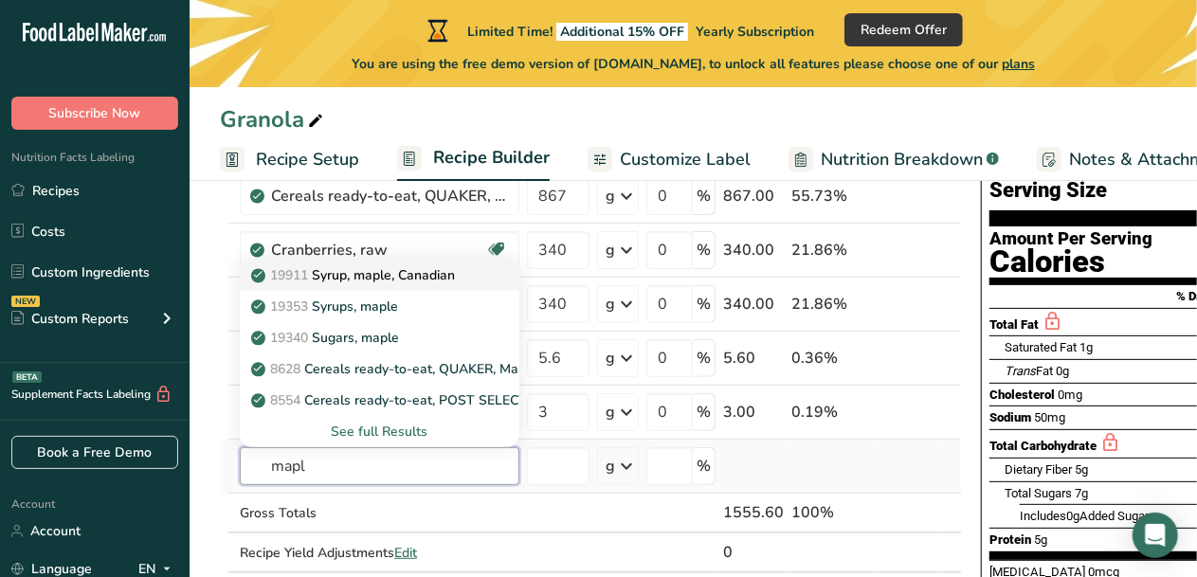
type input "mapl"
click at [408, 278] on p "19911 Syrup, maple, Canadian" at bounding box center [355, 275] width 200 height 20
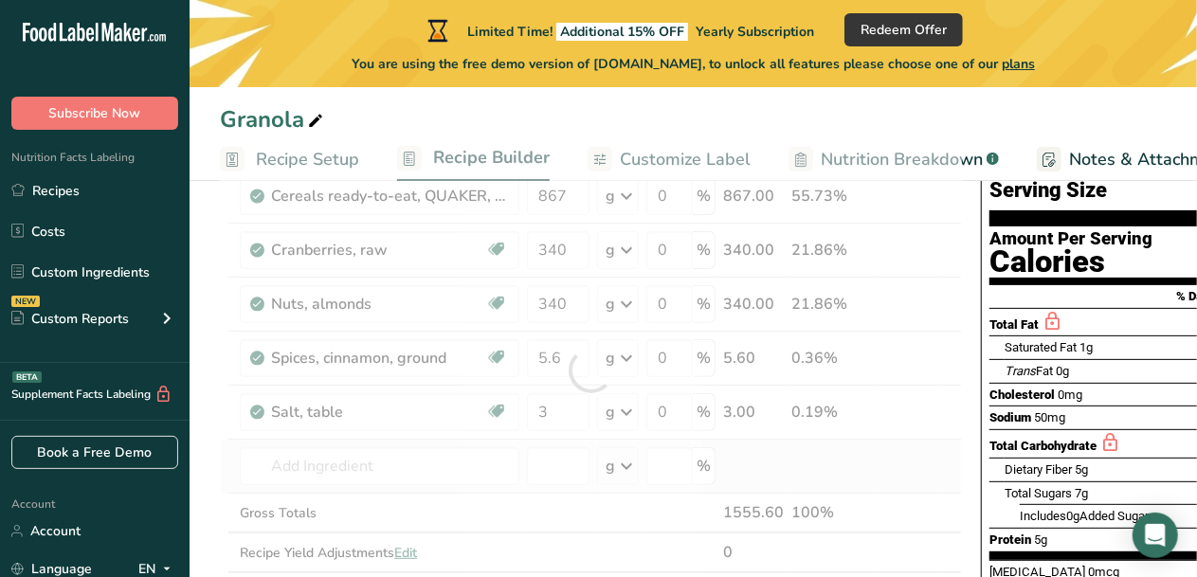
type input "Syrup, maple, Canadian"
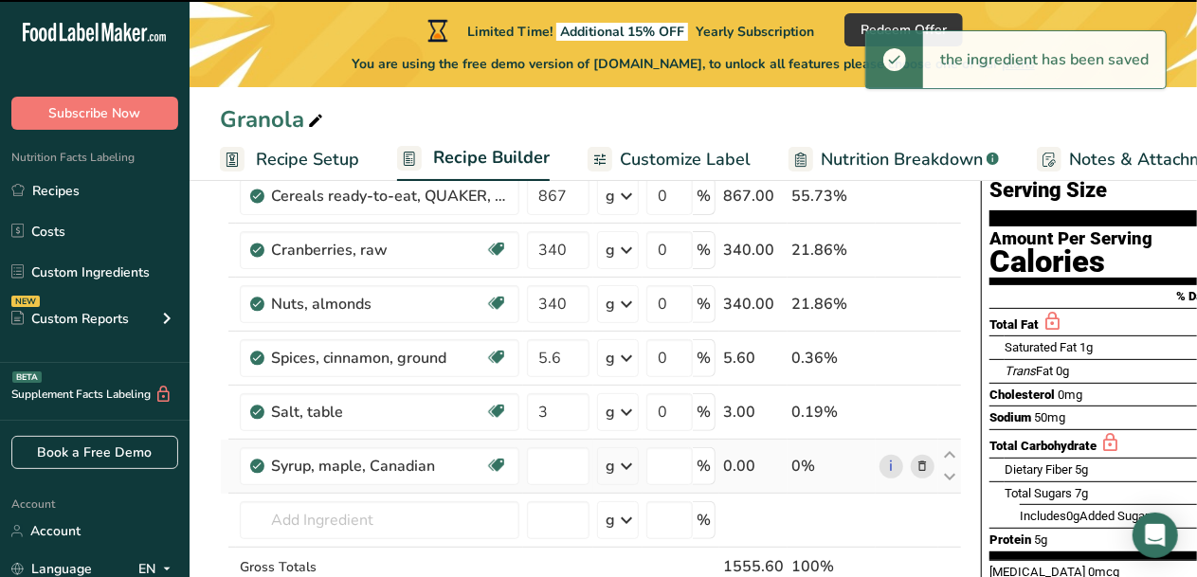
type input "0"
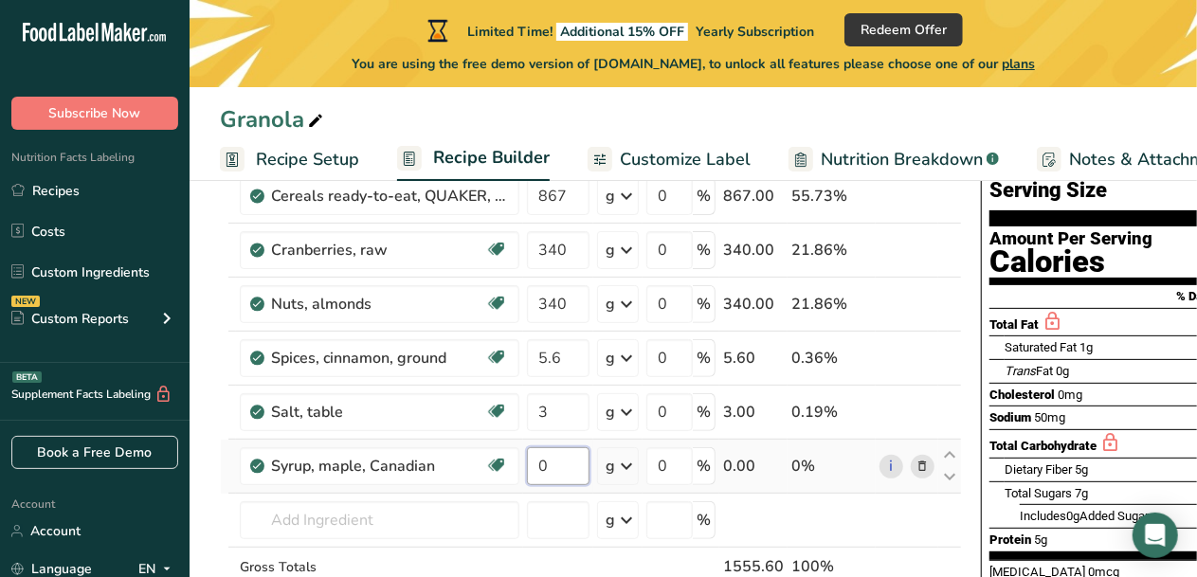
click at [582, 467] on input "0" at bounding box center [558, 467] width 63 height 38
type input "170"
click at [379, 512] on div "Ingredient * Amount * Unit * Waste * .a-a{fill:#347362;}.b-a{fill:#fff;} Grams …" at bounding box center [591, 398] width 742 height 538
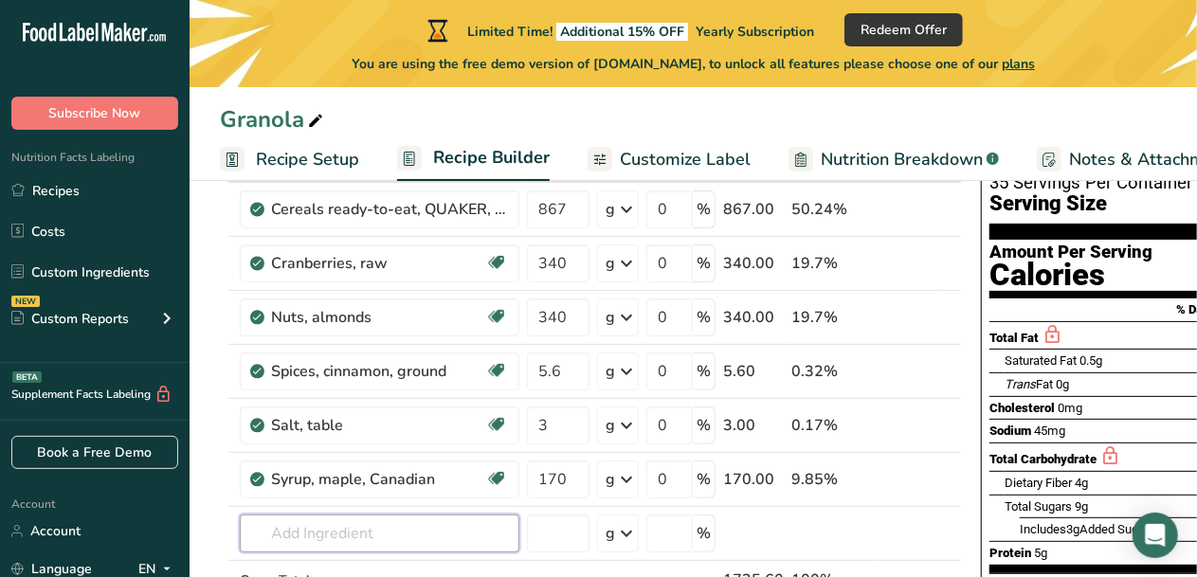
scroll to position [152, 0]
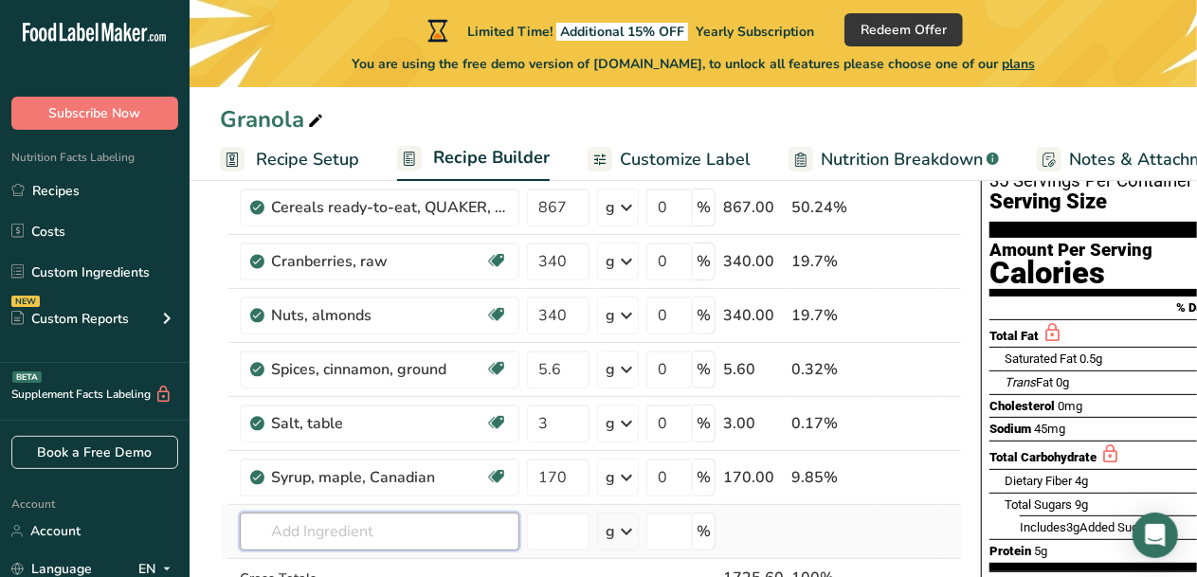
click at [388, 532] on input "text" at bounding box center [380, 532] width 280 height 38
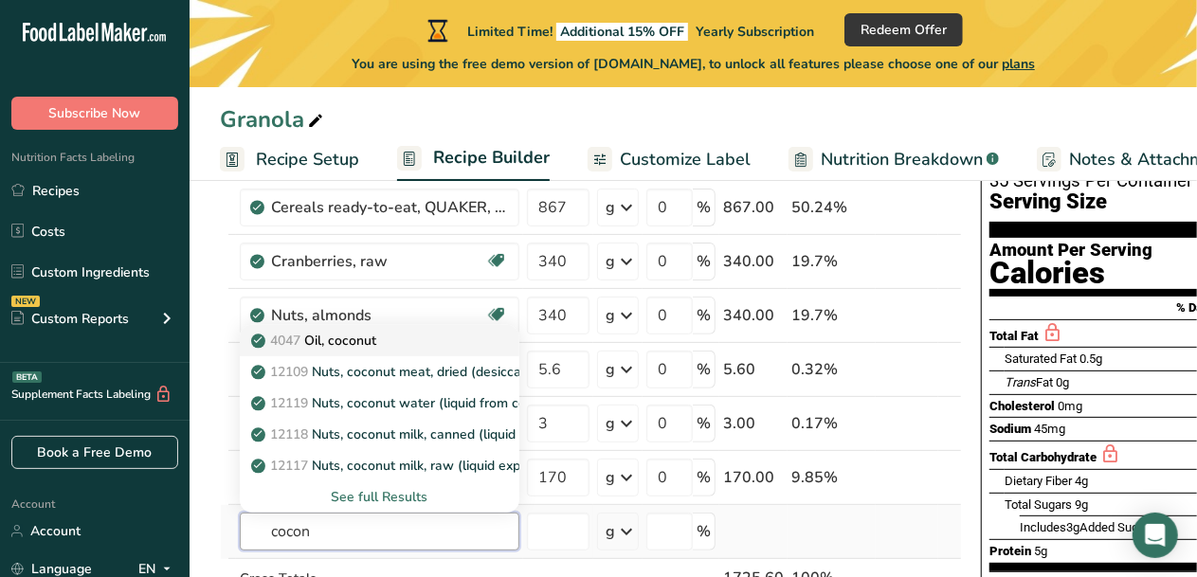
type input "cocon"
click at [337, 335] on p "4047 Oil, coconut" at bounding box center [315, 341] width 121 height 20
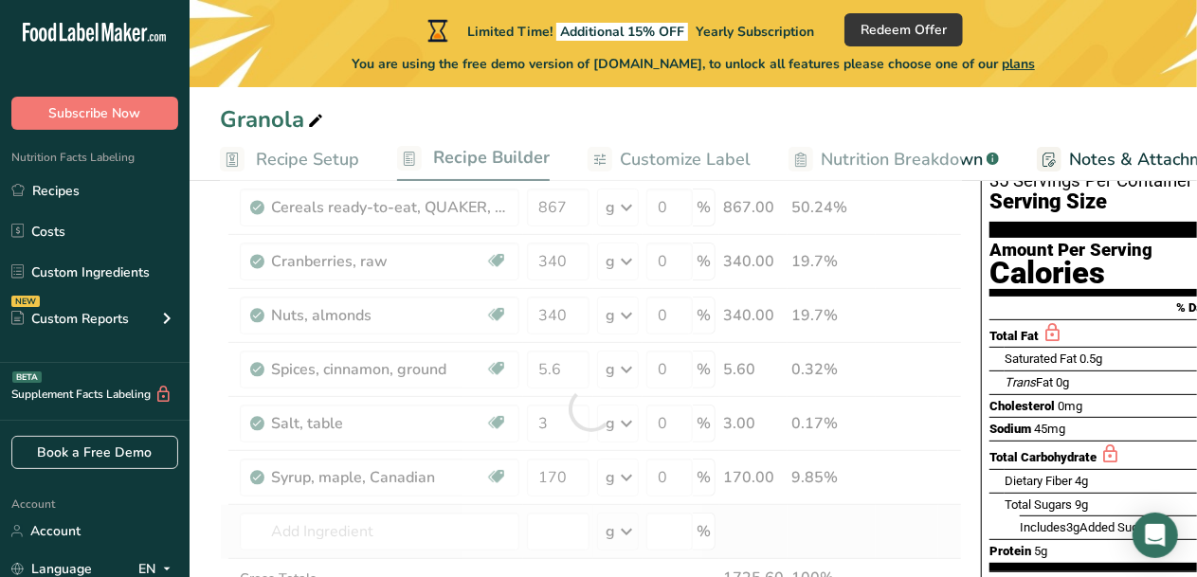
type input "Oil, coconut"
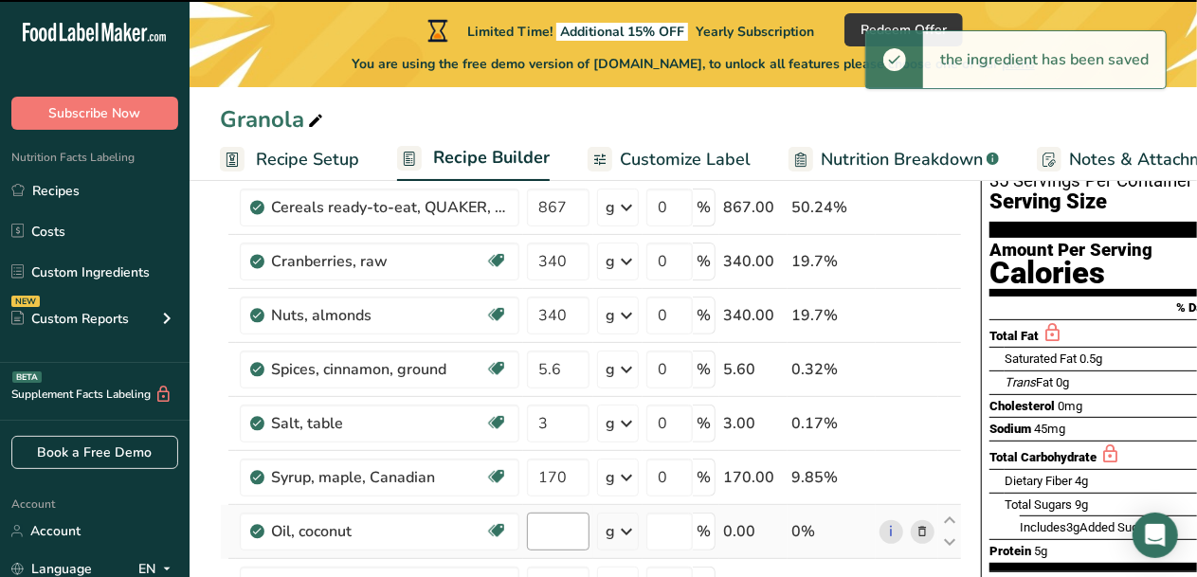
type input "0"
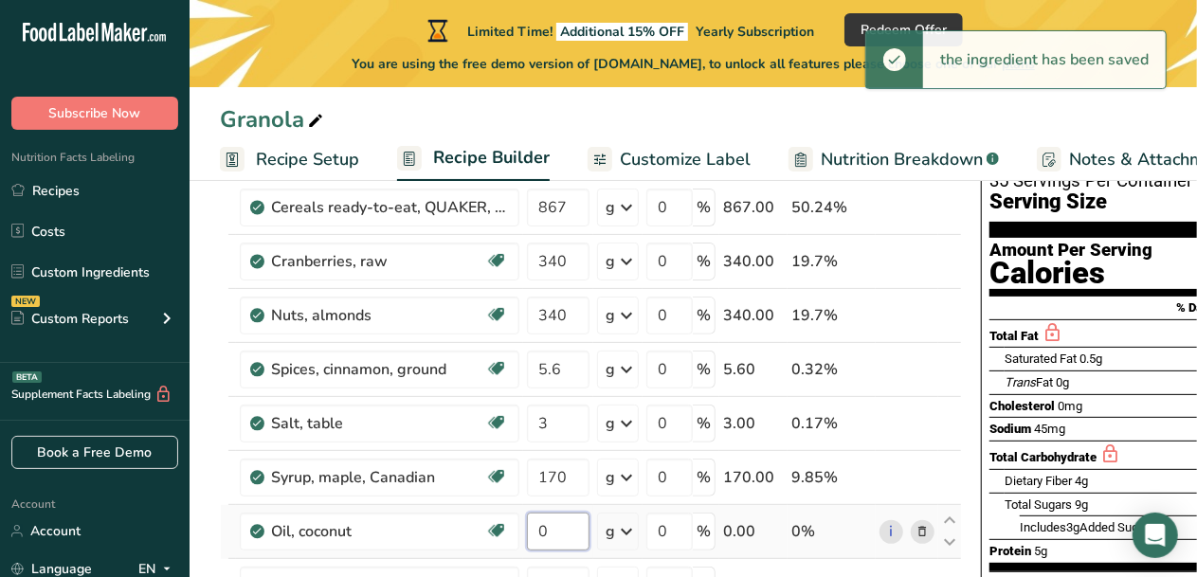
click at [557, 538] on input "0" at bounding box center [558, 532] width 63 height 38
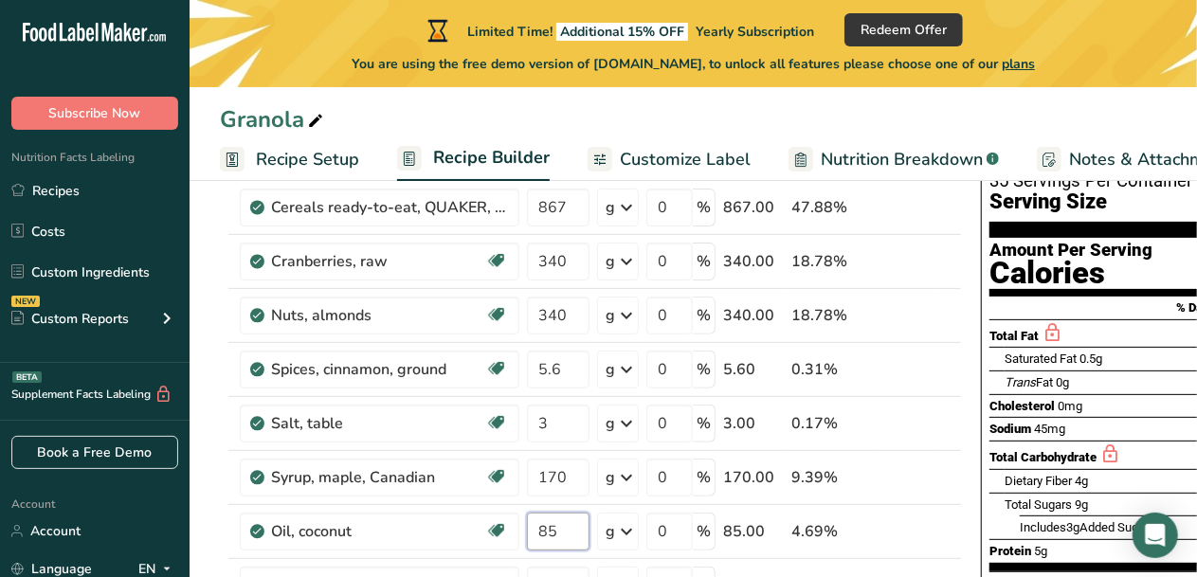
type input "85"
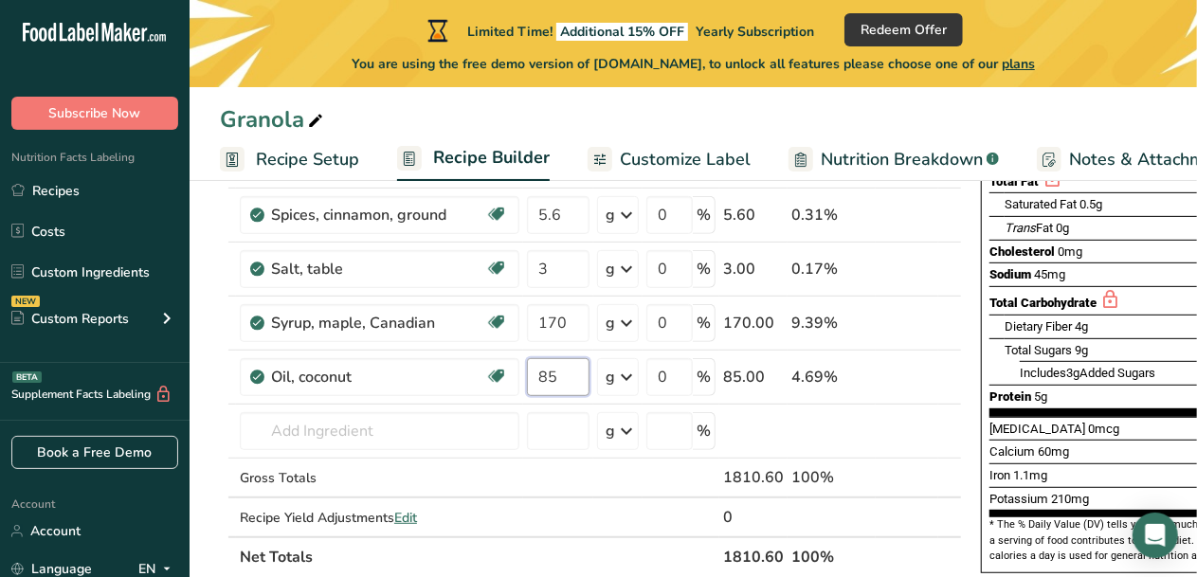
scroll to position [311, 0]
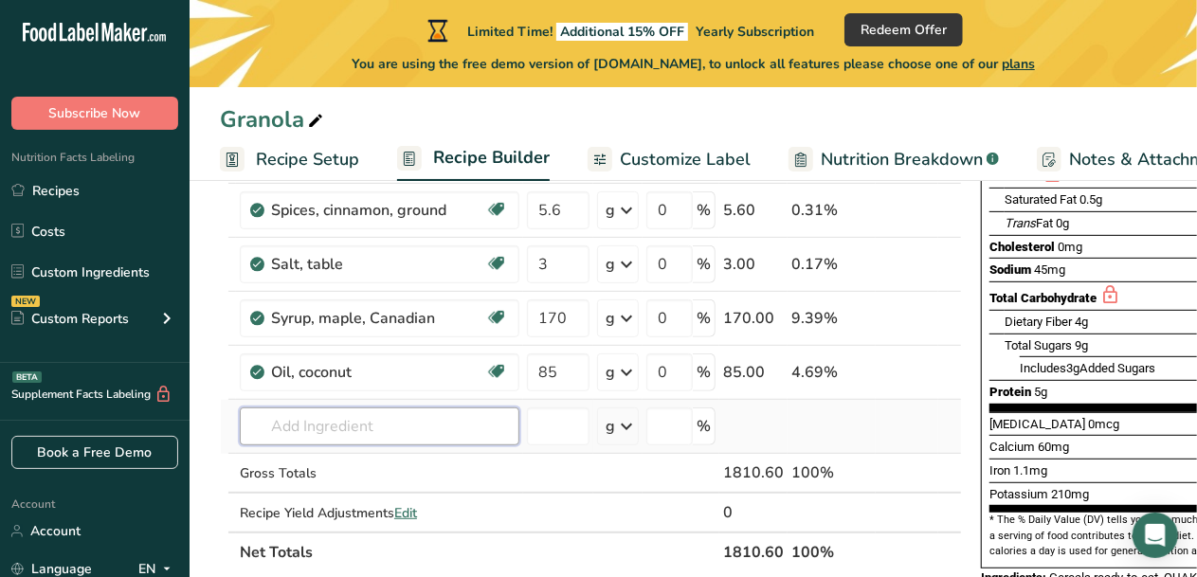
click at [440, 424] on div "Ingredient * Amount * Unit * Waste * .a-a{fill:#347362;}.b-a{fill:#fff;} Grams …" at bounding box center [591, 277] width 742 height 592
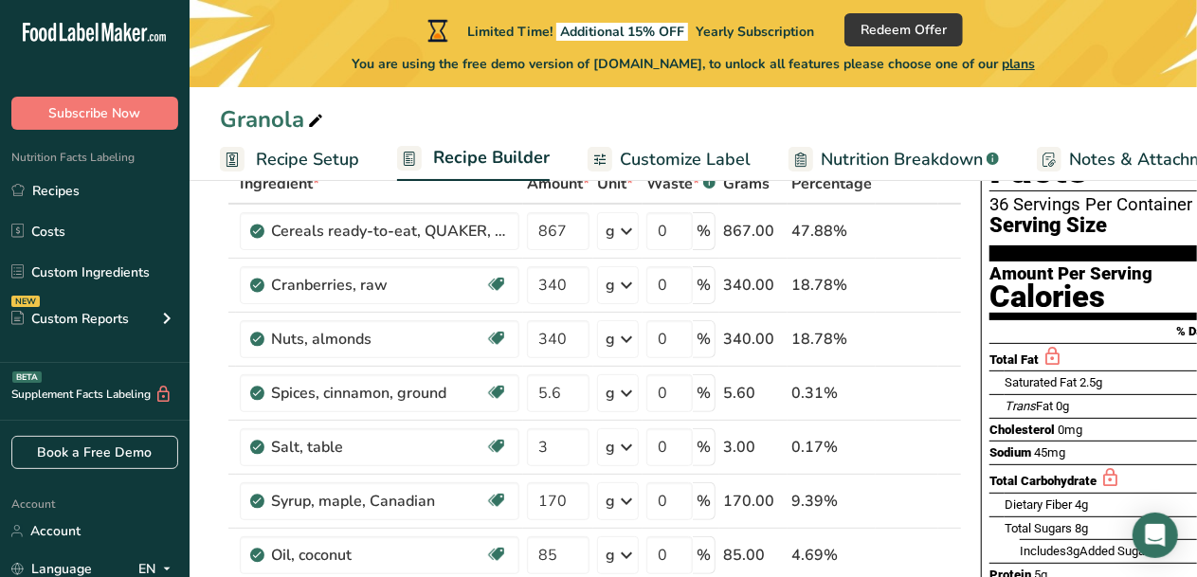
scroll to position [125, 0]
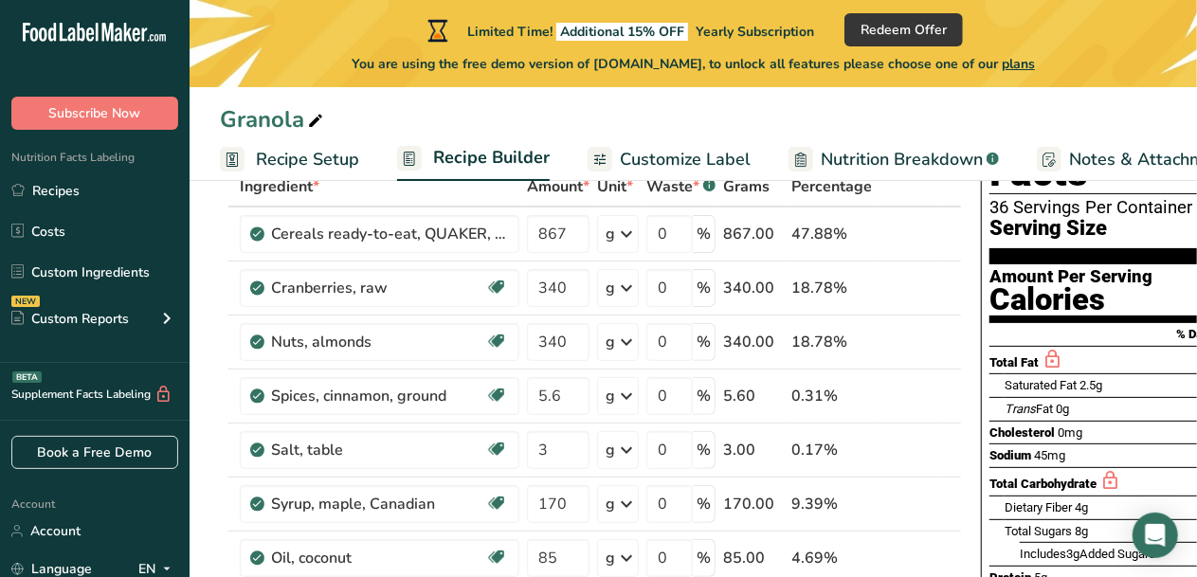
click at [302, 156] on span "Recipe Setup" at bounding box center [307, 160] width 103 height 26
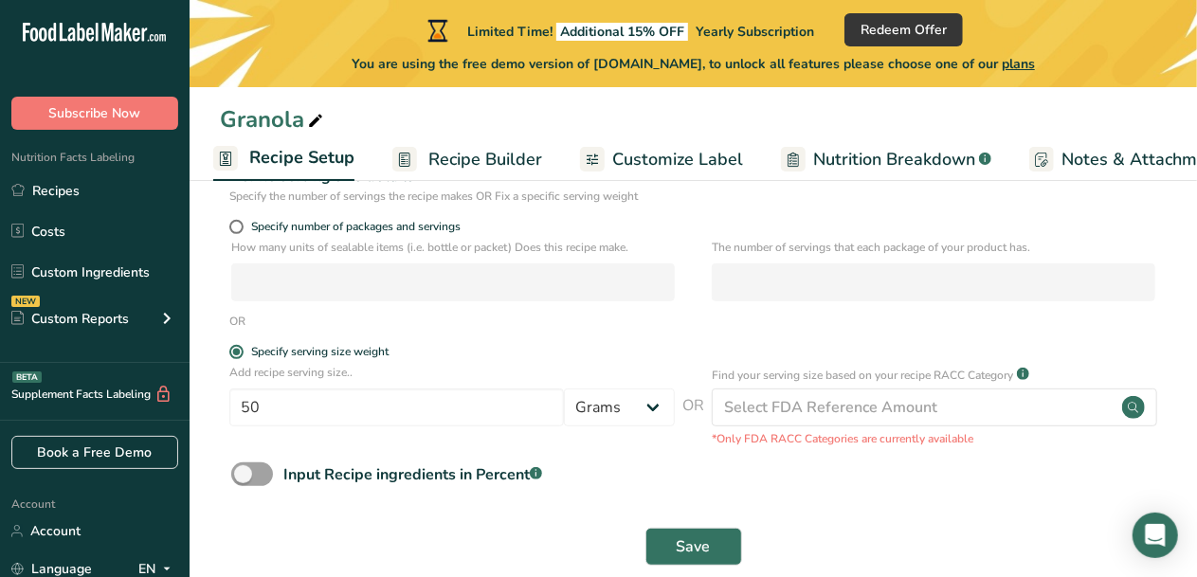
scroll to position [269, 0]
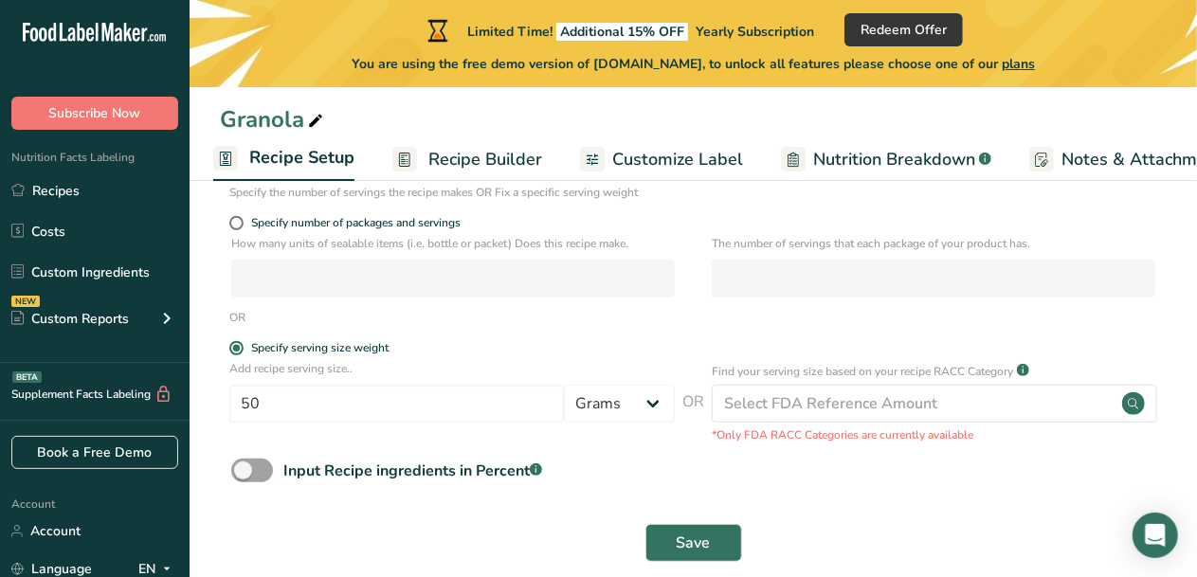
click at [478, 162] on span "Recipe Builder" at bounding box center [486, 160] width 114 height 26
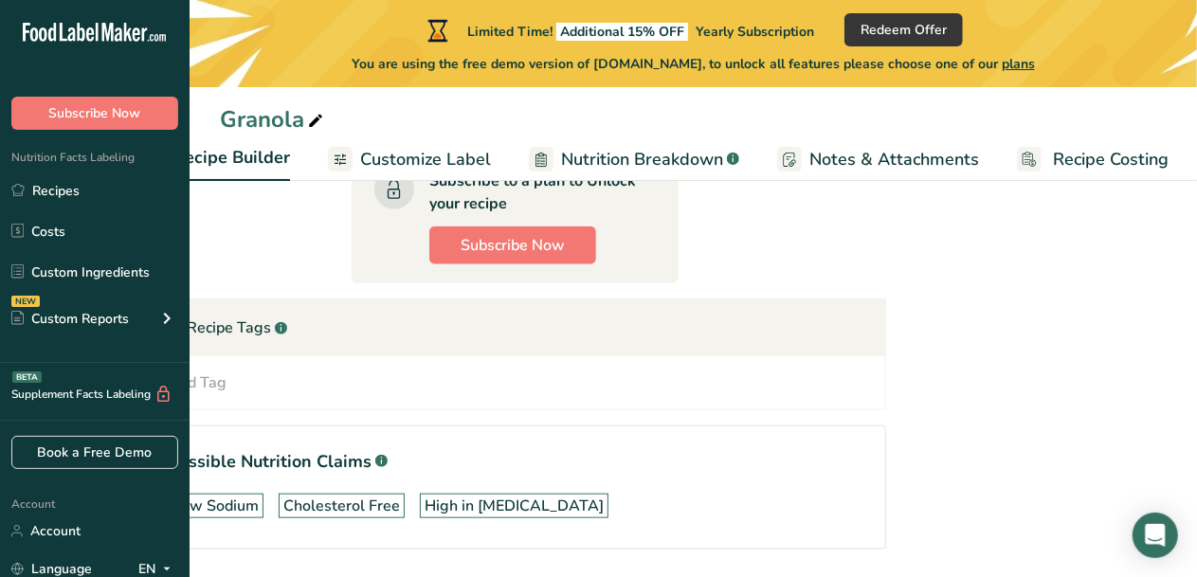
scroll to position [887, 0]
